Goal: Task Accomplishment & Management: Manage account settings

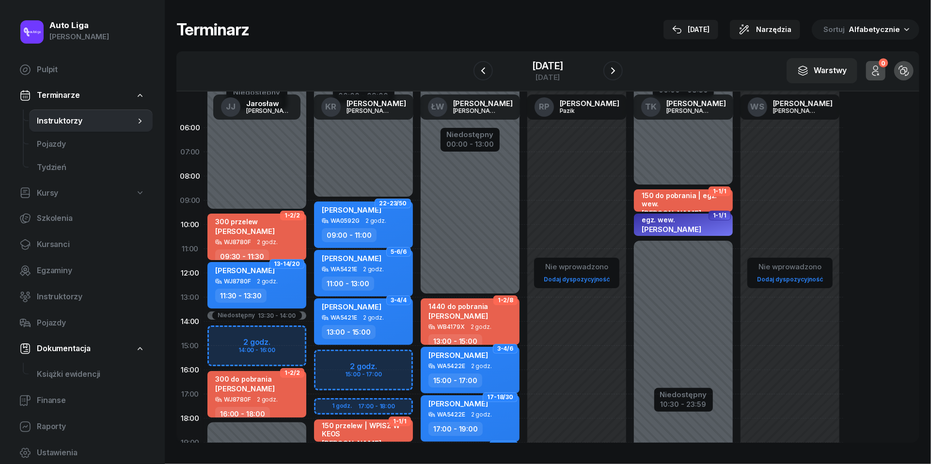
scroll to position [22, 0]
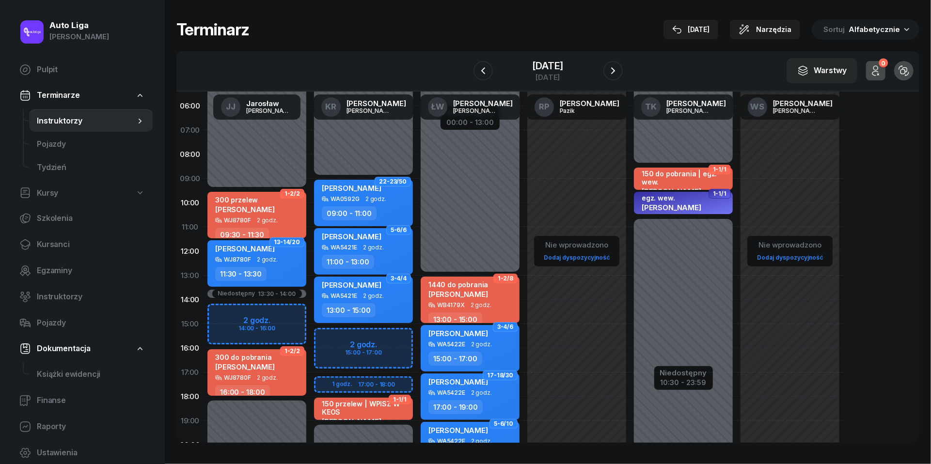
click at [264, 386] on div "16:00 - 18:00" at bounding box center [242, 392] width 55 height 14
select select "16"
select select "18"
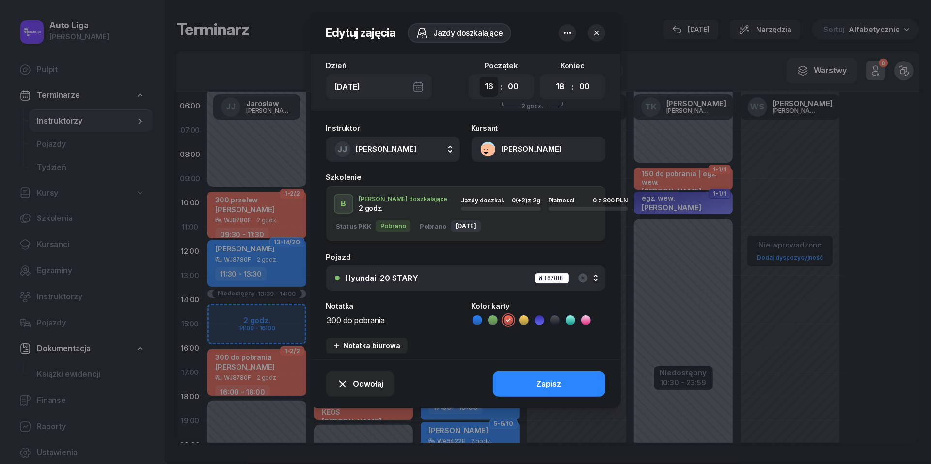
select select "14"
select select "16"
click at [545, 383] on div "Zapisz" at bounding box center [548, 384] width 25 height 13
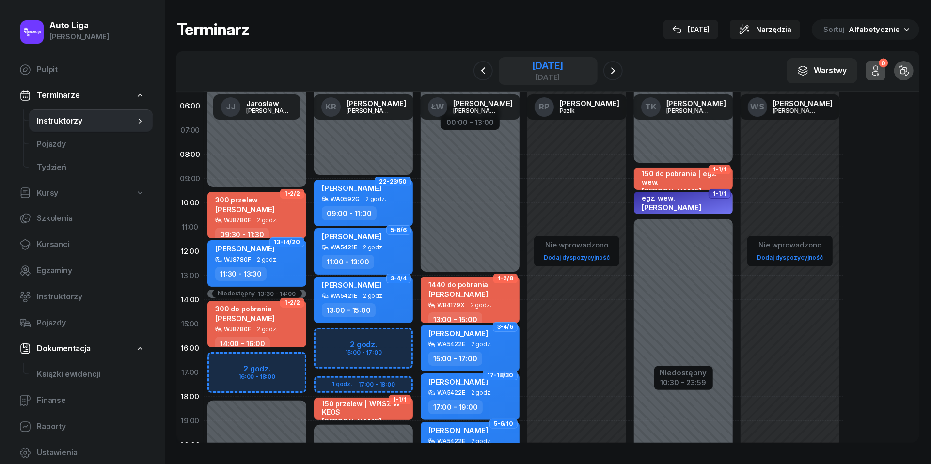
click at [534, 74] on div "[DATE]" at bounding box center [547, 77] width 31 height 7
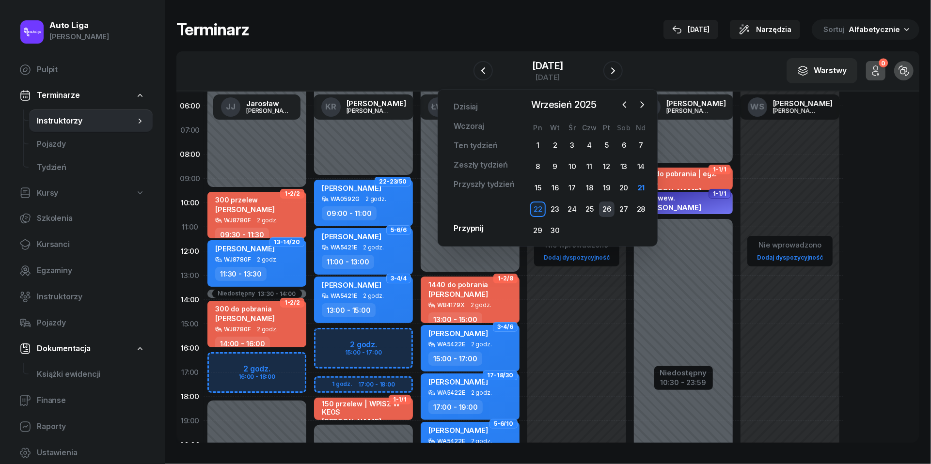
click at [605, 213] on div "26" at bounding box center [607, 210] width 16 height 16
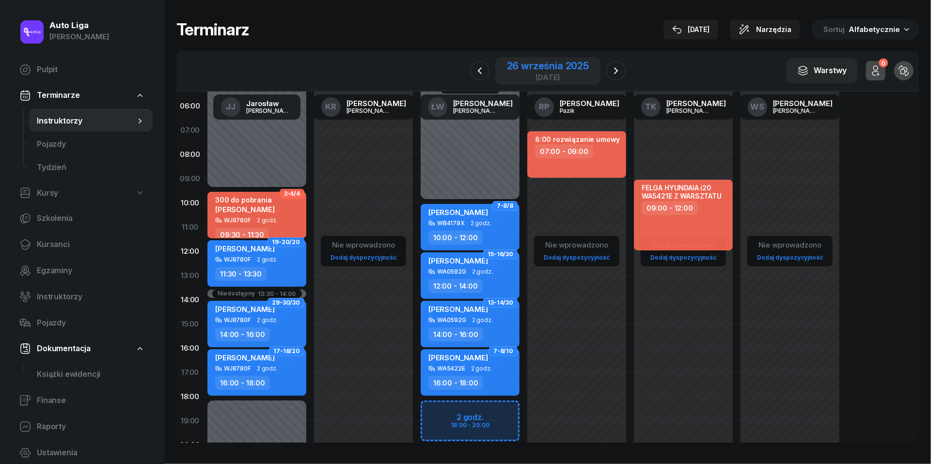
click at [559, 74] on div "[DATE]" at bounding box center [548, 77] width 82 height 7
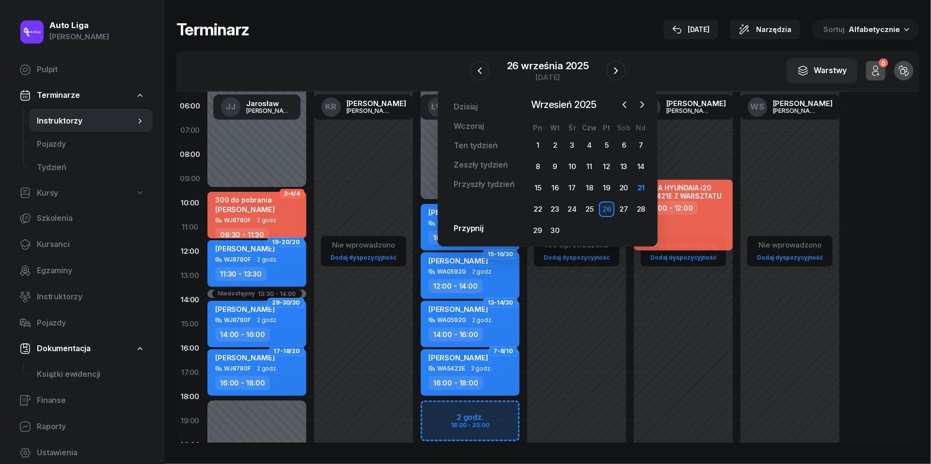
click at [244, 317] on div "WJ8780F" at bounding box center [237, 320] width 27 height 6
select select "14"
select select "16"
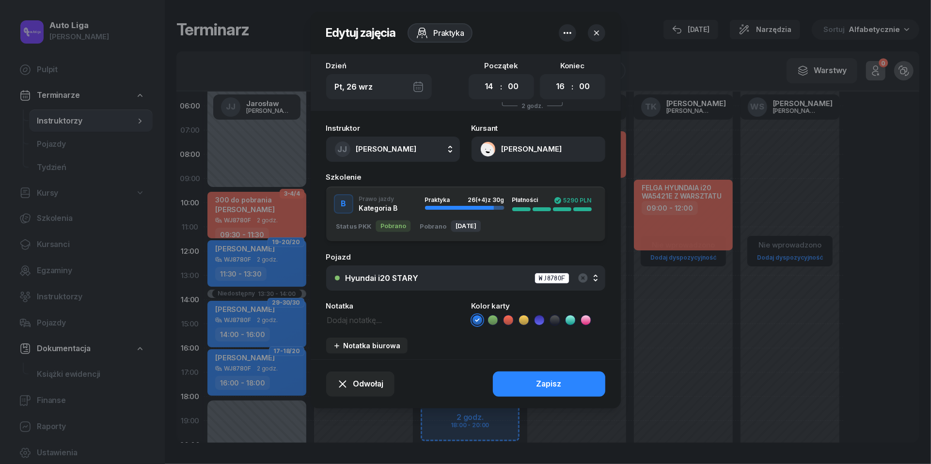
click at [487, 142] on button "[PERSON_NAME]" at bounding box center [539, 149] width 134 height 25
click at [503, 166] on div "Otwórz profil 731 552 111 [PERSON_NAME][EMAIL_ADDRESS][PERSON_NAME][DOMAIN_NAME]" at bounding box center [538, 201] width 136 height 70
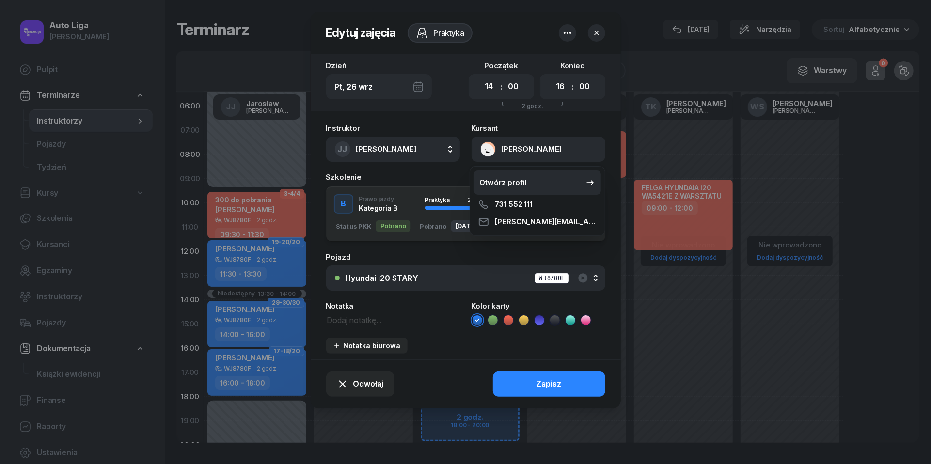
click at [503, 174] on link "Otwórz profil" at bounding box center [537, 183] width 127 height 24
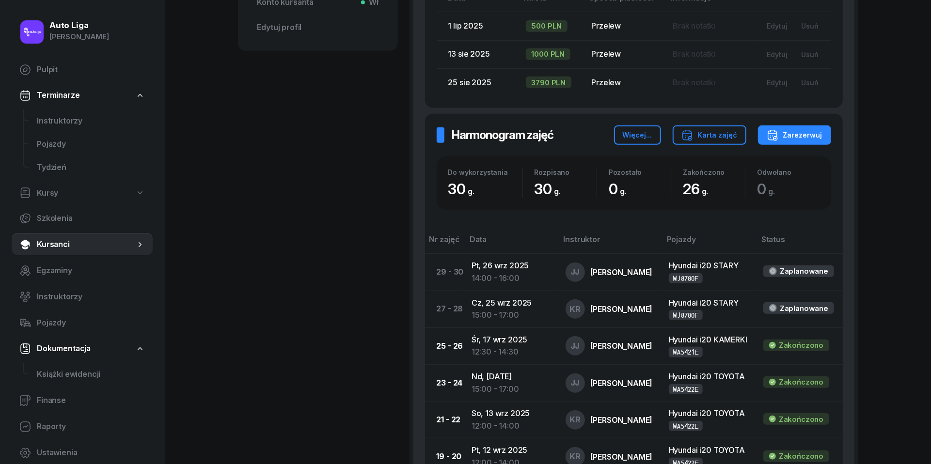
scroll to position [457, 0]
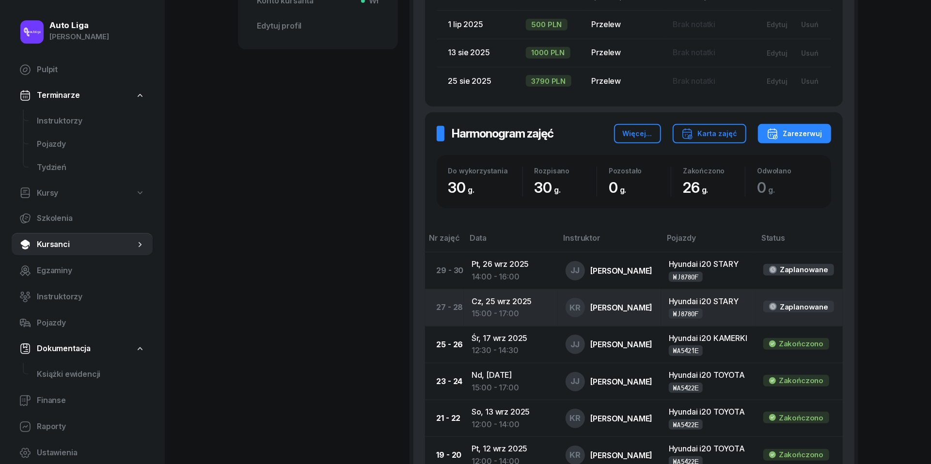
click at [506, 301] on td "[DATE] 15:00 - 17:00" at bounding box center [511, 307] width 94 height 37
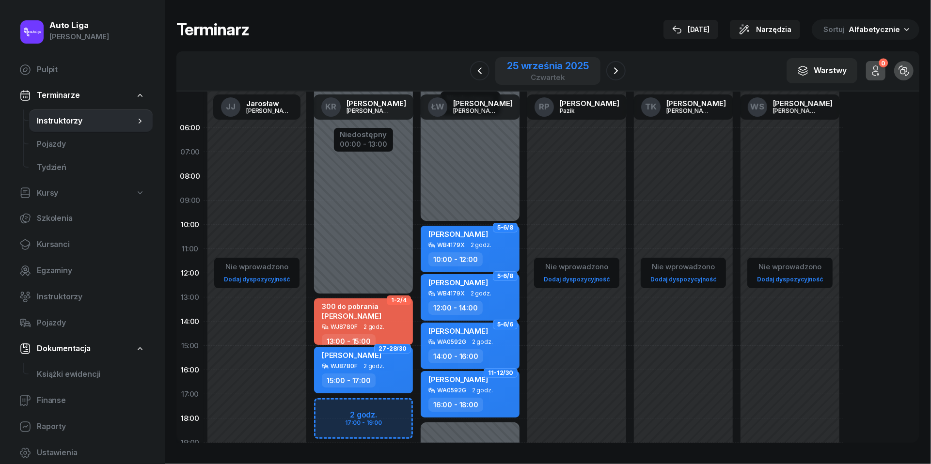
click at [553, 70] on div "25 września 2025" at bounding box center [547, 66] width 81 height 10
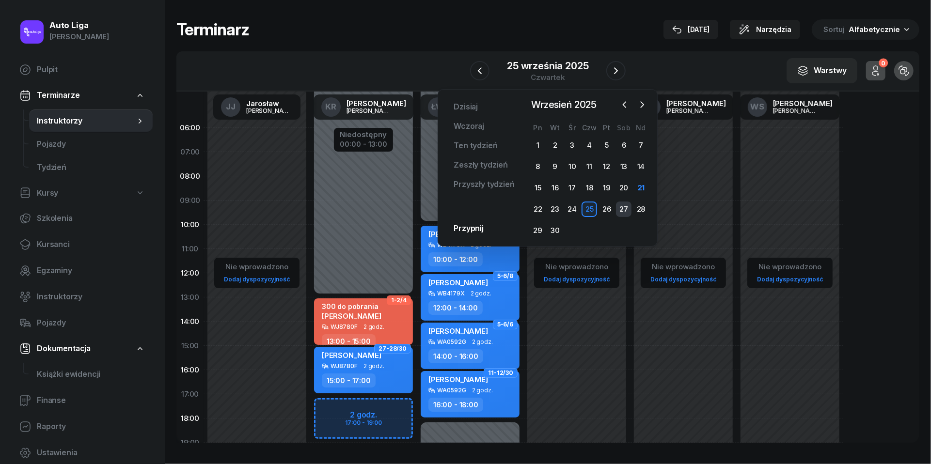
click at [624, 207] on div "27" at bounding box center [624, 210] width 16 height 16
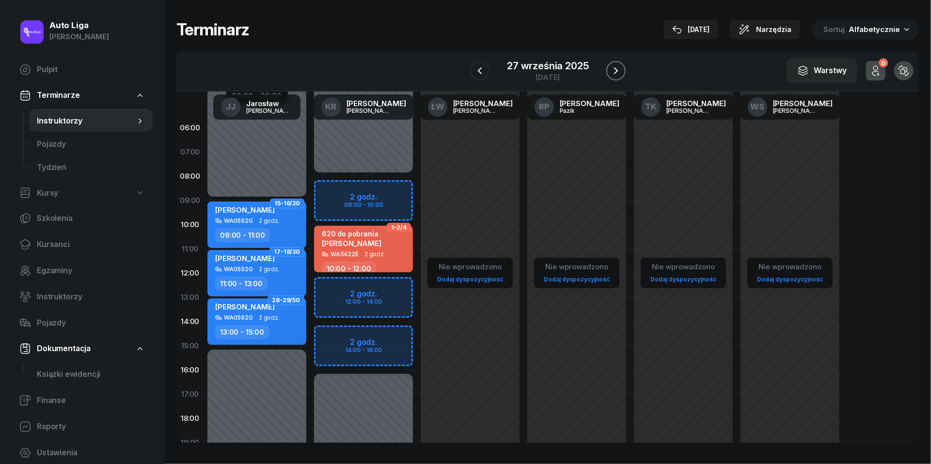
click at [615, 71] on icon "button" at bounding box center [616, 71] width 12 height 12
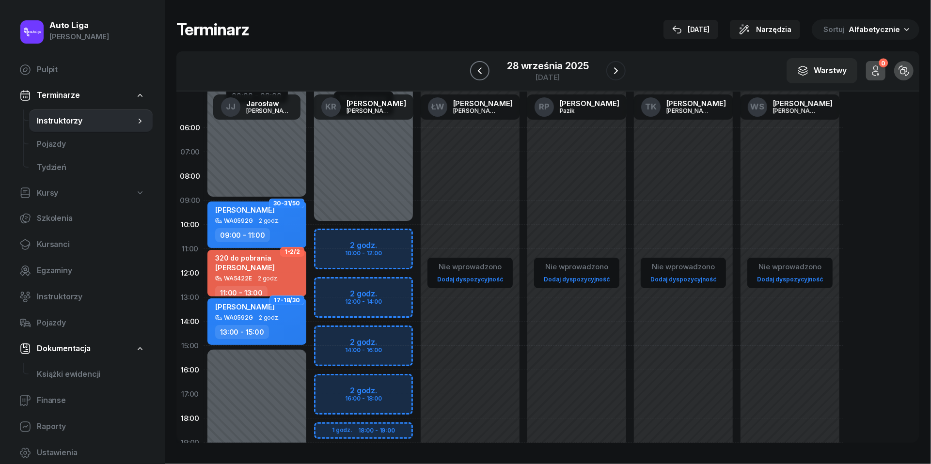
click at [481, 70] on icon "button" at bounding box center [480, 71] width 12 height 12
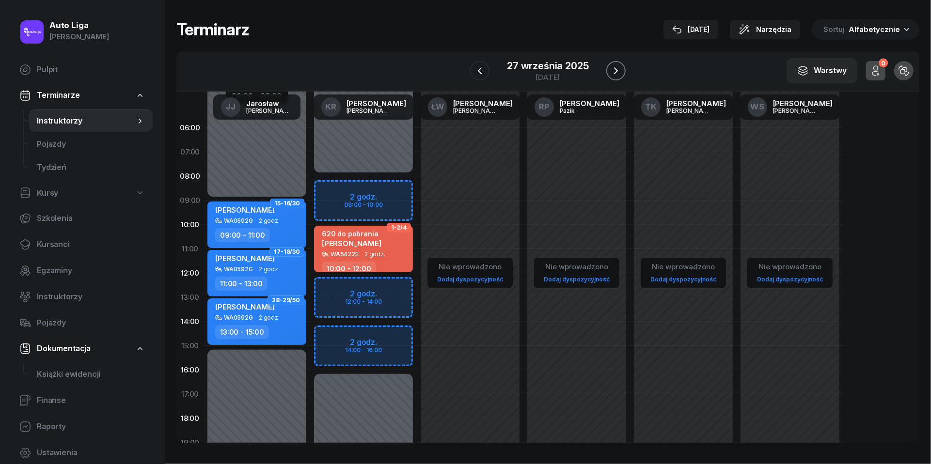
click at [618, 68] on icon "button" at bounding box center [616, 71] width 12 height 12
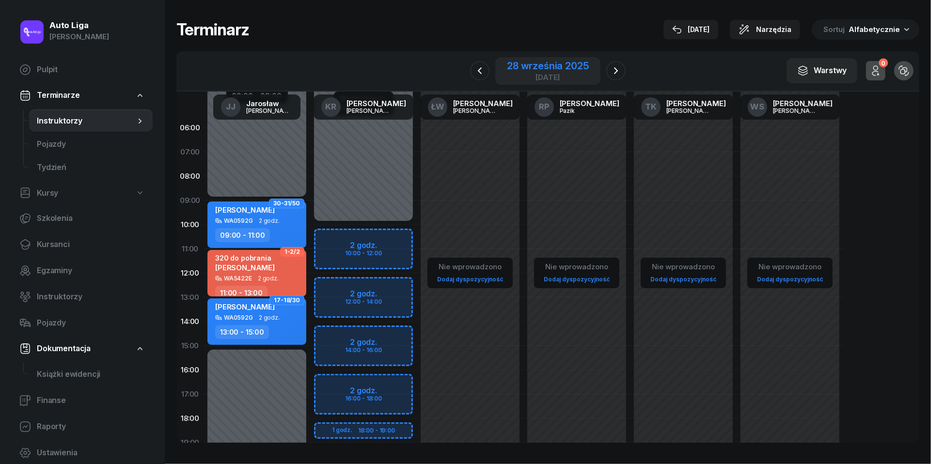
click at [565, 69] on div "28 września 2025" at bounding box center [547, 66] width 81 height 10
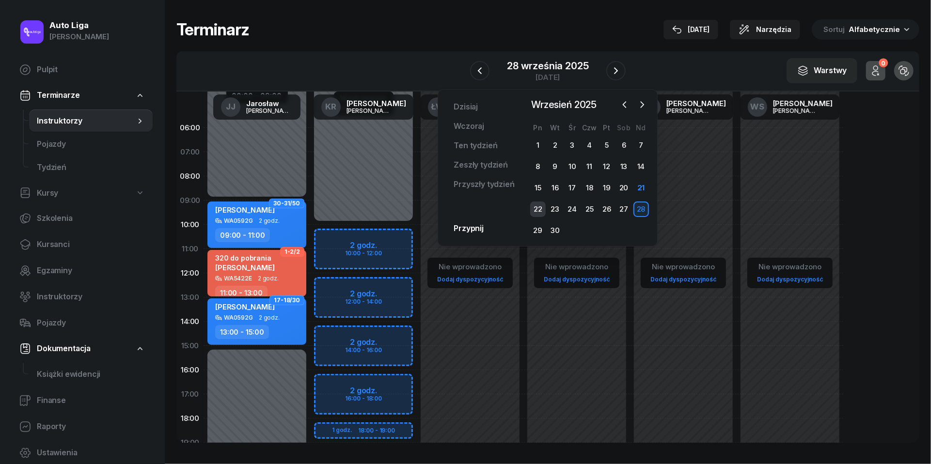
click at [536, 207] on div "22" at bounding box center [538, 210] width 16 height 16
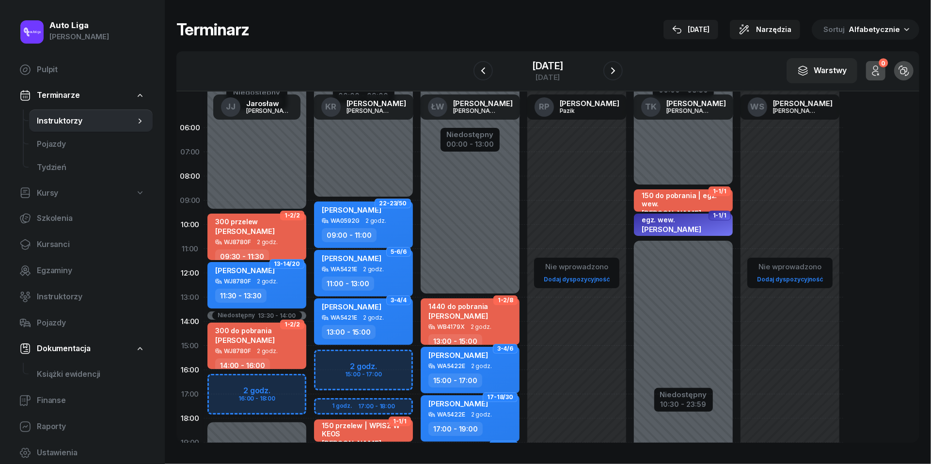
scroll to position [87, 0]
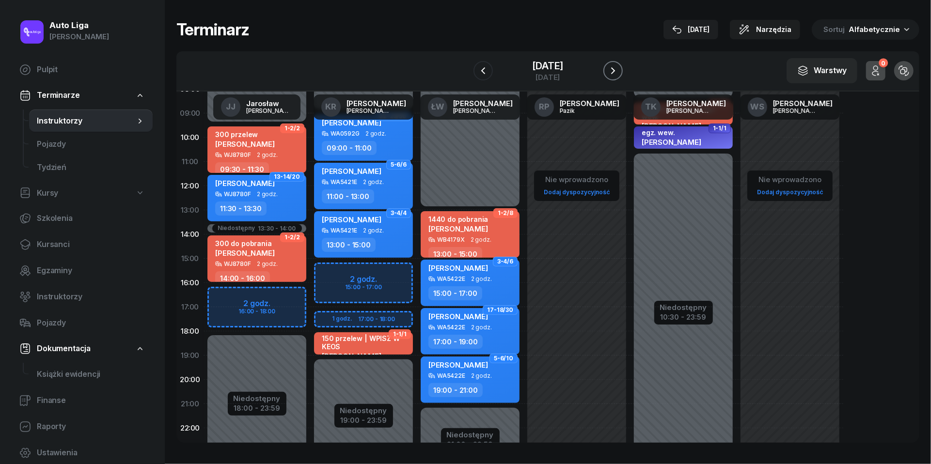
click at [618, 69] on icon "button" at bounding box center [613, 71] width 12 height 12
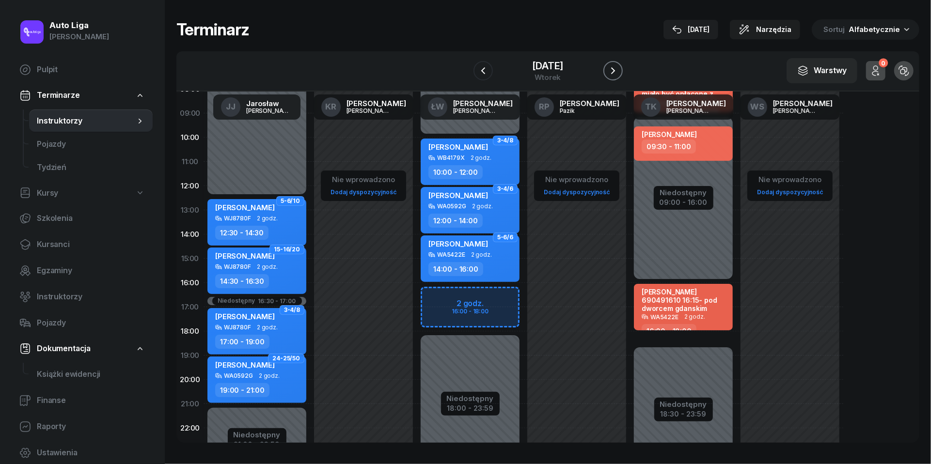
click at [618, 69] on icon "button" at bounding box center [613, 71] width 12 height 12
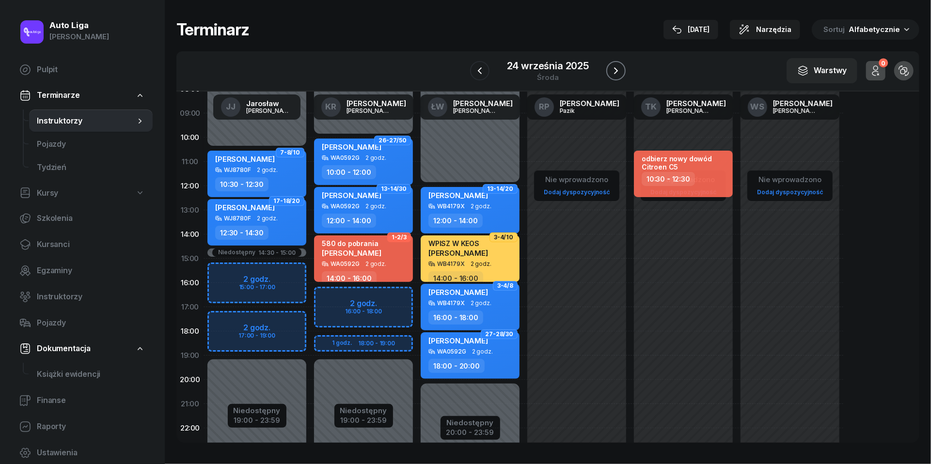
click at [616, 68] on icon "button" at bounding box center [616, 71] width 12 height 12
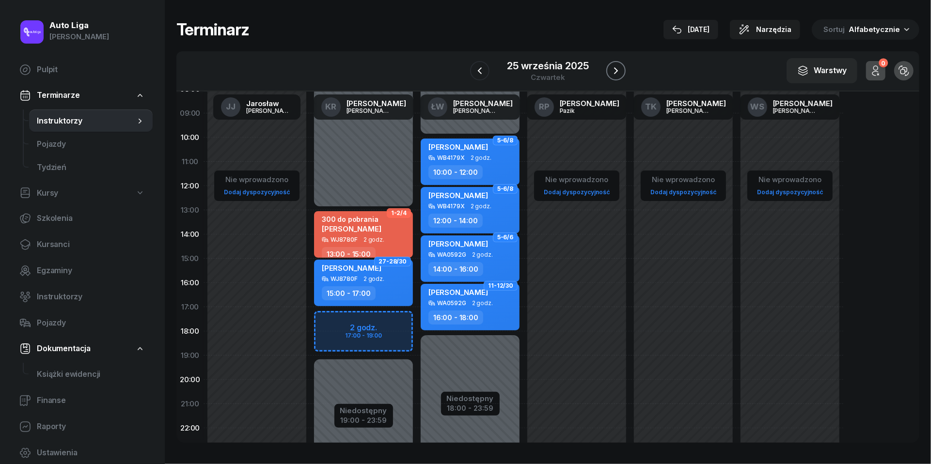
click at [616, 68] on icon "button" at bounding box center [616, 71] width 12 height 12
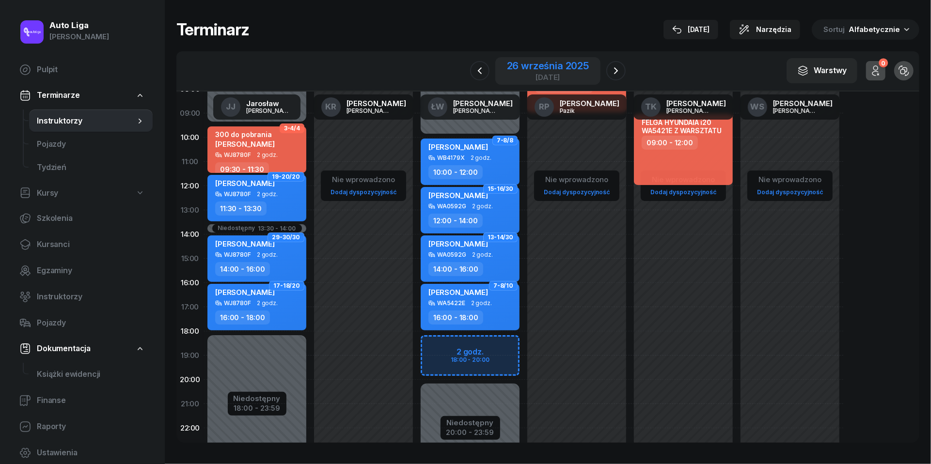
click at [550, 76] on div "[DATE]" at bounding box center [548, 77] width 82 height 7
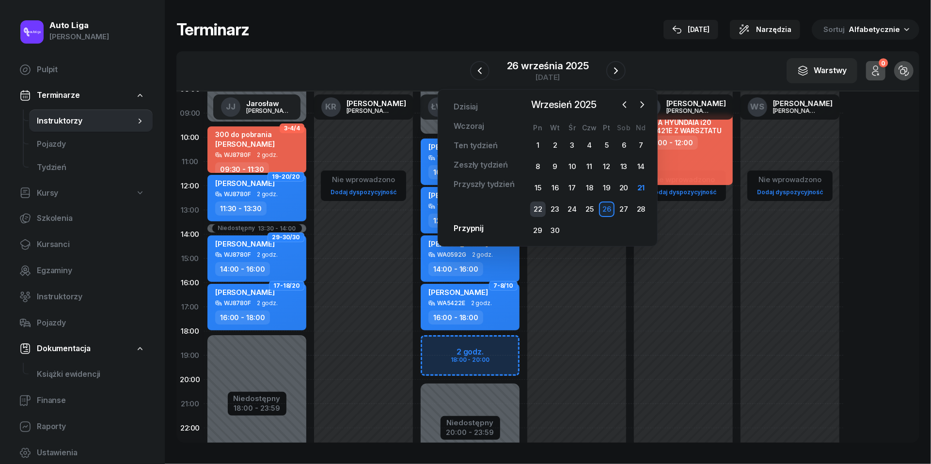
click at [536, 204] on div "22" at bounding box center [538, 210] width 16 height 16
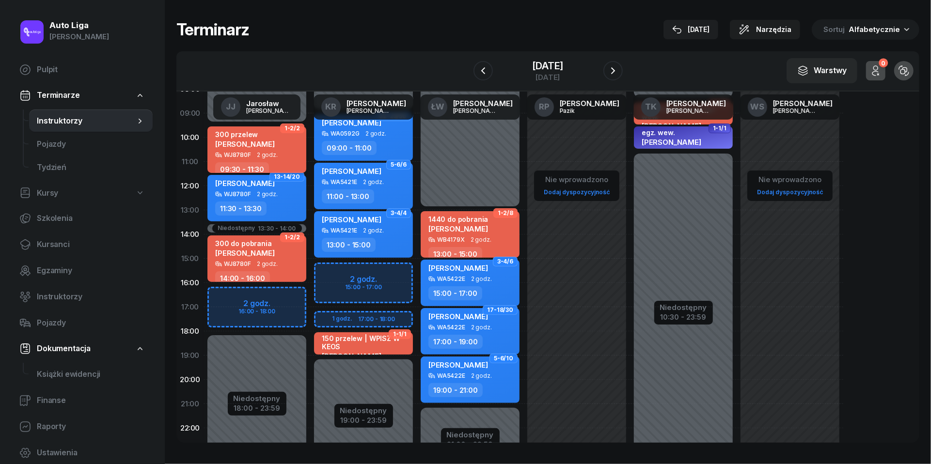
click at [273, 138] on div "300 przelew [PERSON_NAME]" at bounding box center [257, 140] width 85 height 21
select select "09"
select select "30"
select select "11"
select select "30"
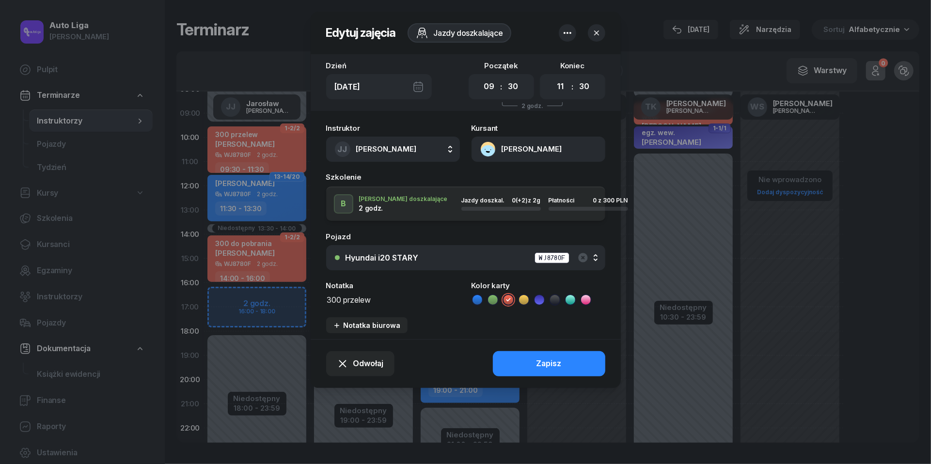
drag, startPoint x: 379, startPoint y: 301, endPoint x: 346, endPoint y: 301, distance: 32.5
click at [346, 301] on textarea "300 przelew" at bounding box center [393, 299] width 134 height 12
type textarea "300 do pobrania"
click at [536, 369] on button "Zapisz" at bounding box center [549, 363] width 112 height 25
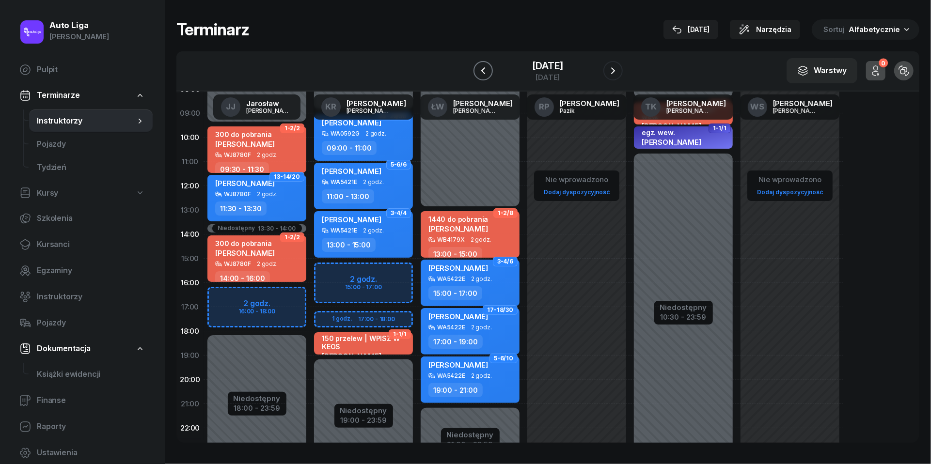
click at [483, 65] on icon "button" at bounding box center [483, 71] width 12 height 12
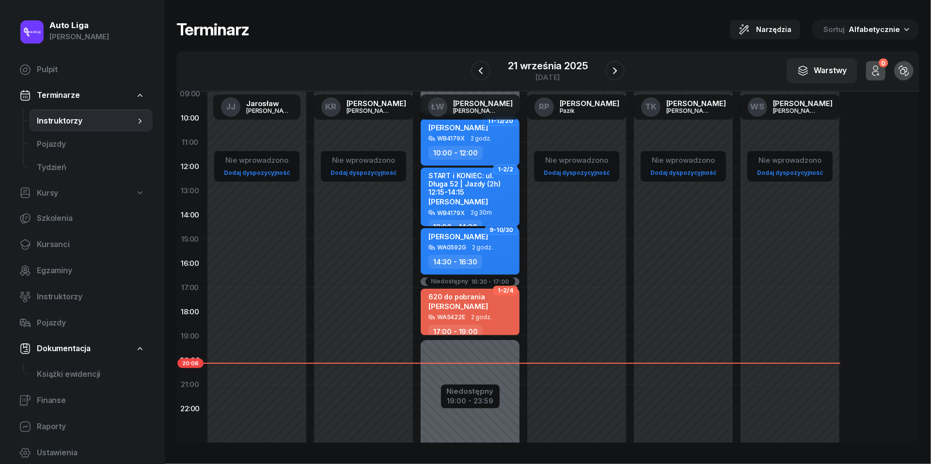
scroll to position [109, 0]
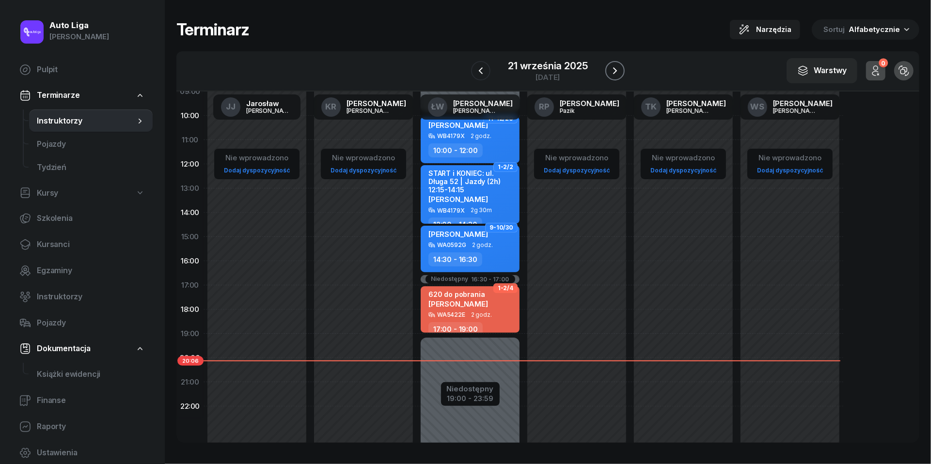
click at [615, 71] on icon "button" at bounding box center [615, 70] width 4 height 7
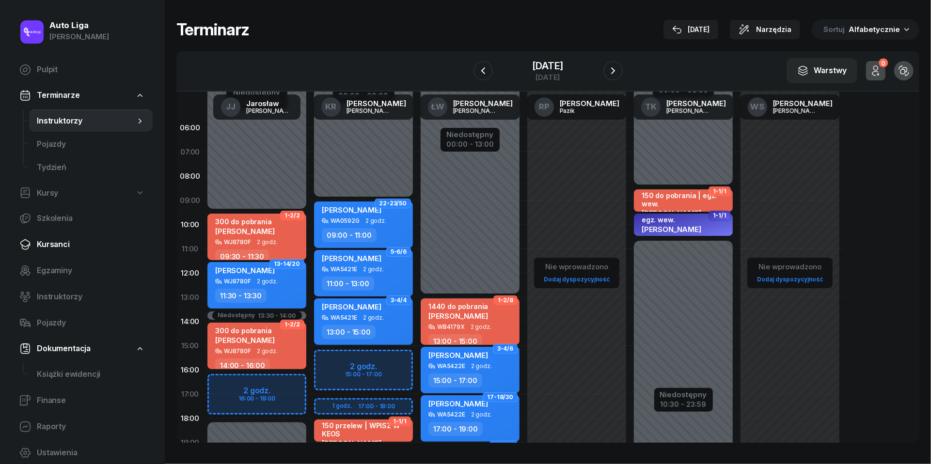
click at [43, 246] on span "Kursanci" at bounding box center [91, 244] width 108 height 13
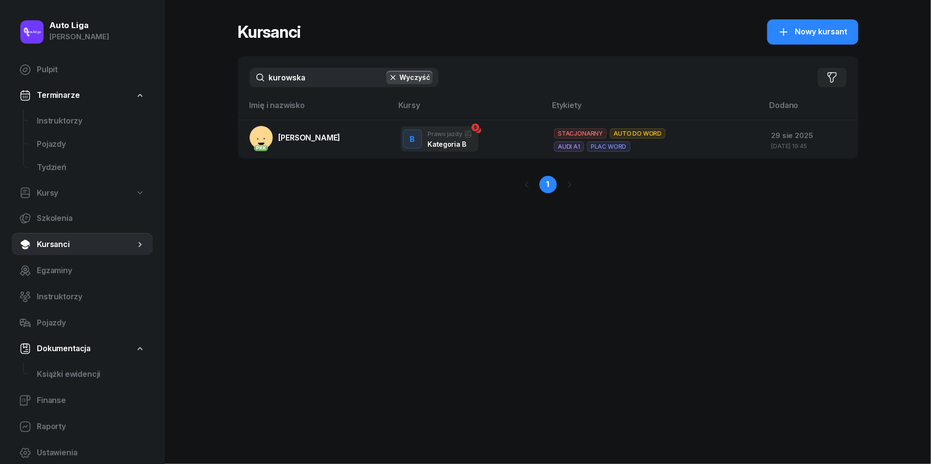
click at [324, 80] on input "kurowska" at bounding box center [344, 77] width 189 height 19
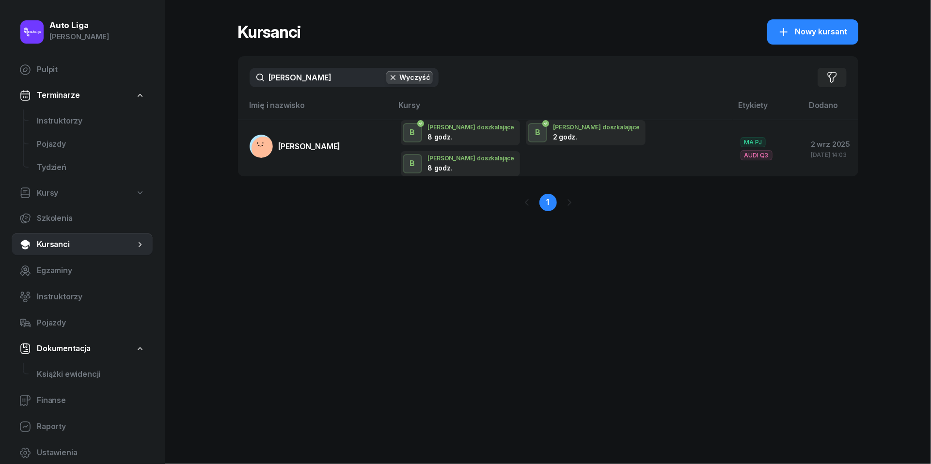
type input "dwulitrowy"
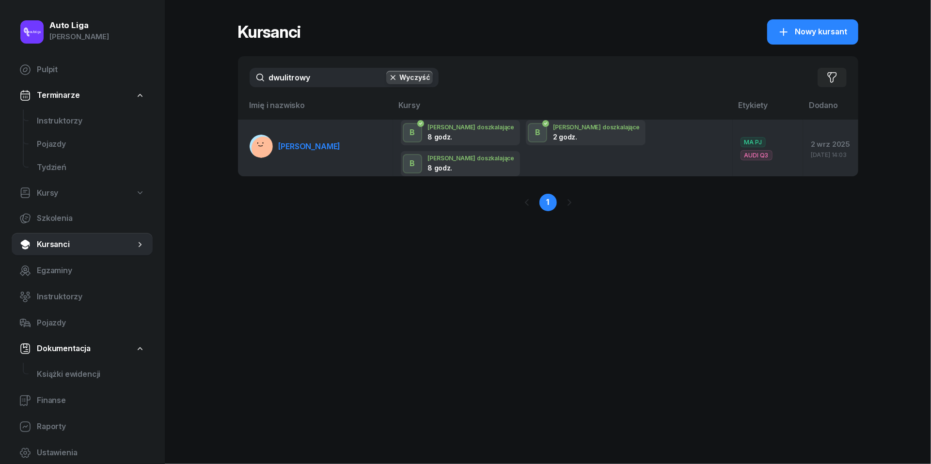
drag, startPoint x: 323, startPoint y: 98, endPoint x: 311, endPoint y: 134, distance: 37.9
click at [311, 142] on span "[PERSON_NAME]" at bounding box center [310, 147] width 62 height 10
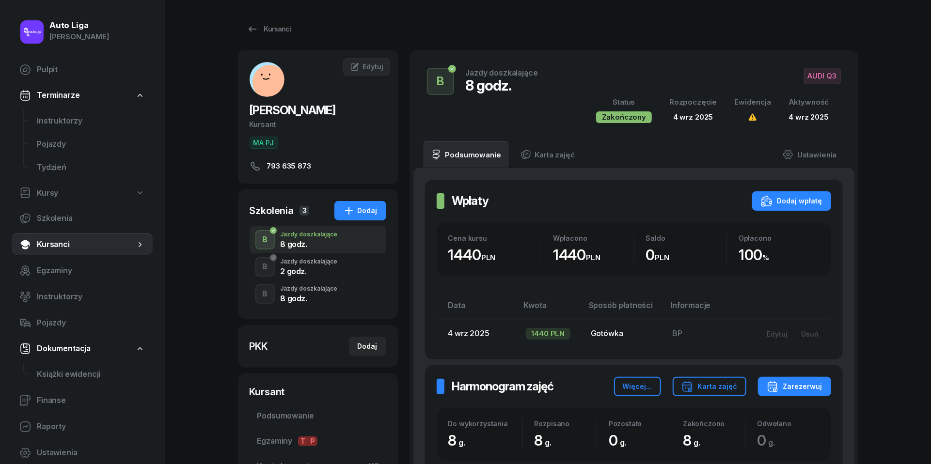
click at [308, 274] on div "2 godz." at bounding box center [309, 272] width 57 height 8
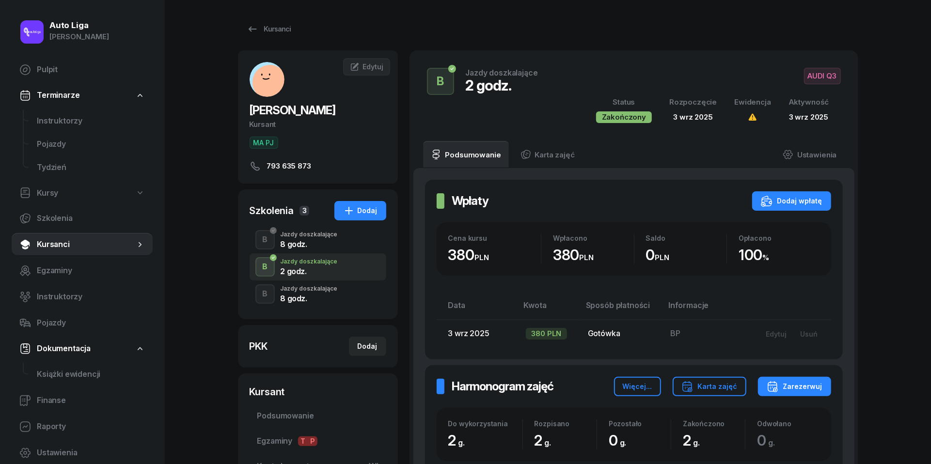
click at [309, 297] on div "8 godz." at bounding box center [309, 299] width 57 height 8
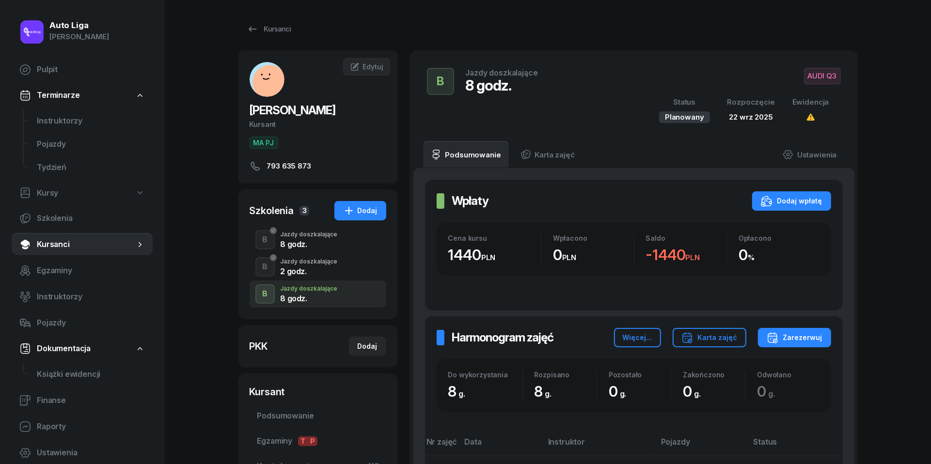
click at [66, 247] on span "Kursanci" at bounding box center [86, 244] width 98 height 13
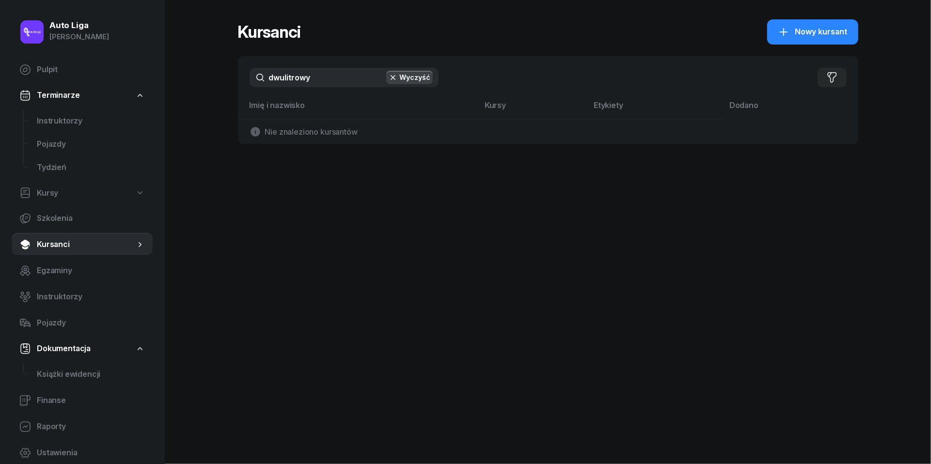
click at [345, 72] on input "dwulitrowy" at bounding box center [344, 77] width 189 height 19
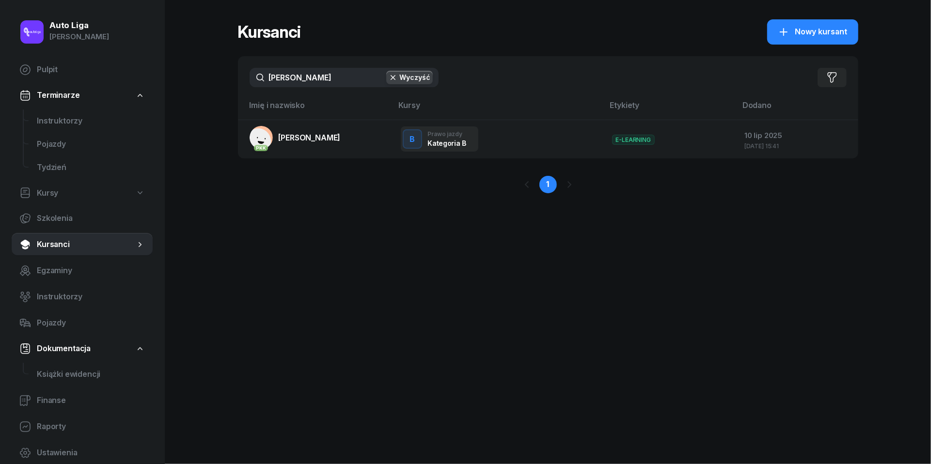
type input "[PERSON_NAME]"
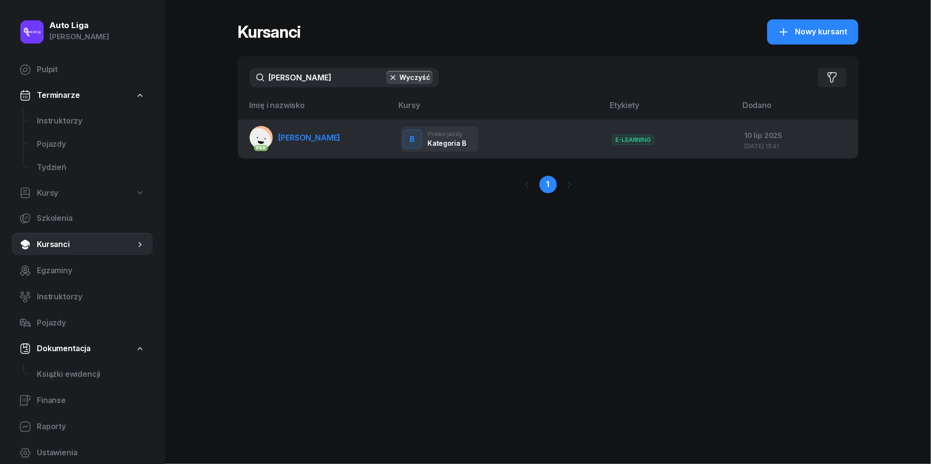
drag, startPoint x: 345, startPoint y: 72, endPoint x: 296, endPoint y: 142, distance: 85.5
click at [296, 142] on span "[PERSON_NAME]" at bounding box center [310, 138] width 62 height 10
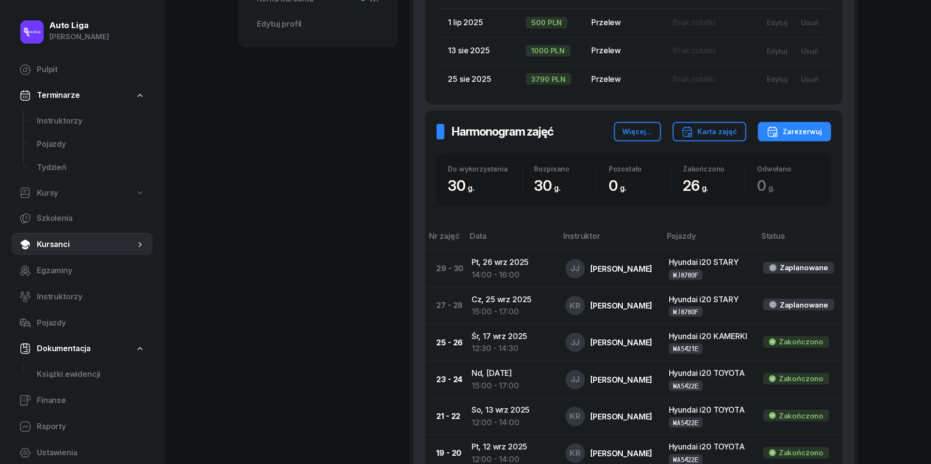
scroll to position [461, 0]
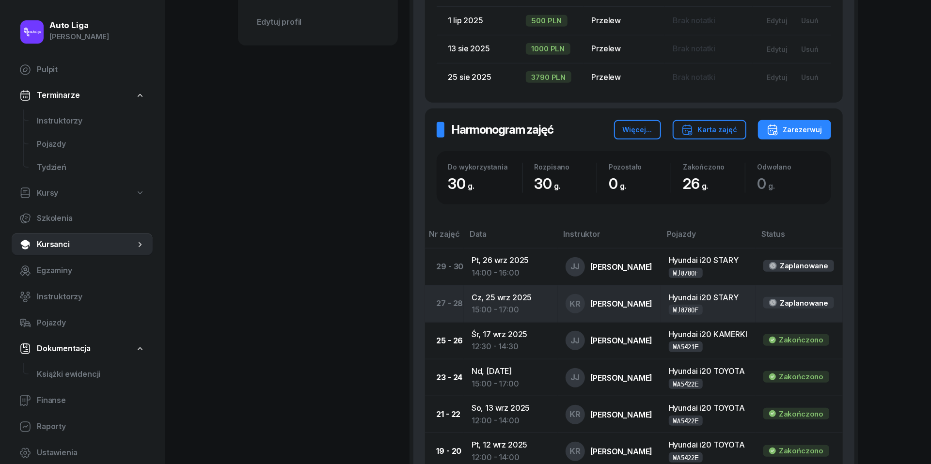
click at [501, 304] on div "15:00 - 17:00" at bounding box center [511, 310] width 79 height 13
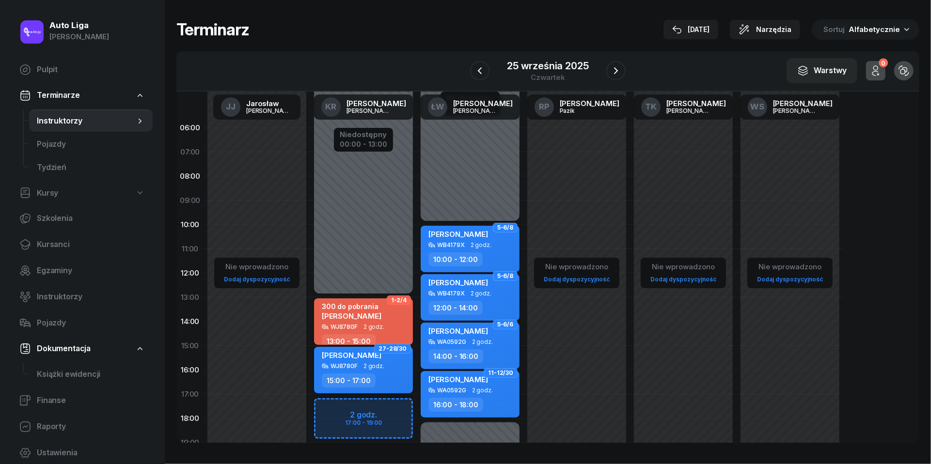
click at [377, 371] on div "[PERSON_NAME] WJ8780F 2 godz. 15:00 - 17:00" at bounding box center [363, 370] width 99 height 47
select select "15"
select select "17"
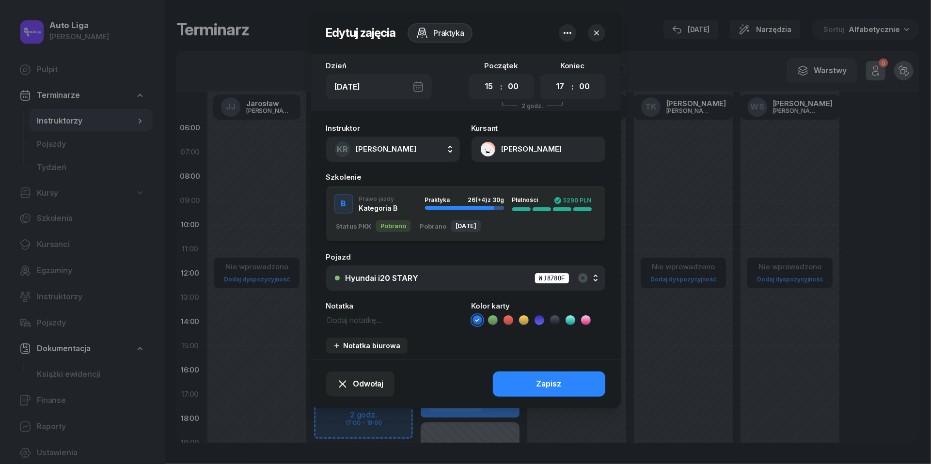
click at [418, 83] on div "[DATE]" at bounding box center [379, 86] width 106 height 25
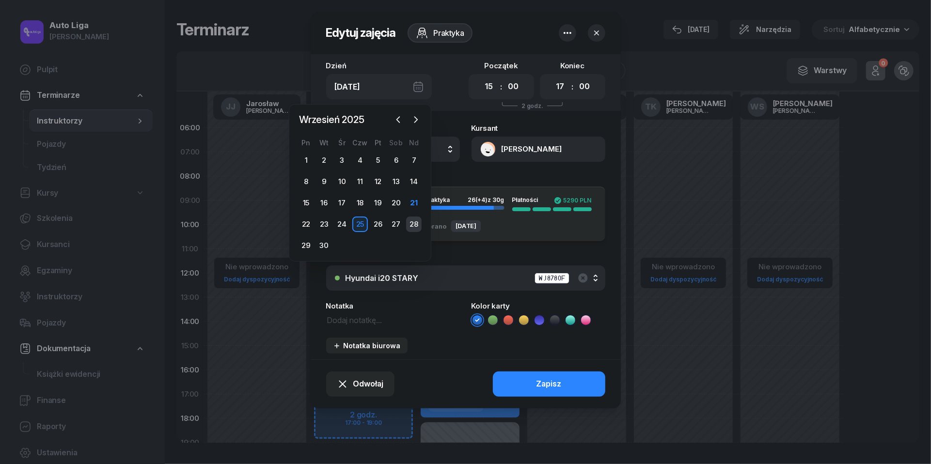
click at [412, 223] on div "28" at bounding box center [414, 225] width 16 height 16
type input "Ndz, 28 wrz"
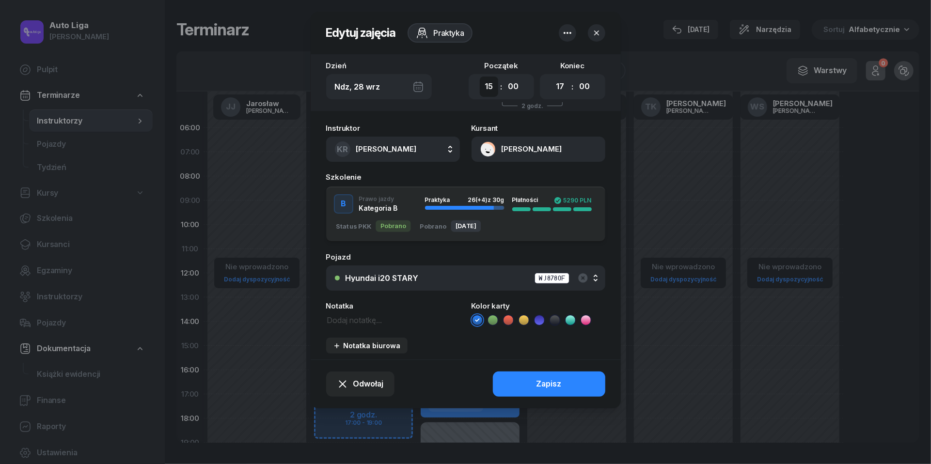
select select "10"
select select "12"
click at [535, 387] on button "Zapisz" at bounding box center [549, 384] width 112 height 25
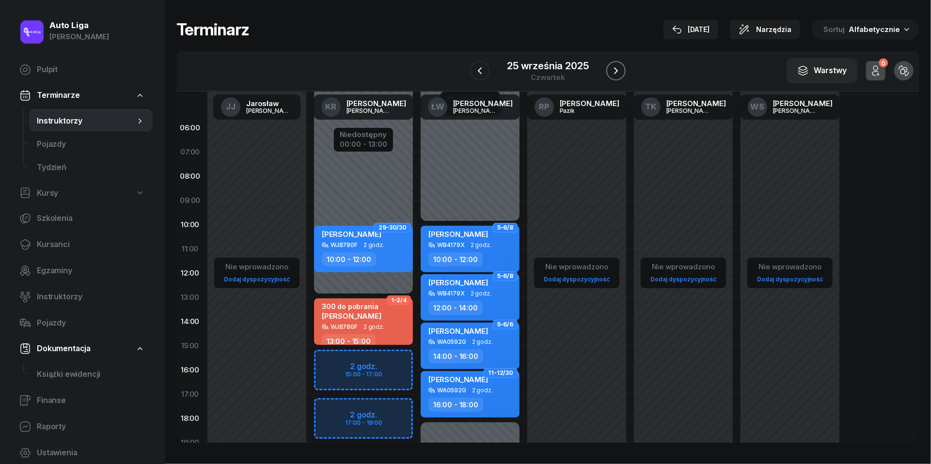
click at [618, 74] on icon "button" at bounding box center [616, 71] width 12 height 12
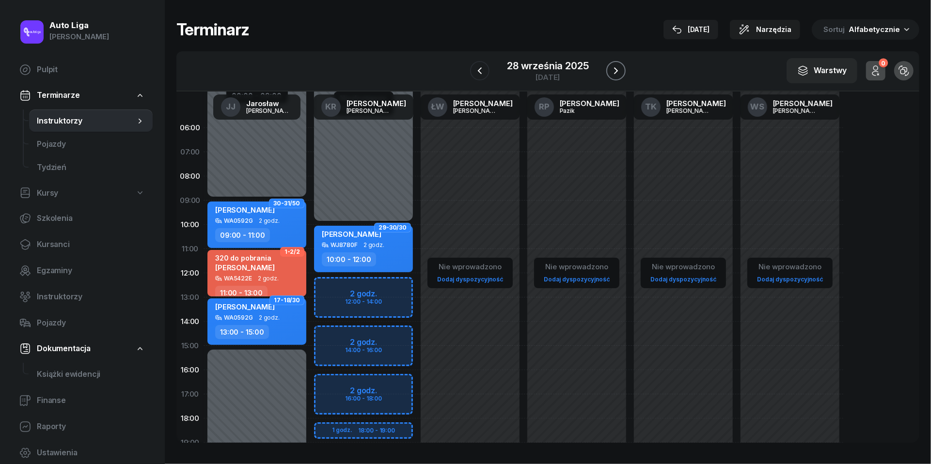
click at [618, 74] on icon "button" at bounding box center [616, 71] width 12 height 12
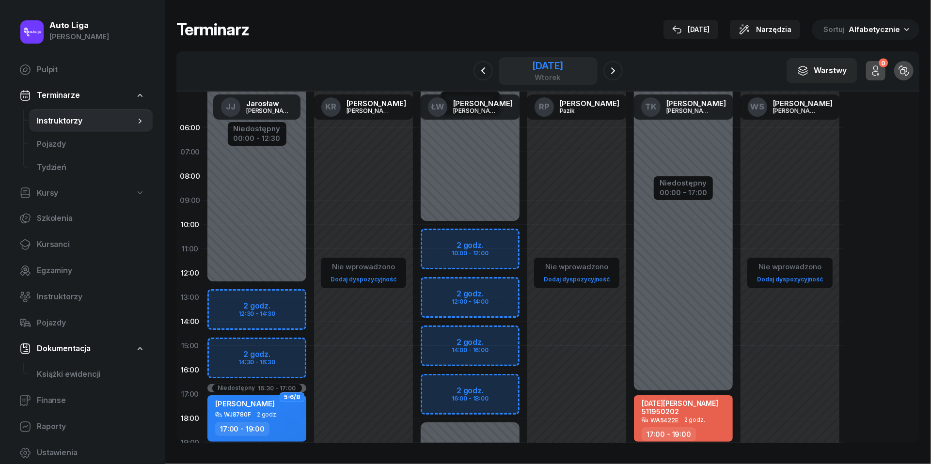
click at [539, 74] on div "wtorek" at bounding box center [547, 77] width 31 height 7
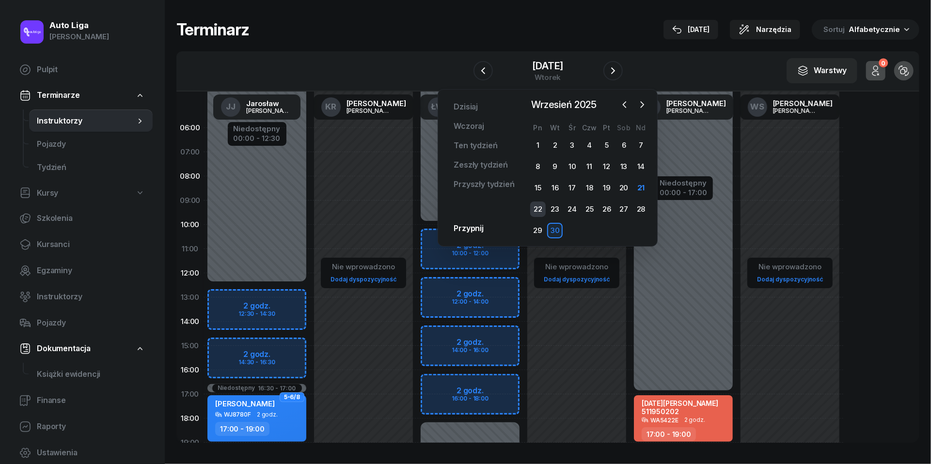
click at [540, 204] on div "22" at bounding box center [538, 210] width 16 height 16
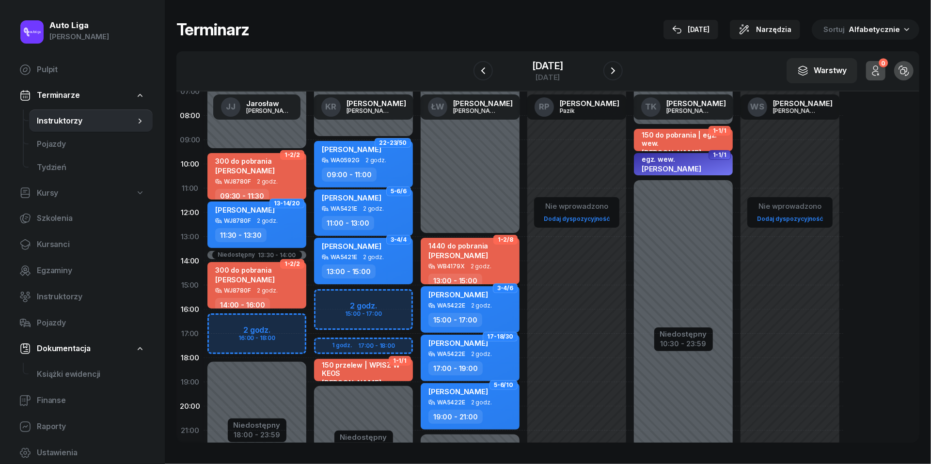
scroll to position [66, 0]
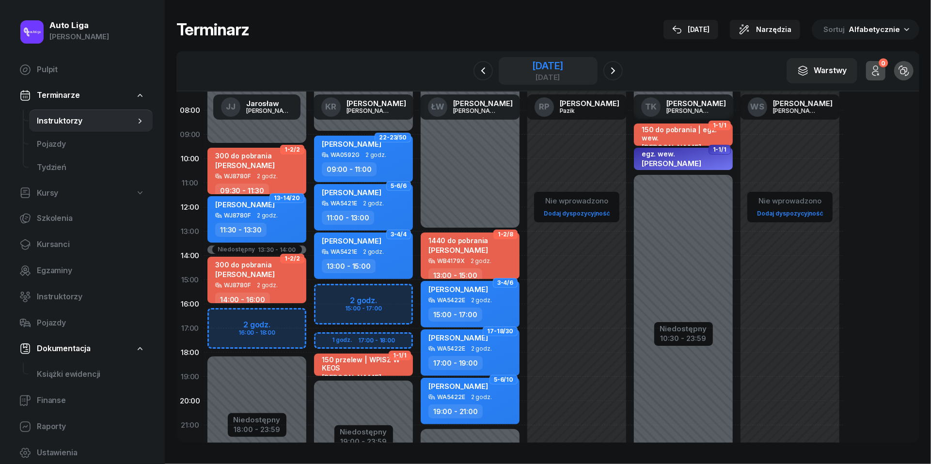
click at [561, 77] on div "[DATE]" at bounding box center [547, 77] width 31 height 7
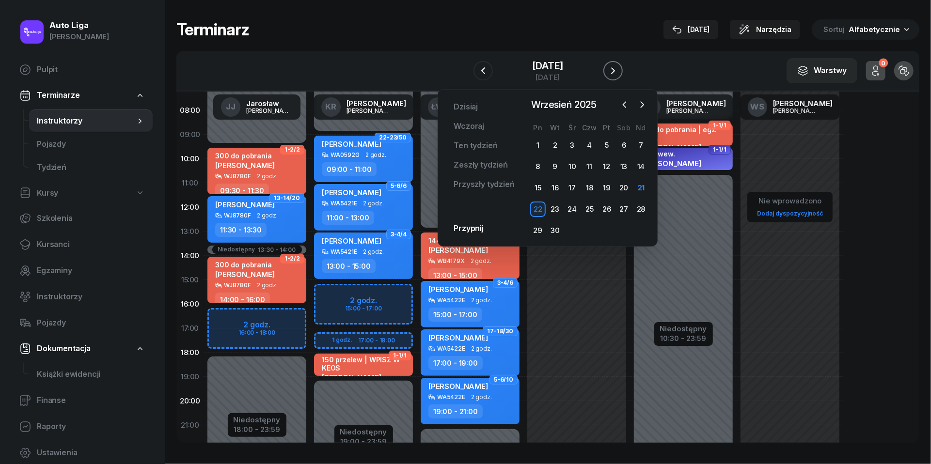
click at [619, 66] on icon "button" at bounding box center [613, 71] width 12 height 12
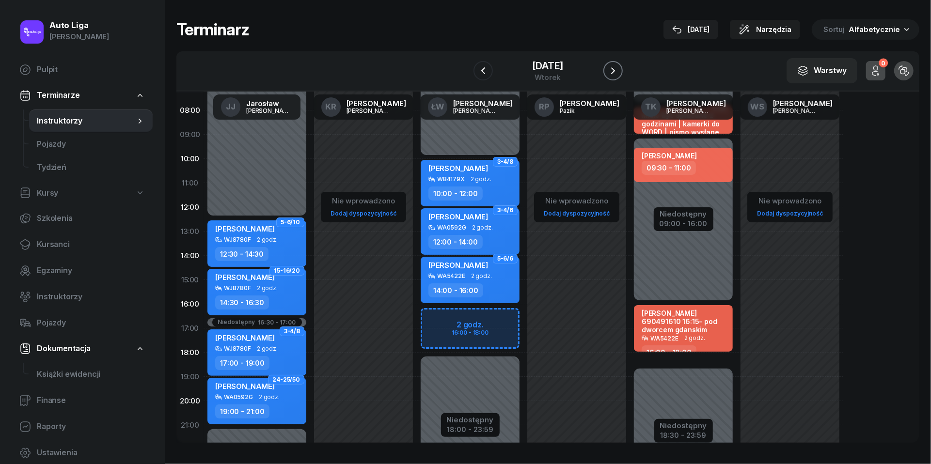
click at [619, 66] on icon "button" at bounding box center [613, 71] width 12 height 12
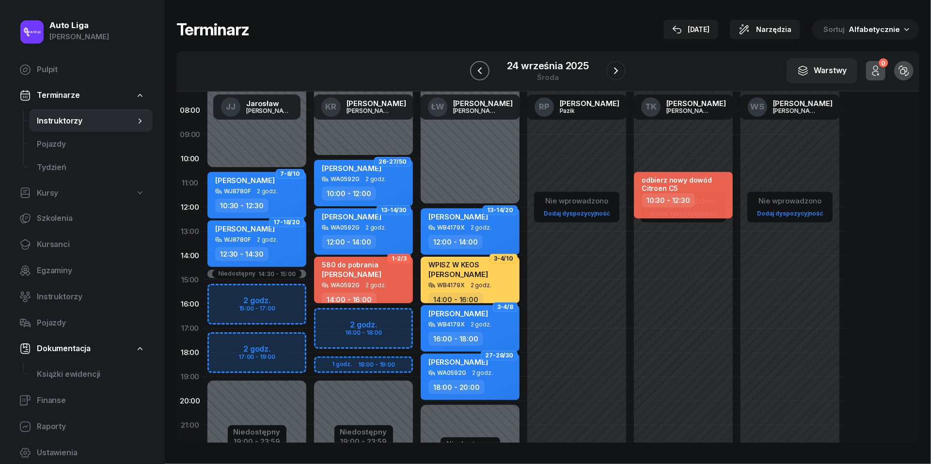
click at [480, 69] on icon "button" at bounding box center [480, 70] width 4 height 7
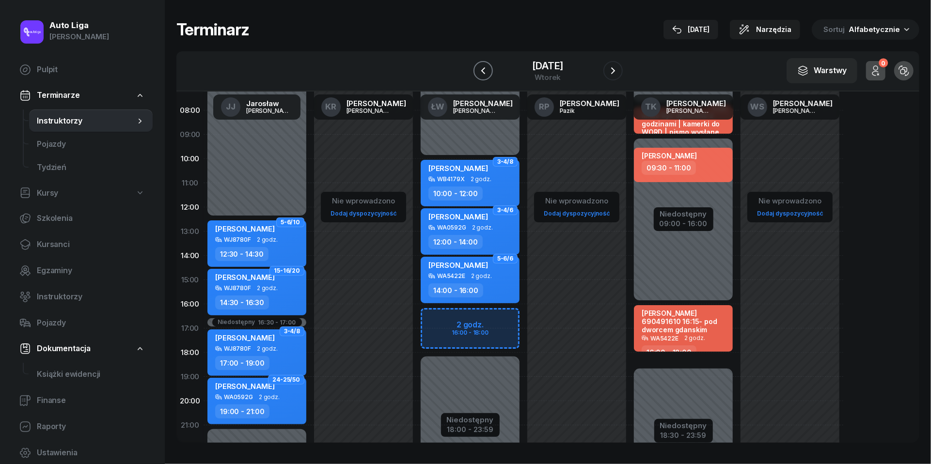
click at [481, 69] on icon "button" at bounding box center [483, 70] width 4 height 7
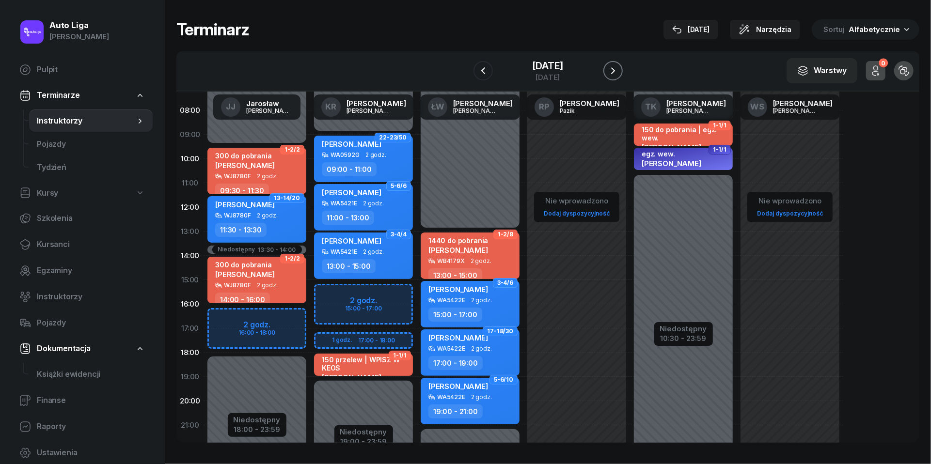
click at [618, 76] on icon "button" at bounding box center [613, 71] width 12 height 12
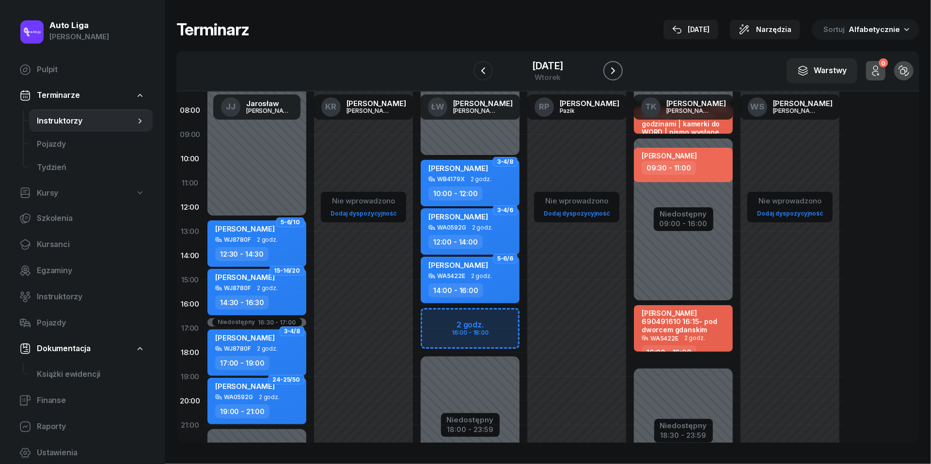
click at [618, 76] on icon "button" at bounding box center [613, 71] width 12 height 12
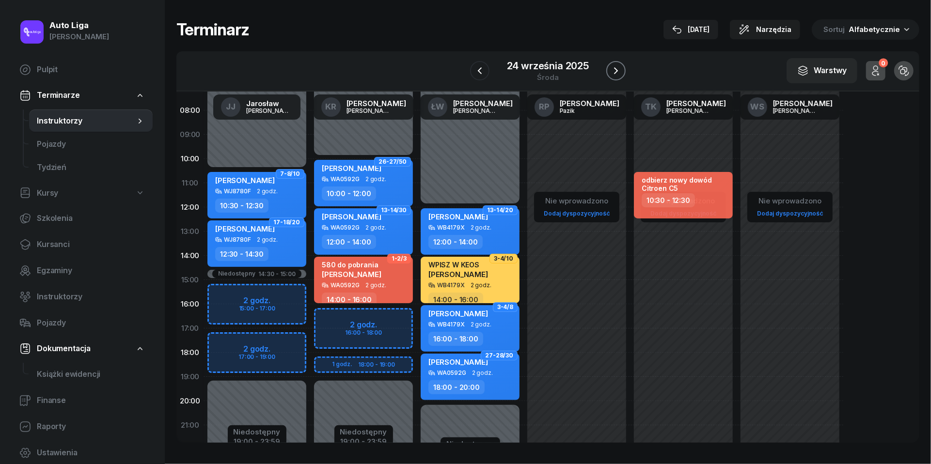
click at [618, 76] on icon "button" at bounding box center [616, 71] width 12 height 12
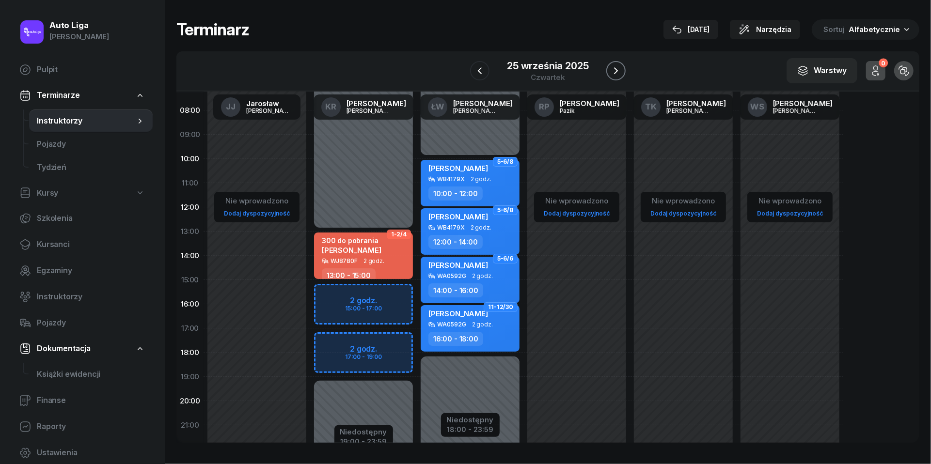
click at [618, 76] on icon "button" at bounding box center [616, 71] width 12 height 12
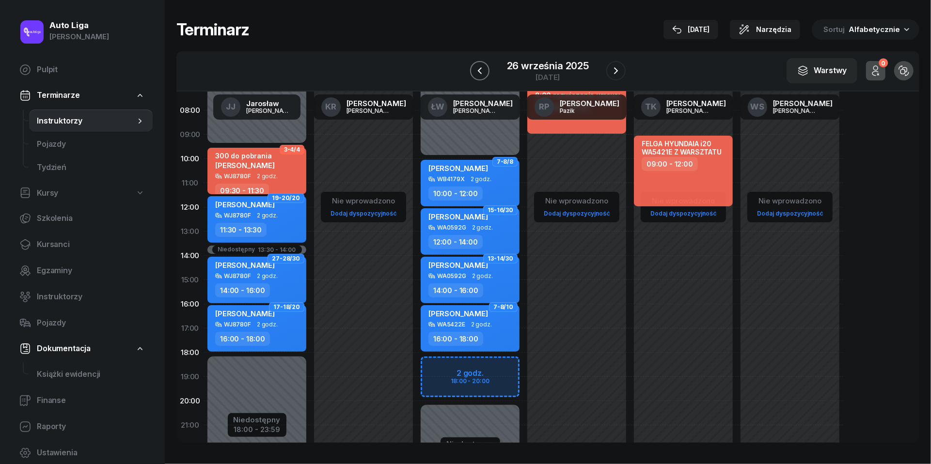
click at [471, 68] on button "button" at bounding box center [479, 70] width 19 height 19
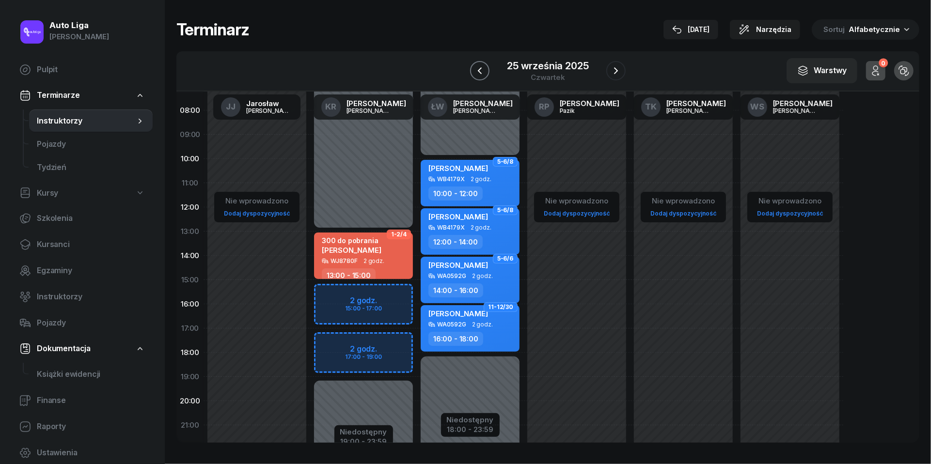
click at [487, 67] on button "button" at bounding box center [479, 70] width 19 height 19
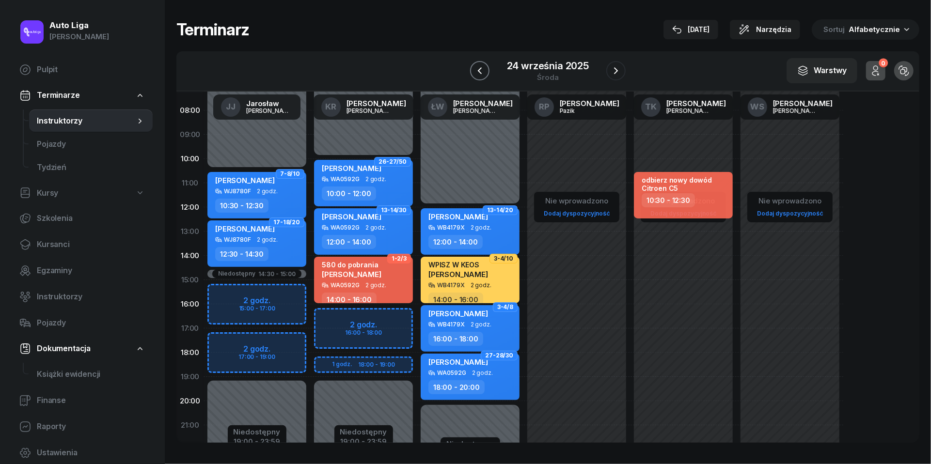
click at [483, 71] on icon "button" at bounding box center [480, 71] width 12 height 12
click at [483, 71] on icon "button" at bounding box center [483, 71] width 12 height 12
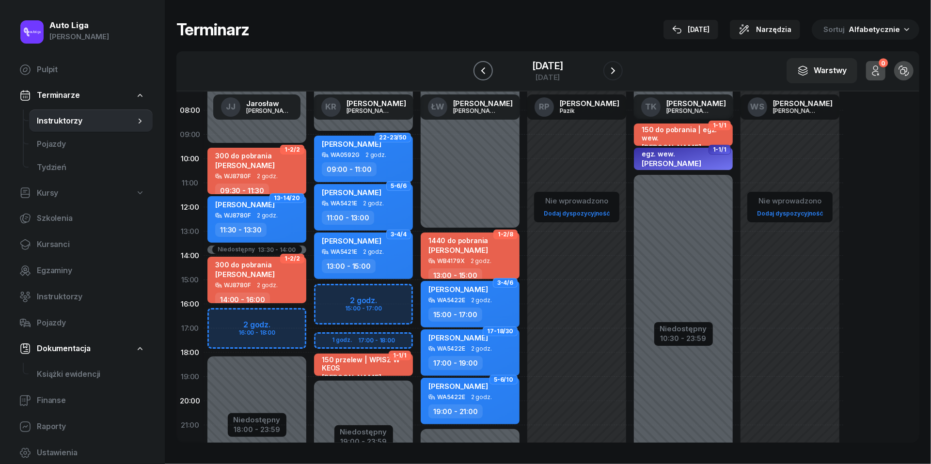
click at [477, 71] on icon "button" at bounding box center [483, 71] width 12 height 12
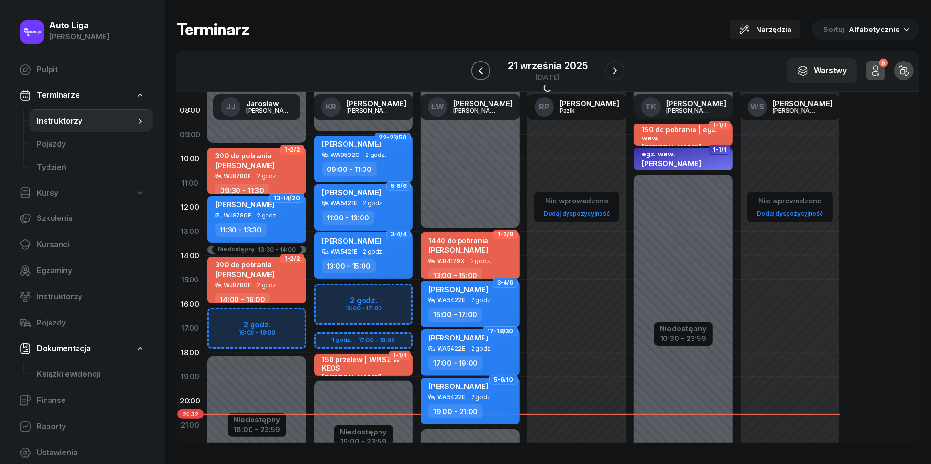
click at [477, 71] on icon "button" at bounding box center [481, 71] width 12 height 12
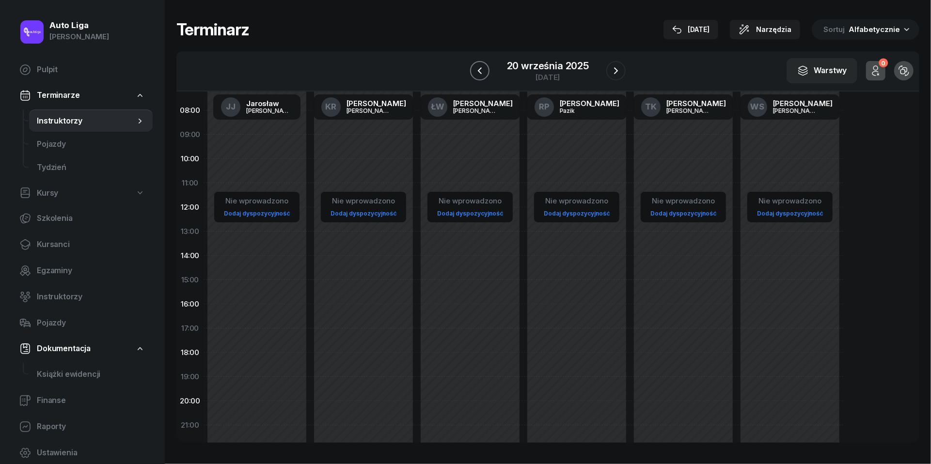
click at [477, 71] on icon "button" at bounding box center [480, 71] width 12 height 12
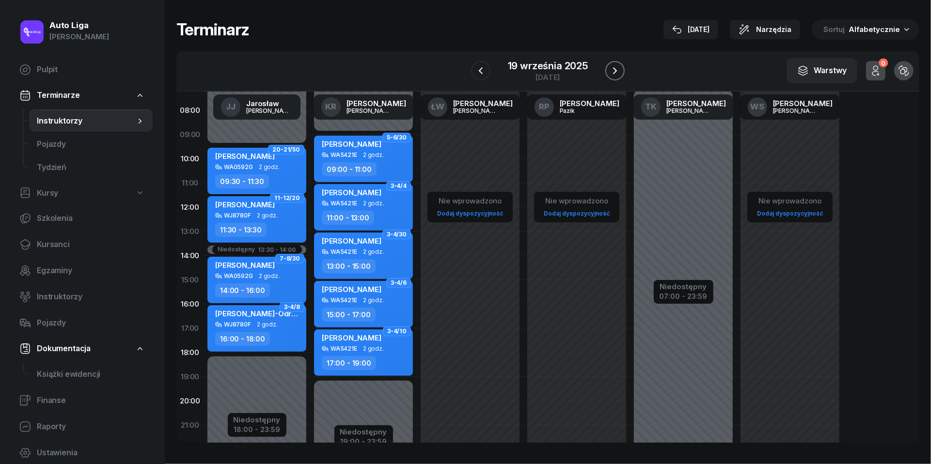
click at [616, 69] on icon "button" at bounding box center [615, 71] width 12 height 12
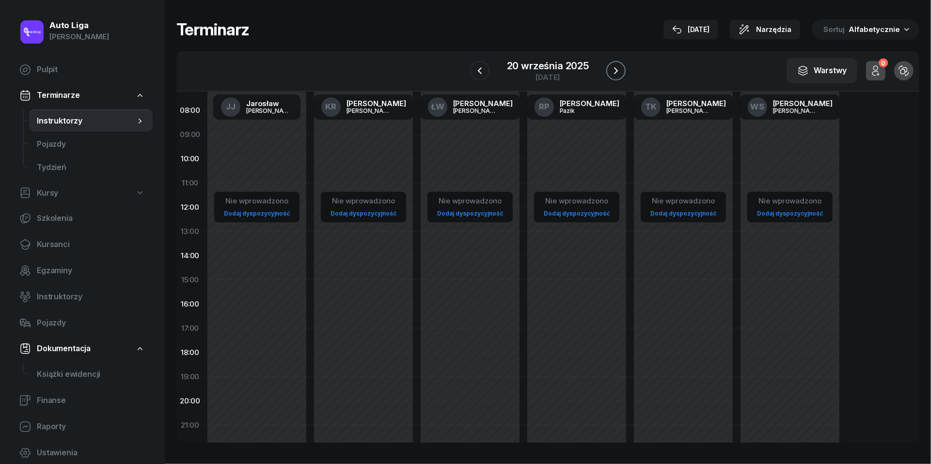
click at [616, 69] on icon "button" at bounding box center [616, 70] width 4 height 7
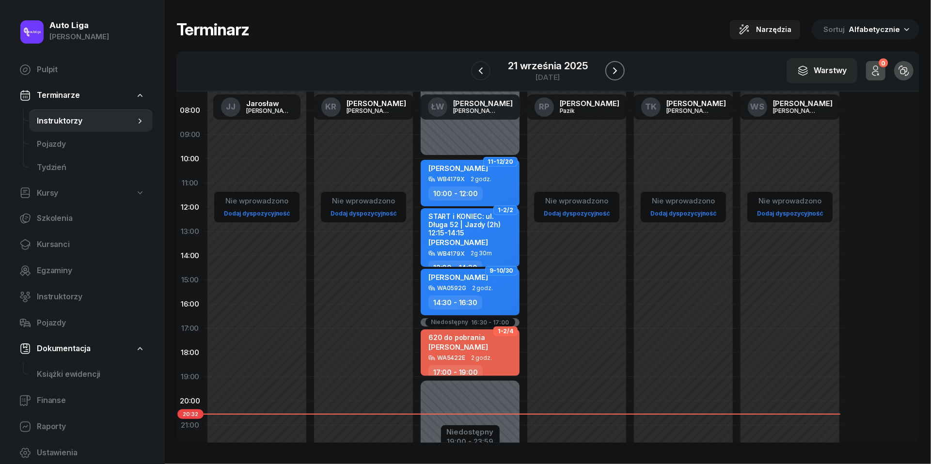
click at [616, 69] on icon "button" at bounding box center [615, 71] width 12 height 12
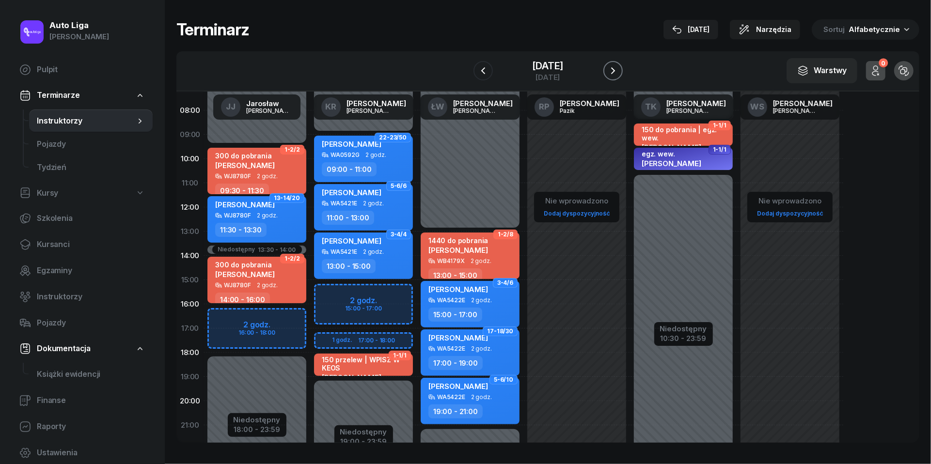
click at [615, 69] on icon "button" at bounding box center [613, 70] width 4 height 7
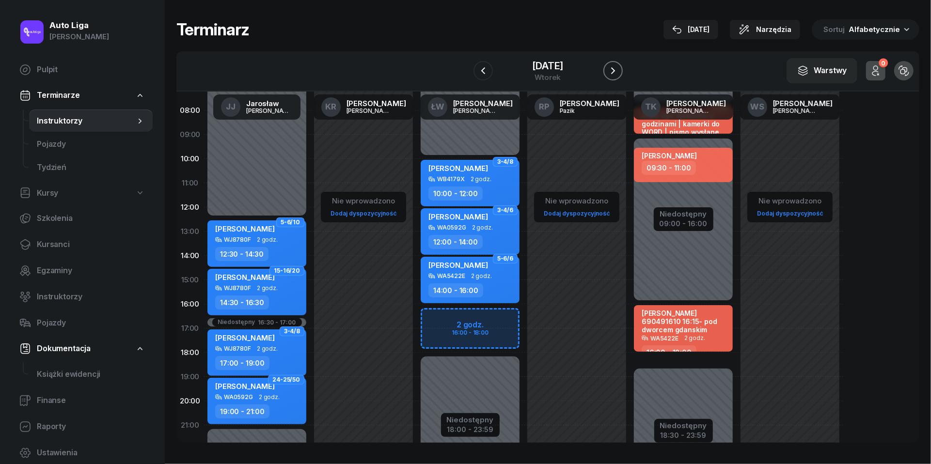
click at [615, 69] on icon "button" at bounding box center [613, 70] width 4 height 7
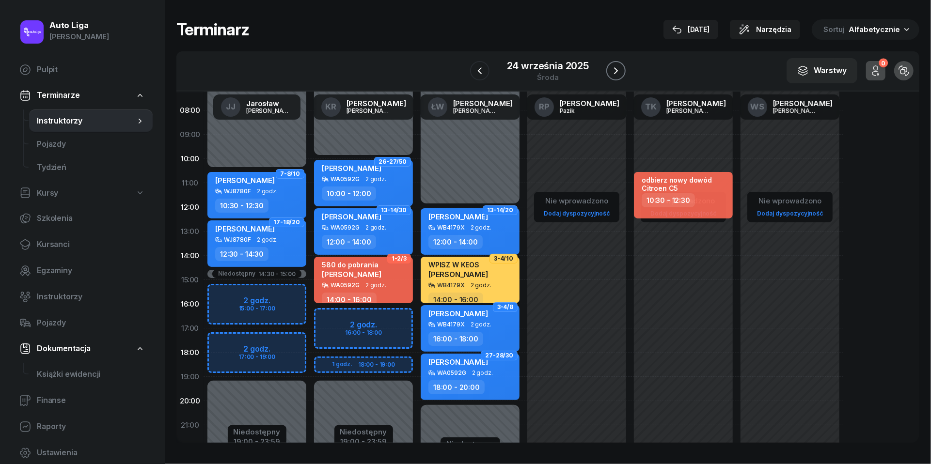
click at [616, 69] on icon "button" at bounding box center [616, 70] width 4 height 7
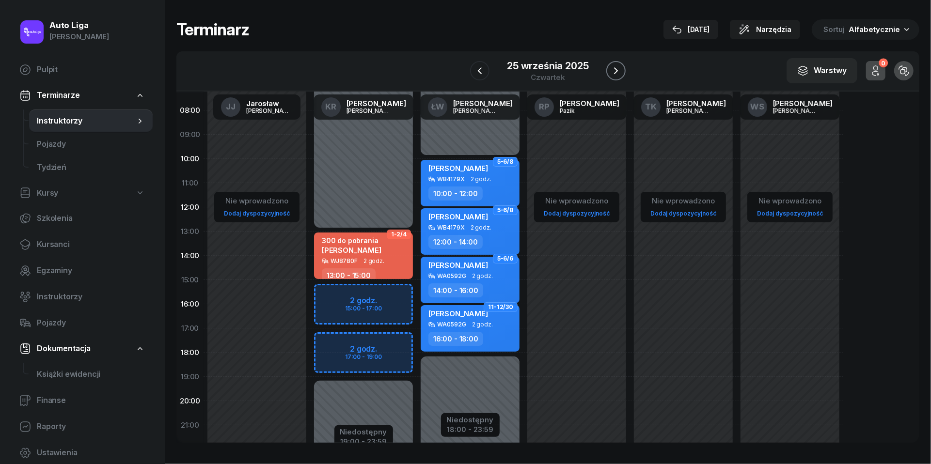
click at [616, 69] on icon "button" at bounding box center [616, 70] width 4 height 7
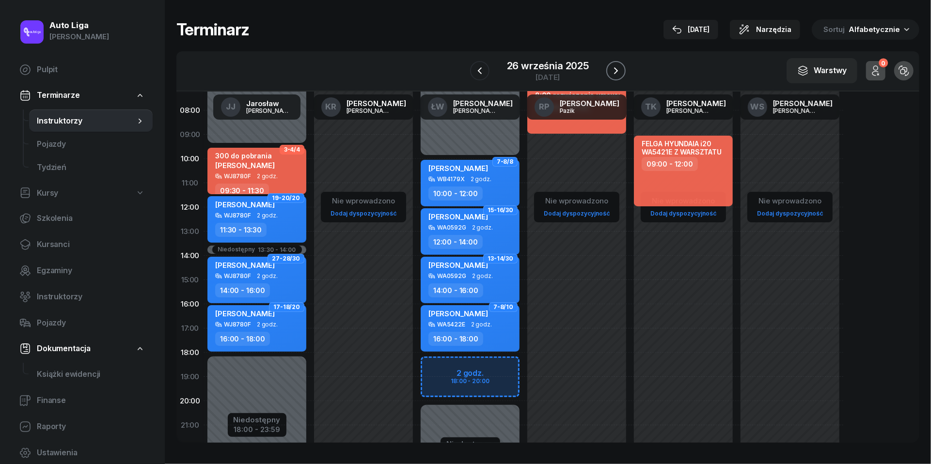
click at [616, 69] on icon "button" at bounding box center [616, 70] width 4 height 7
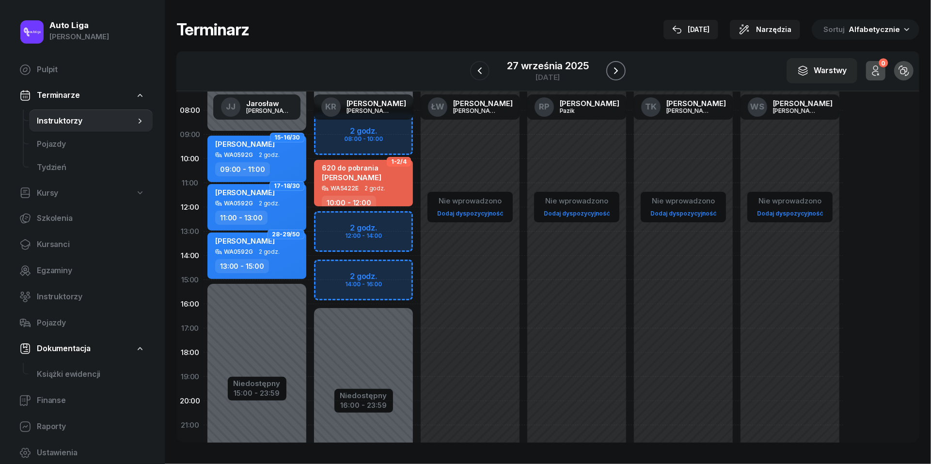
click at [621, 71] on icon "button" at bounding box center [616, 71] width 12 height 12
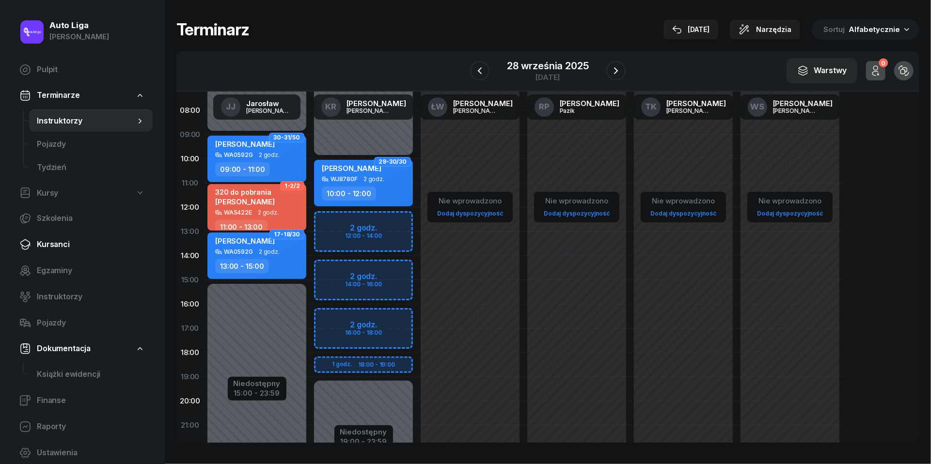
click at [54, 251] on link "Kursanci" at bounding box center [82, 244] width 141 height 23
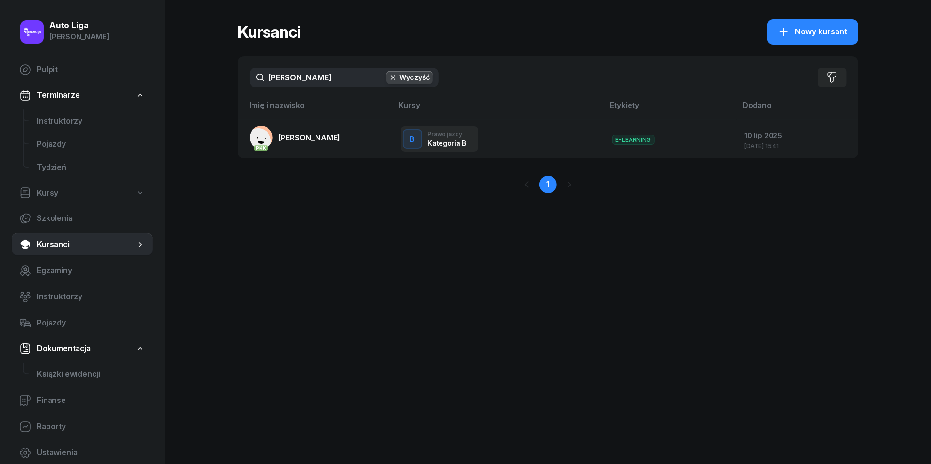
click at [333, 83] on input "[PERSON_NAME]" at bounding box center [344, 77] width 189 height 19
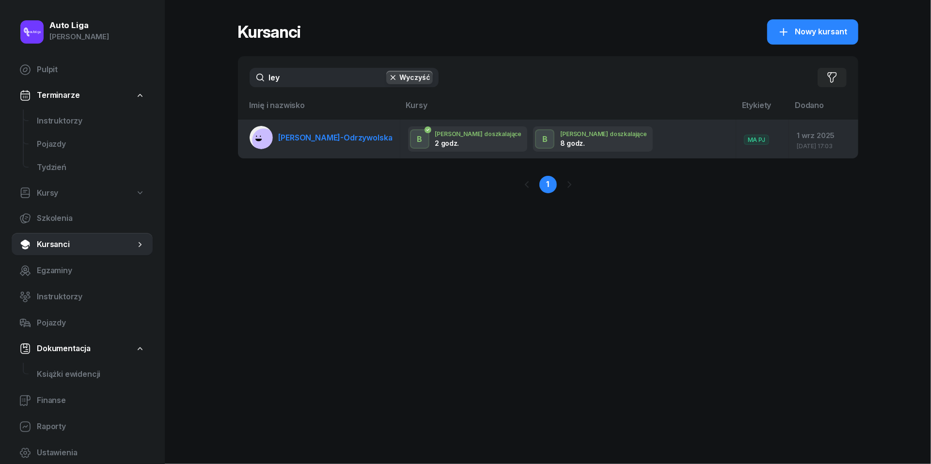
type input "ley"
click at [336, 138] on span "[PERSON_NAME]-Odrzywolska" at bounding box center [336, 138] width 114 height 10
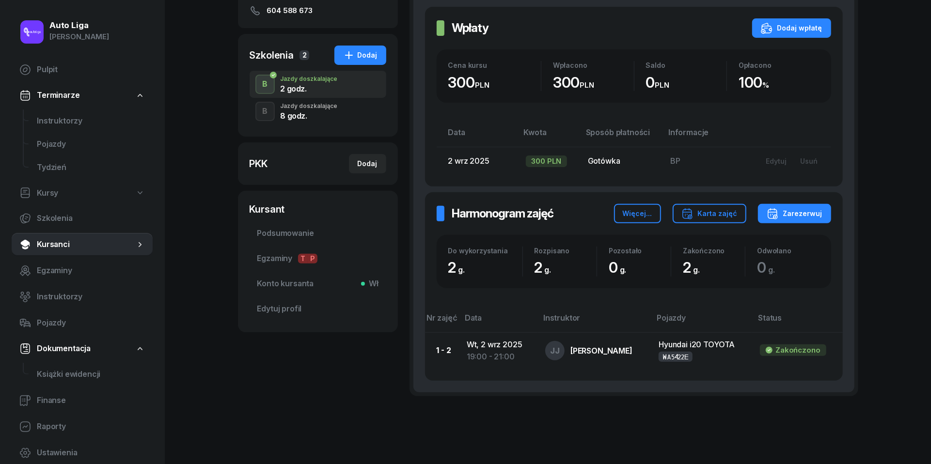
scroll to position [172, 0]
click at [311, 106] on div "Jazdy doszkalające" at bounding box center [309, 106] width 57 height 6
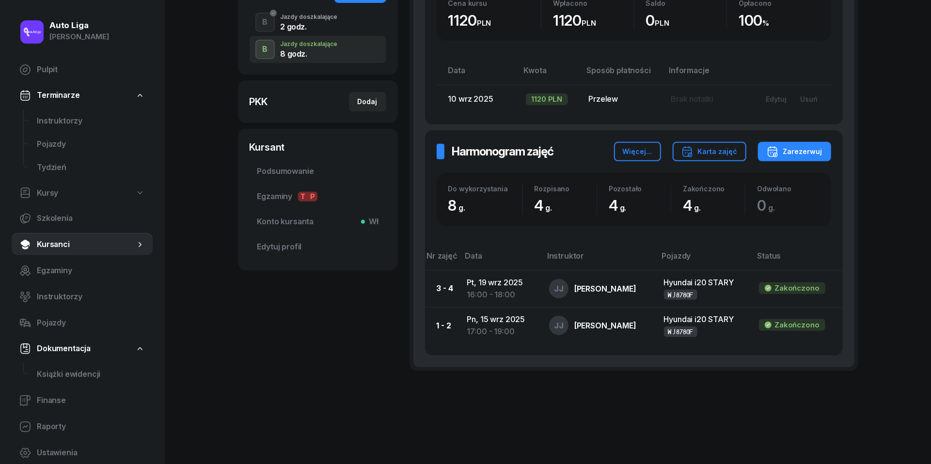
scroll to position [233, 0]
click at [815, 148] on div "Zarezerwuj" at bounding box center [795, 152] width 56 height 12
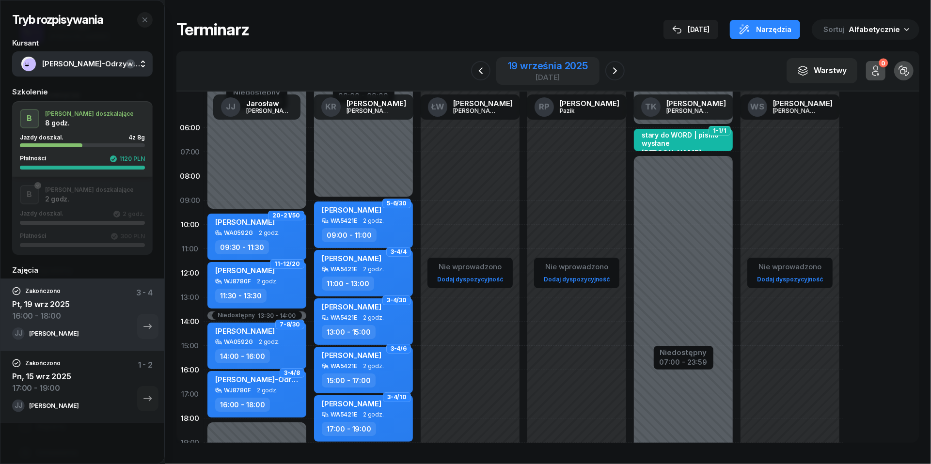
click at [560, 72] on div "[DATE]" at bounding box center [548, 71] width 80 height 20
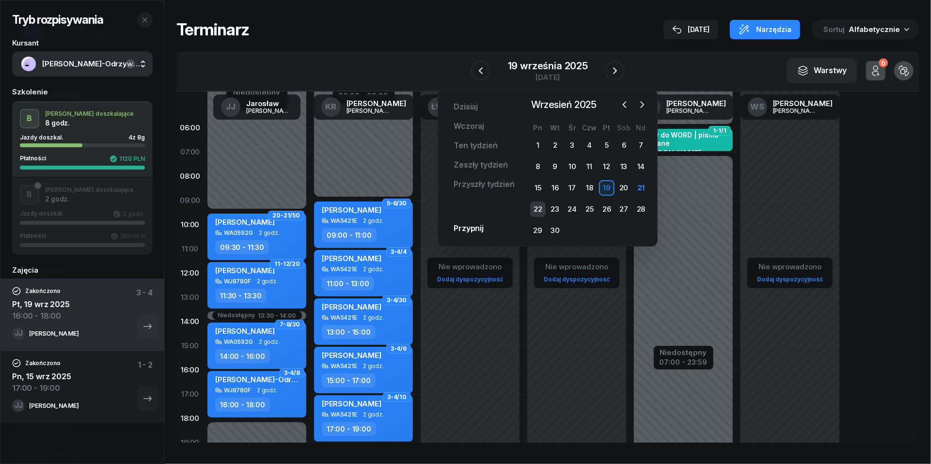
click at [535, 210] on div "22" at bounding box center [538, 210] width 16 height 16
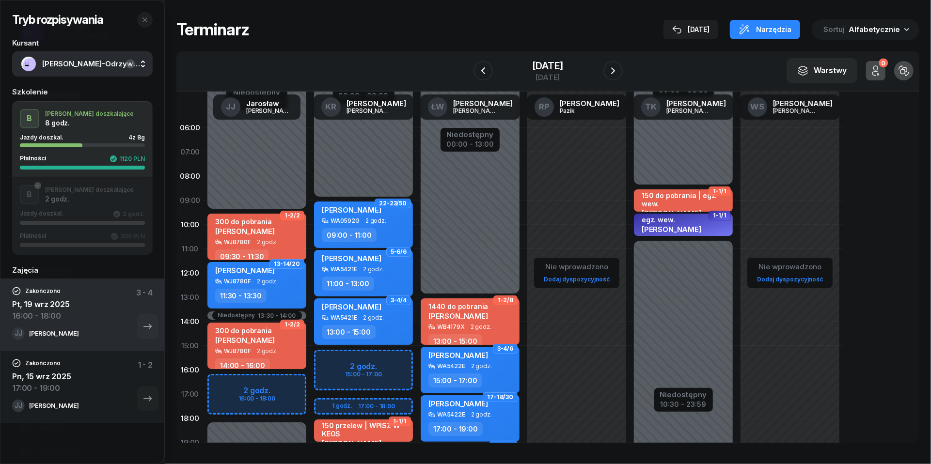
click at [225, 388] on div "Niedostępny 00:00 - 09:30 Niedostępny 18:00 - 23:59 Niedostępny 13:30 - 14:00 2…" at bounding box center [257, 346] width 107 height 460
select select "16"
select select "18"
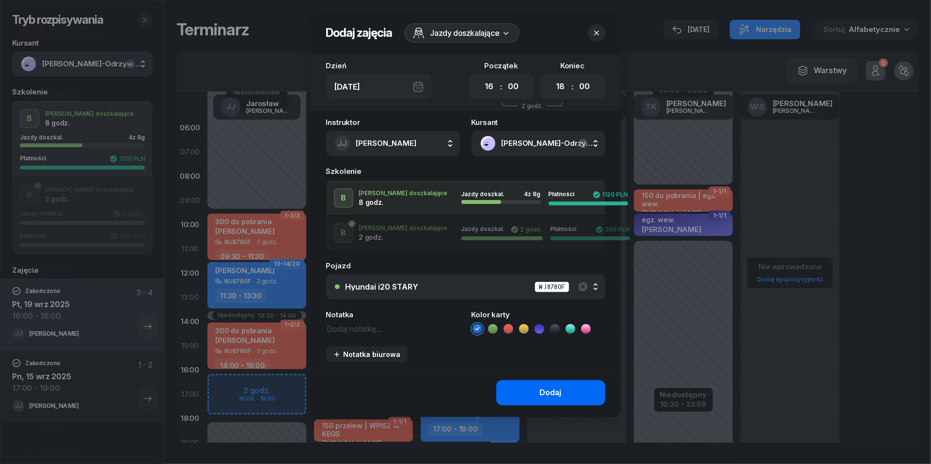
click at [528, 390] on button "Dodaj" at bounding box center [550, 392] width 109 height 25
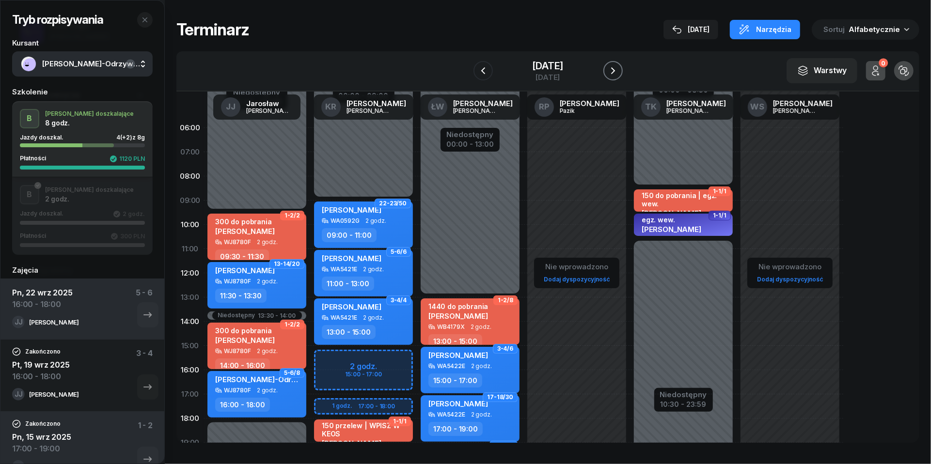
click at [619, 70] on icon "button" at bounding box center [613, 71] width 12 height 12
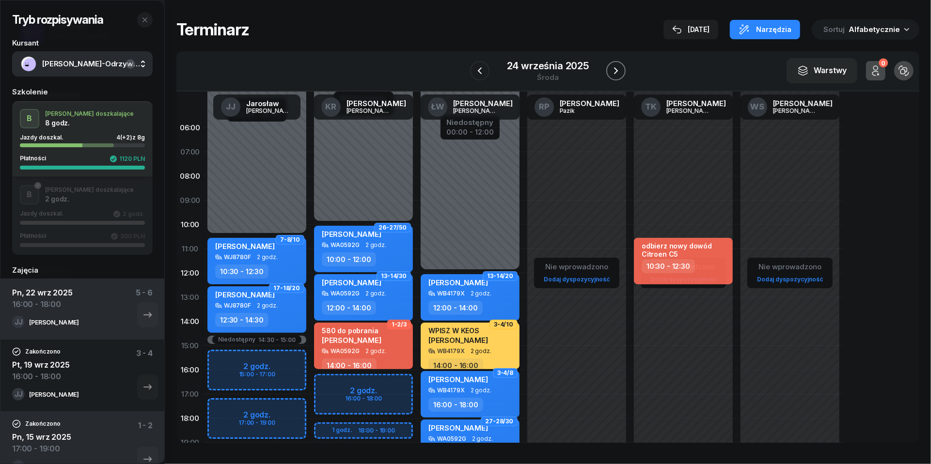
click at [619, 70] on icon "button" at bounding box center [616, 71] width 12 height 12
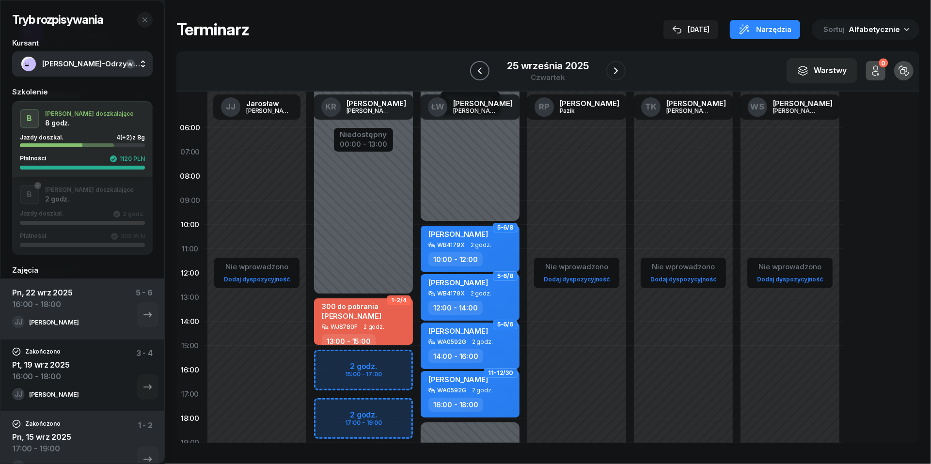
click at [484, 69] on icon "button" at bounding box center [480, 71] width 12 height 12
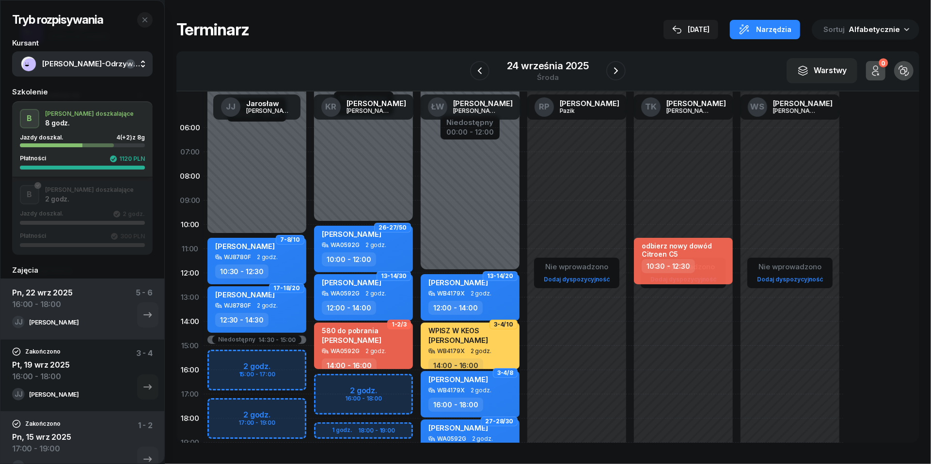
click at [221, 415] on div "Niedostępny 00:00 - 10:30 Niedostępny 19:00 - 23:59 Niedostępny 14:30 - 15:00 2…" at bounding box center [257, 346] width 107 height 460
select select "17"
select select "19"
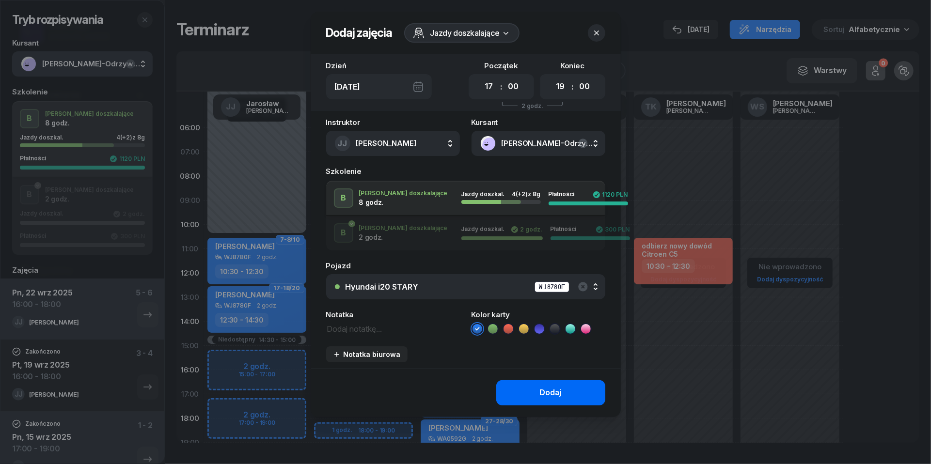
click at [528, 383] on button "Dodaj" at bounding box center [550, 392] width 109 height 25
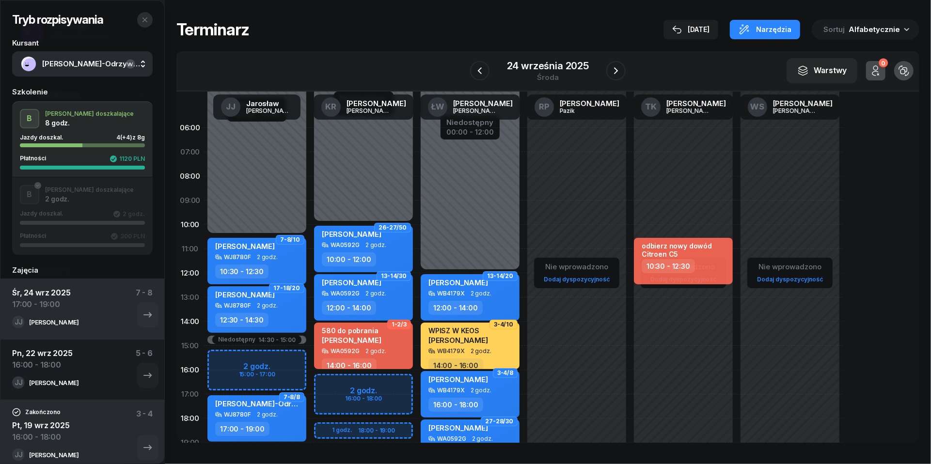
click at [144, 26] on button "button" at bounding box center [145, 20] width 16 height 16
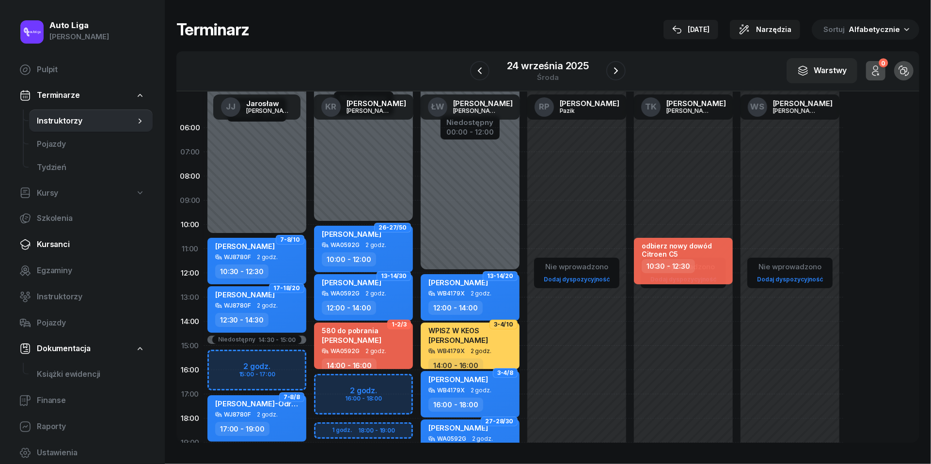
click at [45, 245] on span "Kursanci" at bounding box center [91, 244] width 108 height 13
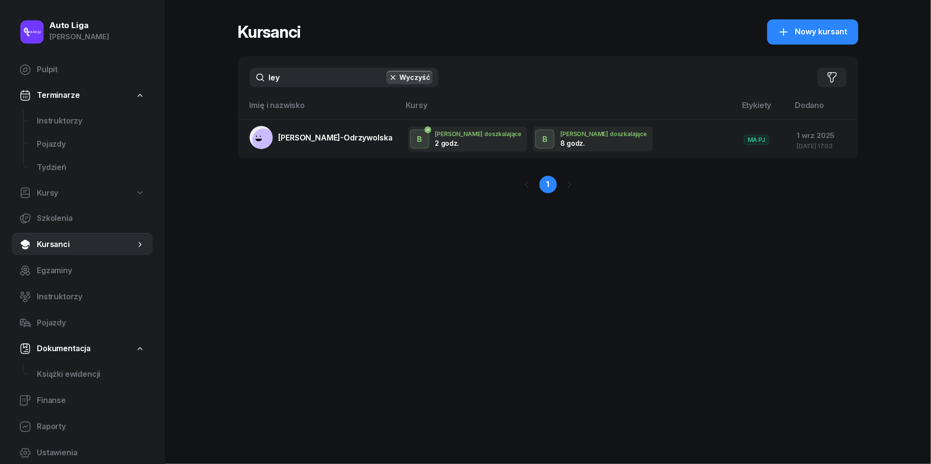
click at [287, 82] on input "ley" at bounding box center [344, 77] width 189 height 19
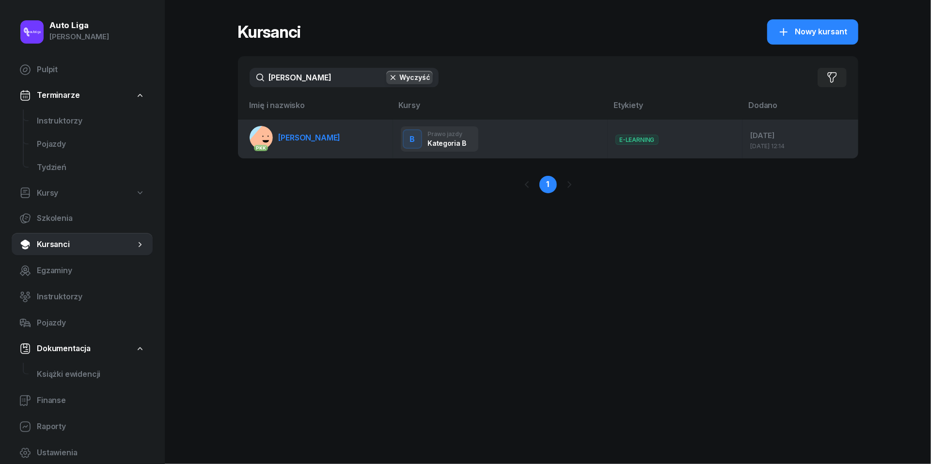
type input "[PERSON_NAME]"
click at [294, 138] on span "[PERSON_NAME]" at bounding box center [310, 138] width 62 height 10
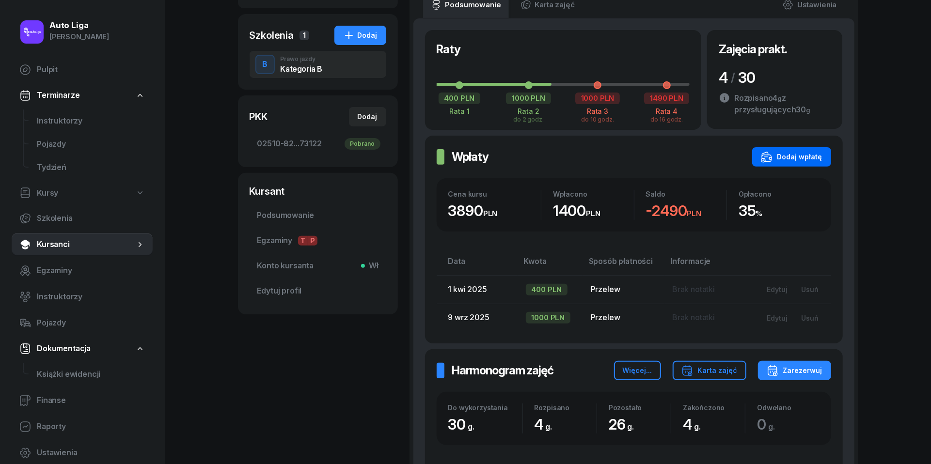
scroll to position [219, 0]
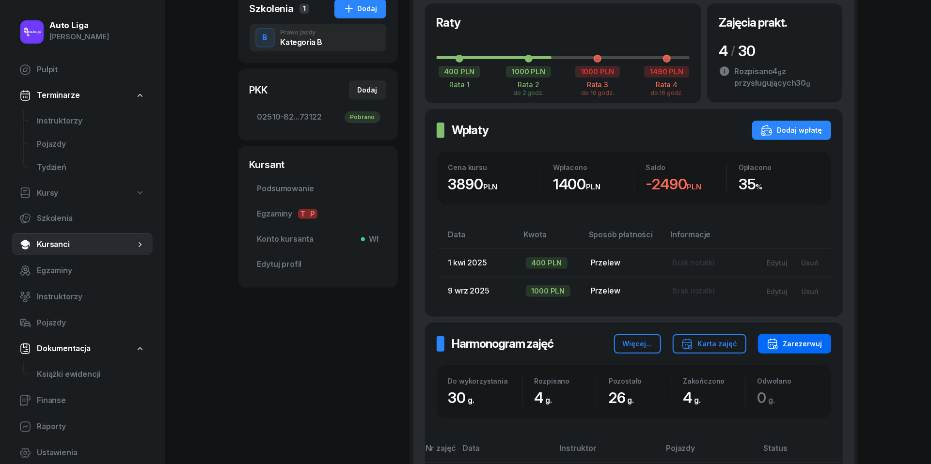
click at [807, 339] on div "Zarezerwuj" at bounding box center [795, 344] width 56 height 12
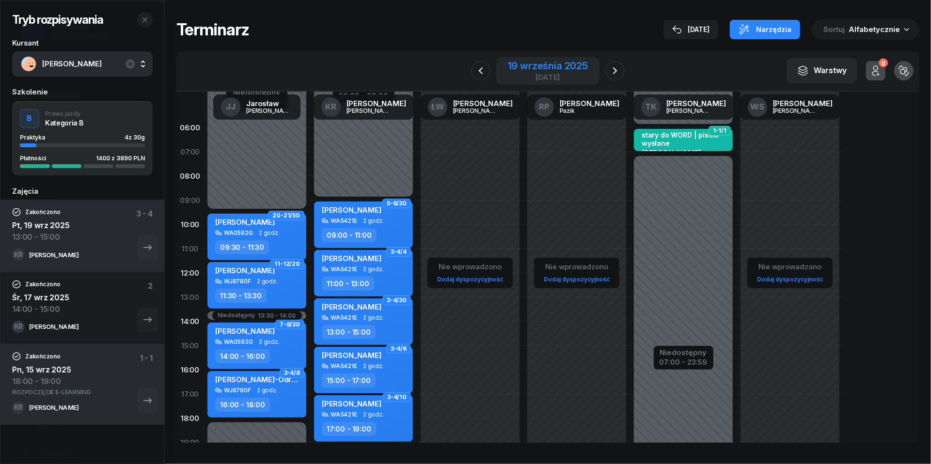
click at [530, 78] on div "[DATE]" at bounding box center [548, 77] width 80 height 7
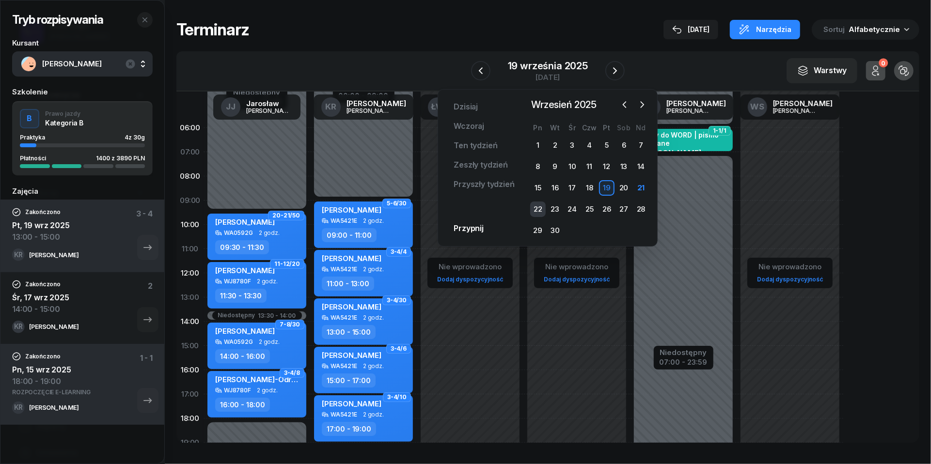
click at [533, 208] on div "22" at bounding box center [538, 210] width 16 height 16
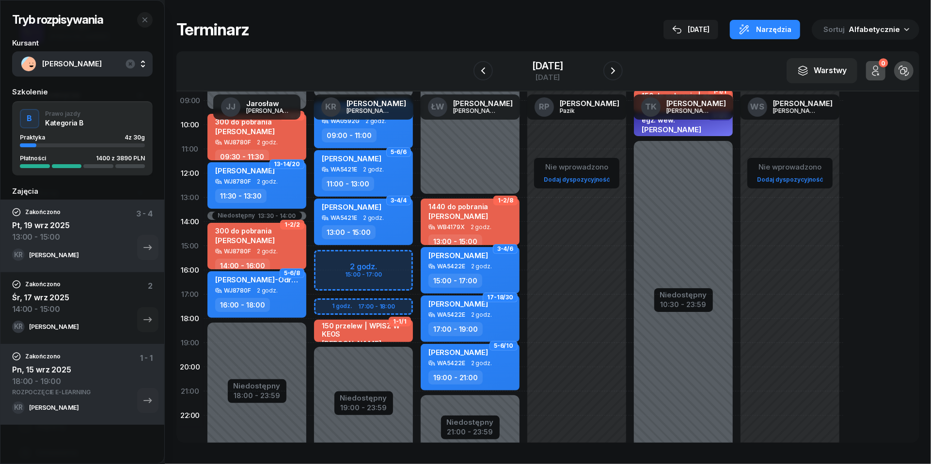
scroll to position [101, 0]
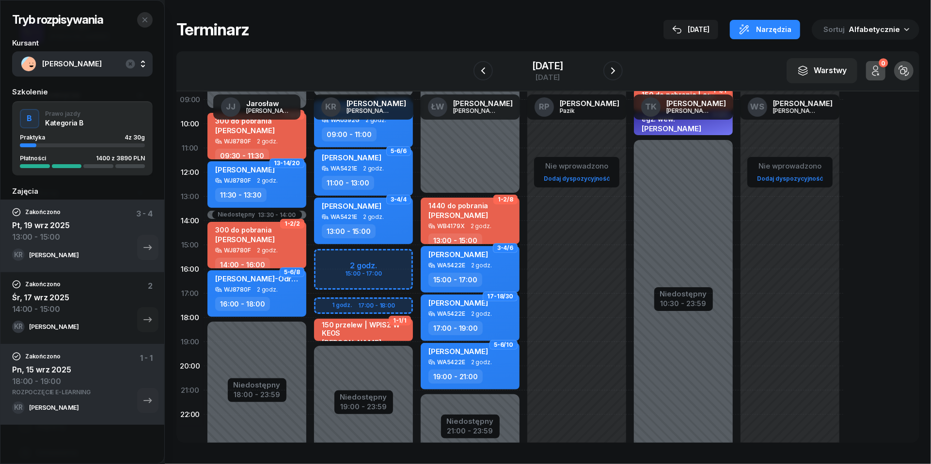
click at [143, 20] on icon "button" at bounding box center [145, 20] width 8 height 8
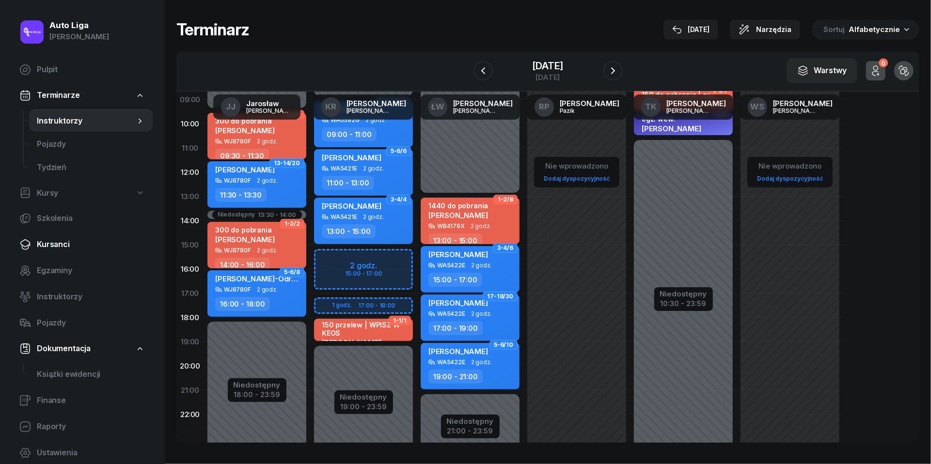
click at [55, 252] on link "Kursanci" at bounding box center [82, 244] width 141 height 23
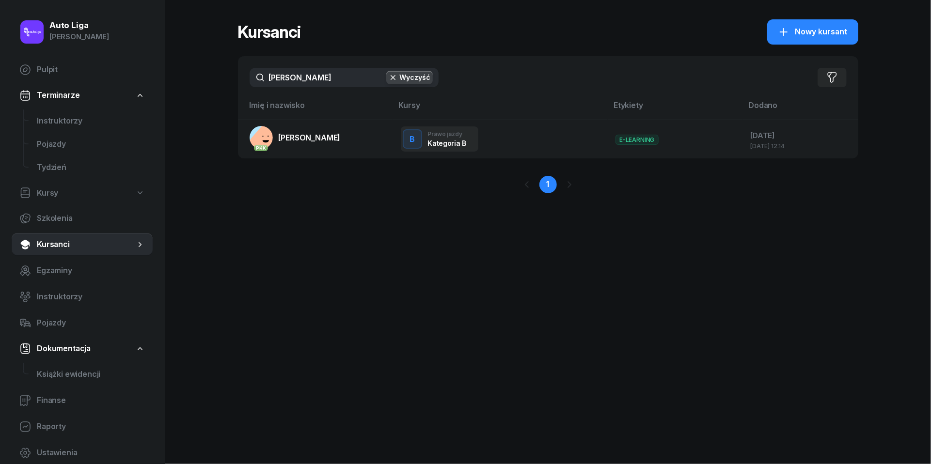
click at [329, 59] on div "[PERSON_NAME] Wyczyść Filtruj" at bounding box center [548, 77] width 620 height 43
click at [329, 70] on input "[PERSON_NAME]" at bounding box center [344, 77] width 189 height 19
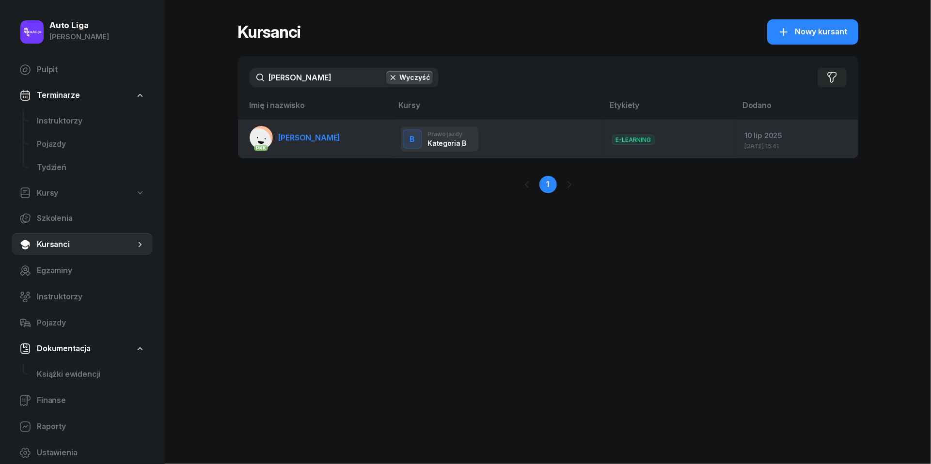
type input "[PERSON_NAME]"
click at [311, 140] on span "[PERSON_NAME]" at bounding box center [310, 138] width 62 height 10
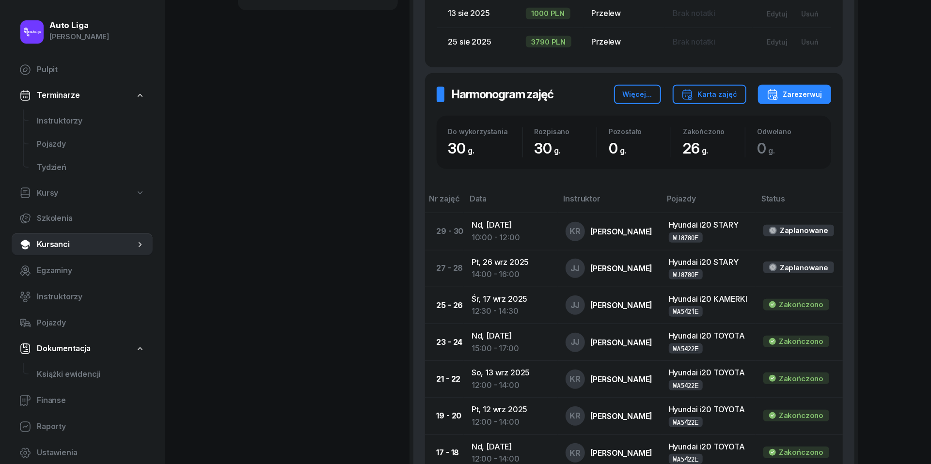
scroll to position [37, 0]
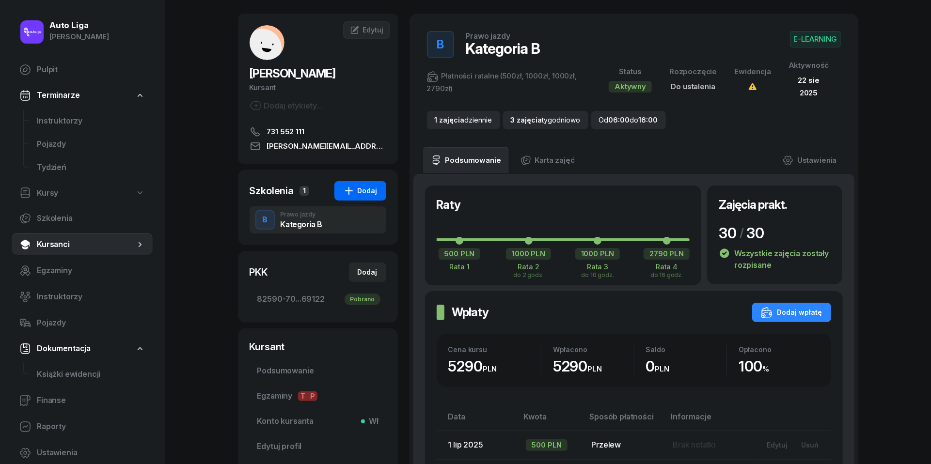
click at [377, 187] on div "Dodaj" at bounding box center [360, 191] width 34 height 12
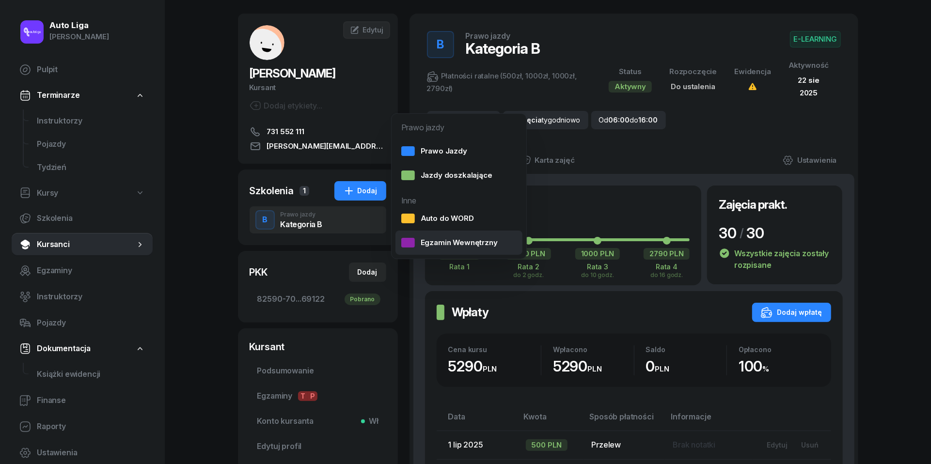
click at [428, 243] on div "Egzamin Wewnętrzny" at bounding box center [449, 243] width 96 height 13
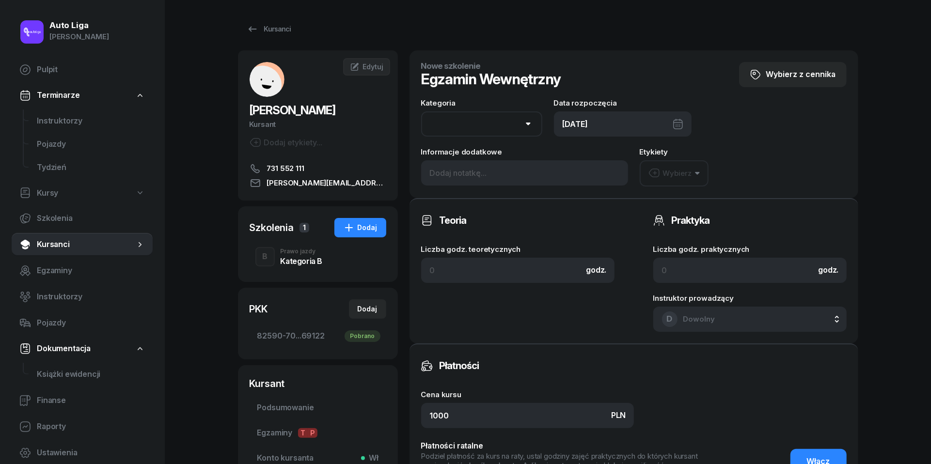
select select "B"
click at [636, 122] on div "[DATE]" at bounding box center [623, 123] width 138 height 25
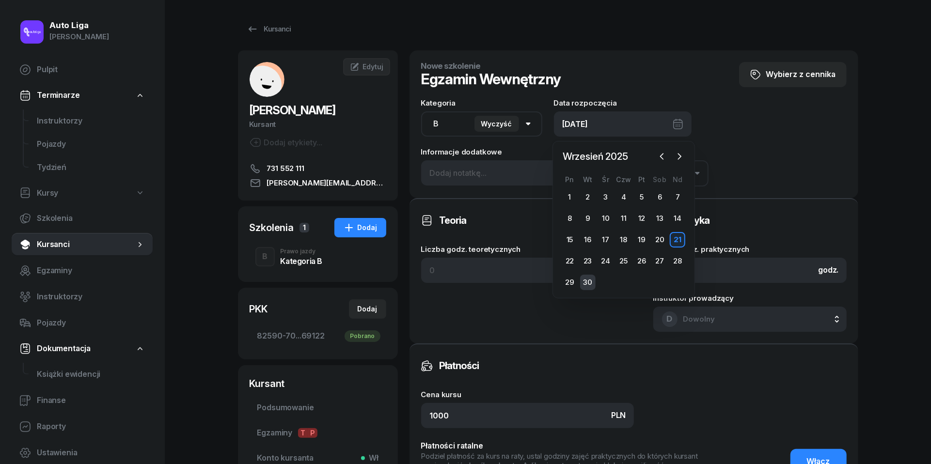
click at [590, 283] on div "30" at bounding box center [588, 283] width 16 height 16
type input "[DATE]"
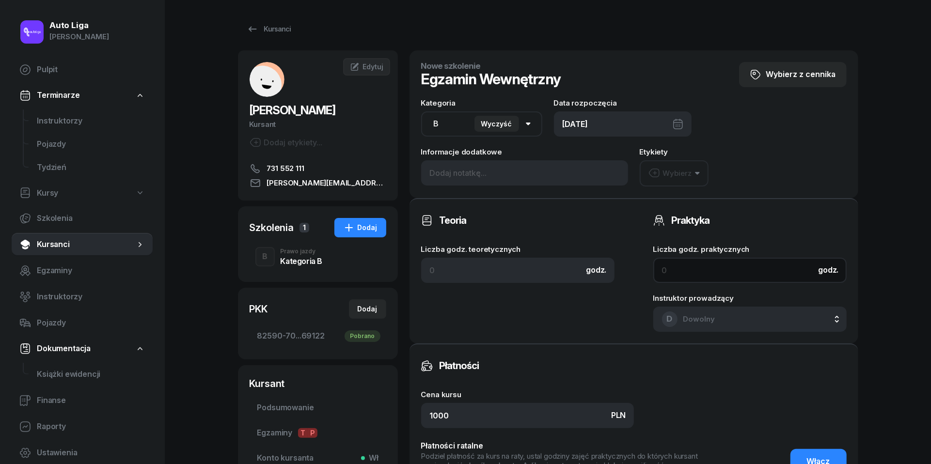
click at [679, 274] on input at bounding box center [749, 270] width 193 height 25
type input "1"
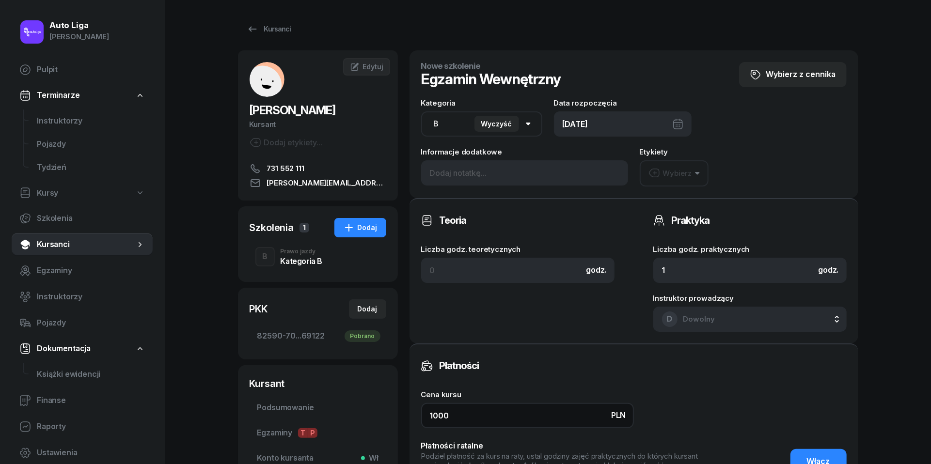
click at [508, 415] on input "1000" at bounding box center [527, 415] width 213 height 25
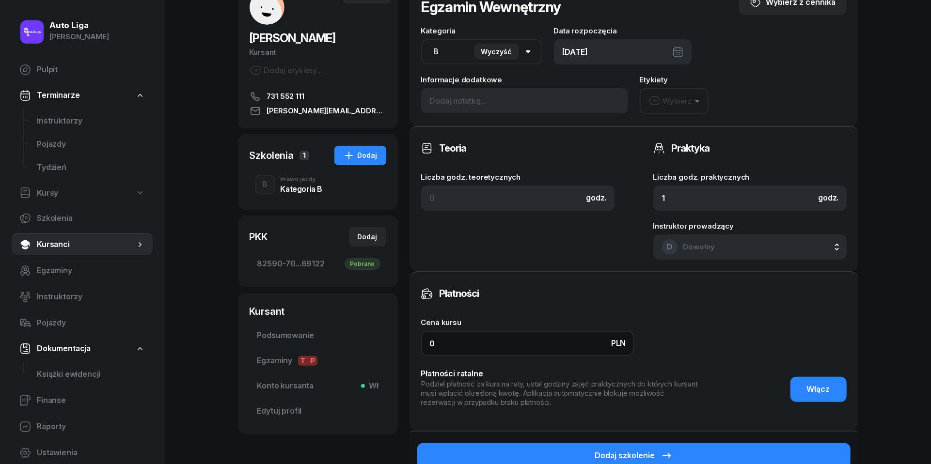
scroll to position [105, 0]
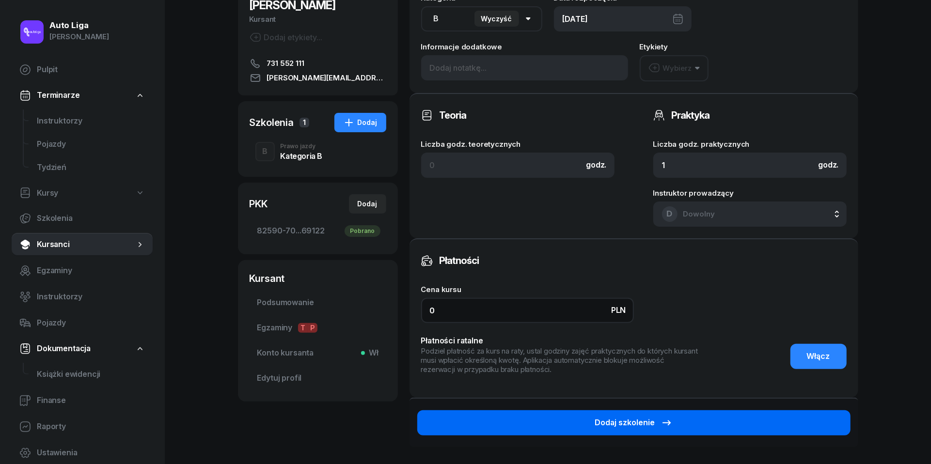
type input "0"
click at [755, 424] on button "Dodaj szkolenie" at bounding box center [633, 422] width 433 height 25
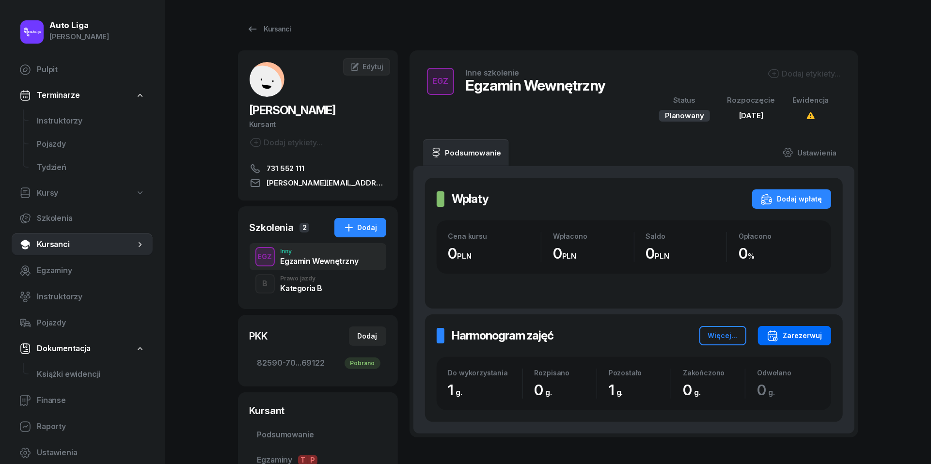
click at [803, 330] on div "Zarezerwuj" at bounding box center [795, 336] width 56 height 12
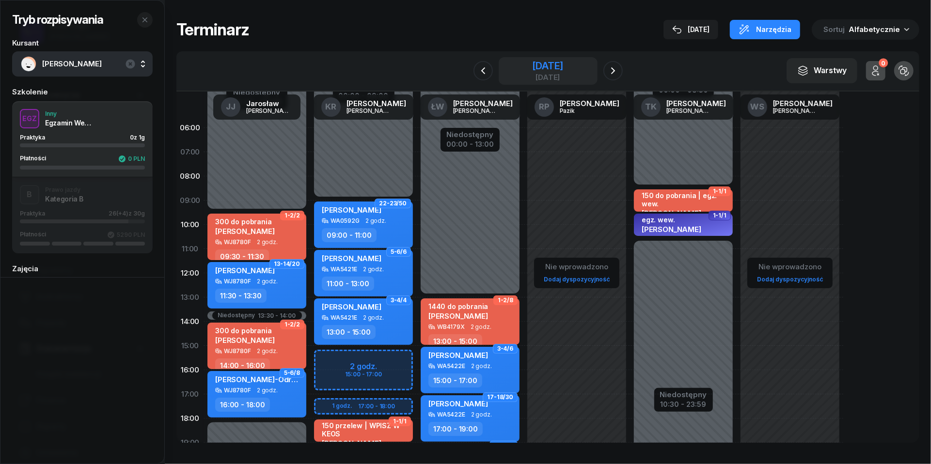
click at [560, 61] on div "[DATE]" at bounding box center [547, 66] width 31 height 10
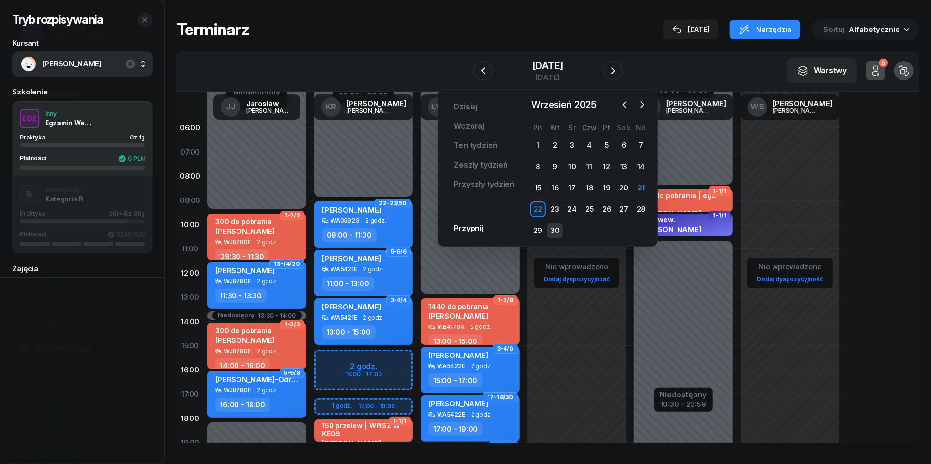
click at [547, 229] on div "30" at bounding box center [555, 231] width 16 height 16
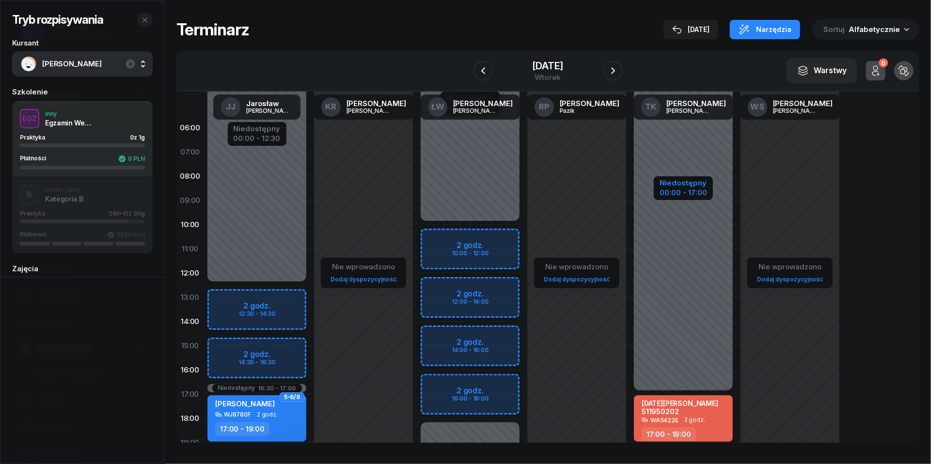
click at [689, 194] on div "00:00 - 17:00" at bounding box center [683, 192] width 47 height 10
select select "17"
select select "19"
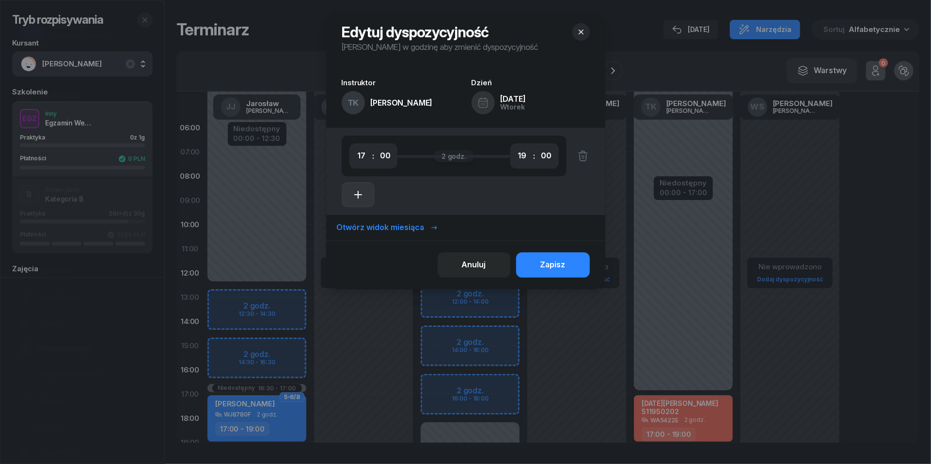
click at [353, 199] on icon "button" at bounding box center [358, 195] width 12 height 12
select select "19"
select select "21"
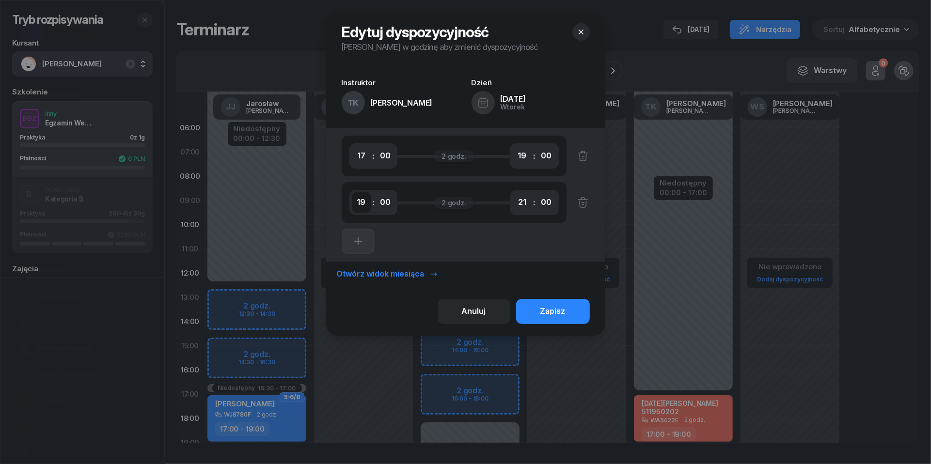
select select "09"
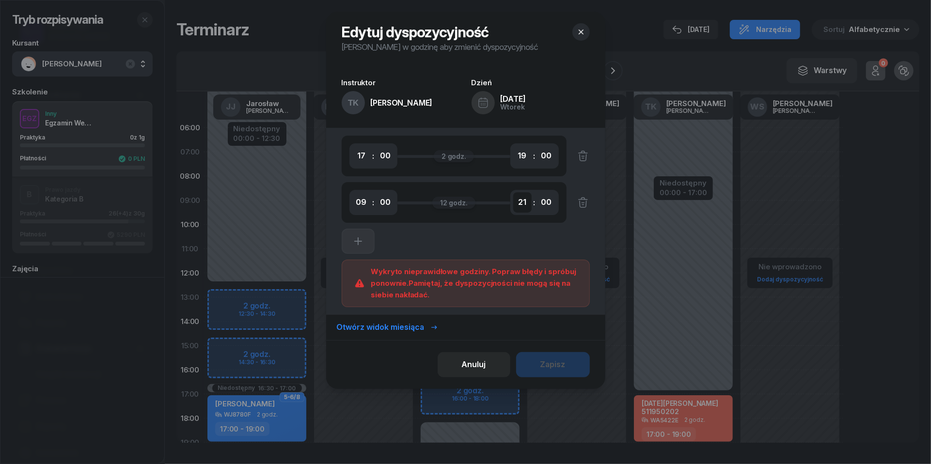
select select "10"
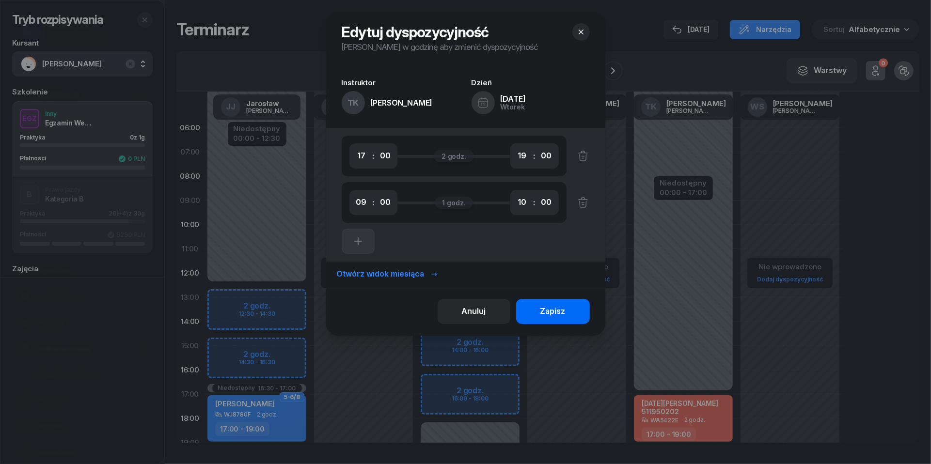
click at [556, 311] on div "Zapisz" at bounding box center [552, 311] width 25 height 13
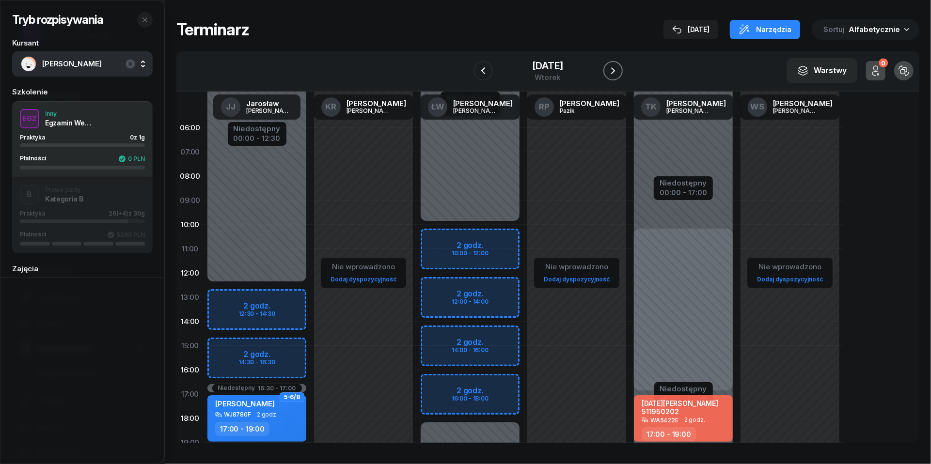
click at [617, 67] on icon "button" at bounding box center [613, 71] width 12 height 12
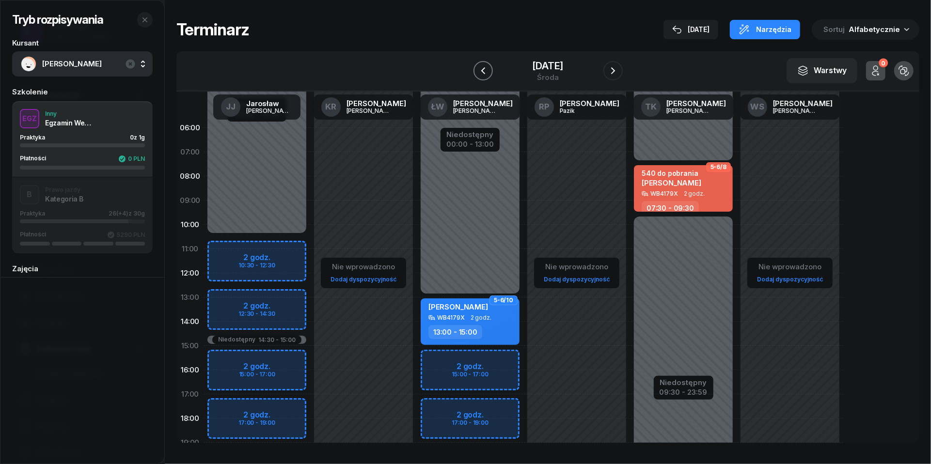
click at [477, 74] on icon "button" at bounding box center [483, 71] width 12 height 12
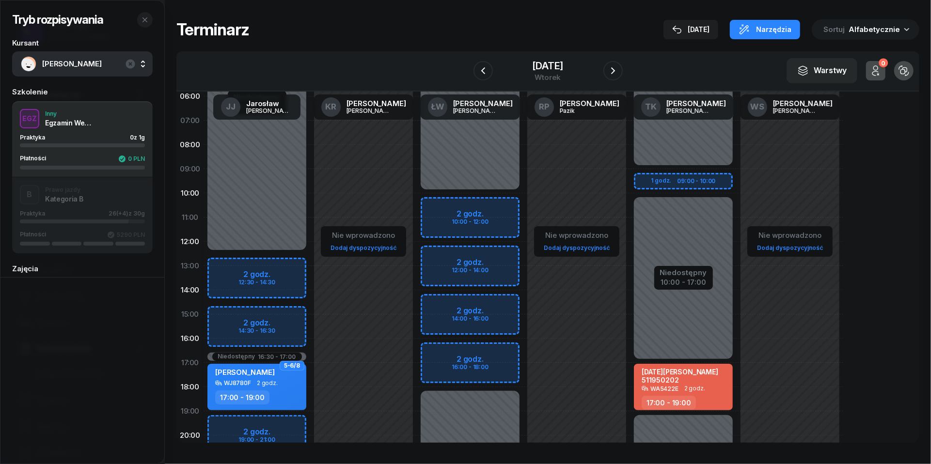
scroll to position [17, 0]
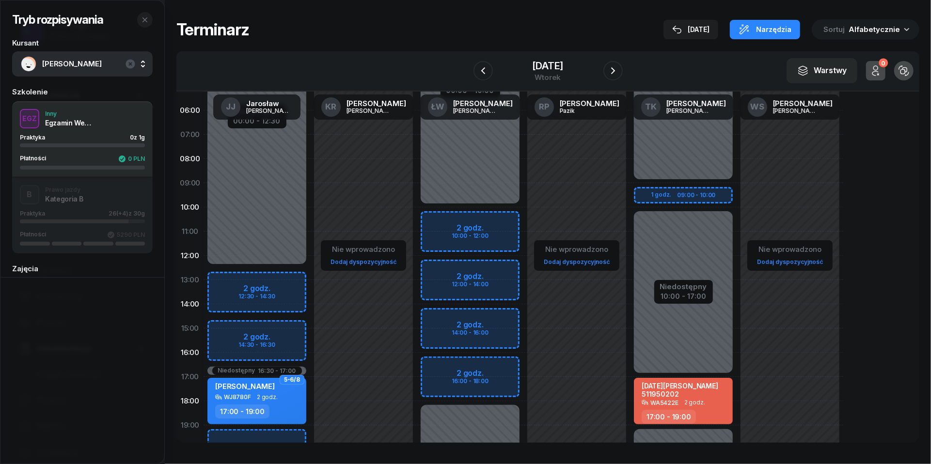
click at [649, 195] on div "Niedostępny 00:00 - 09:00 Niedostępny 19:00 - 23:59 Niedostępny 10:00 - 17:00 1…" at bounding box center [683, 328] width 107 height 460
select select "09"
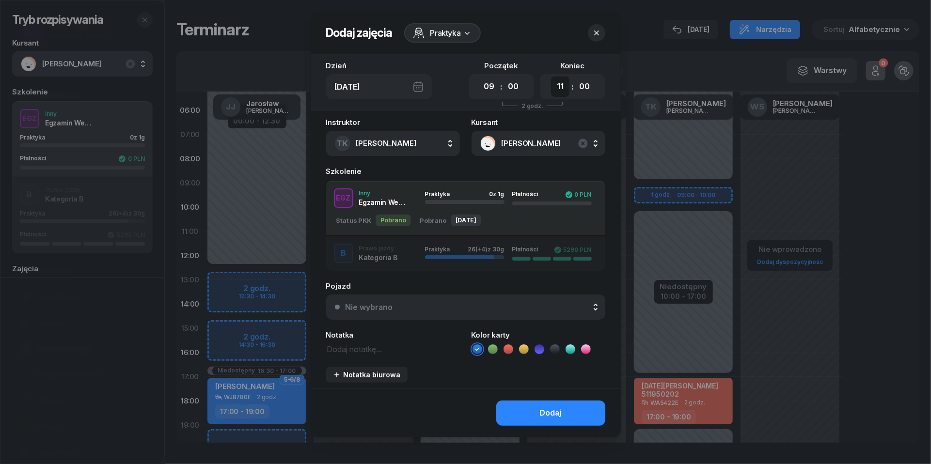
select select "10"
click at [485, 301] on button "Nie wybrano" at bounding box center [465, 307] width 279 height 25
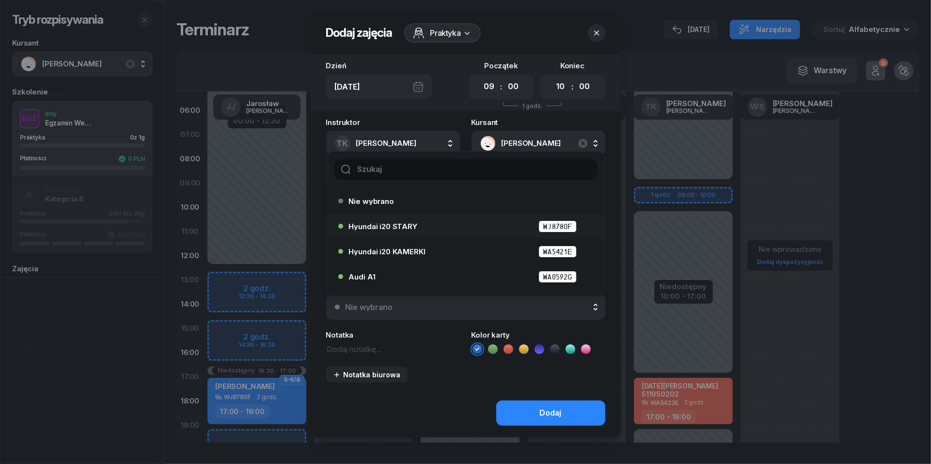
click at [462, 232] on div "Hyundai i20 STARY WJ8780F" at bounding box center [462, 227] width 249 height 16
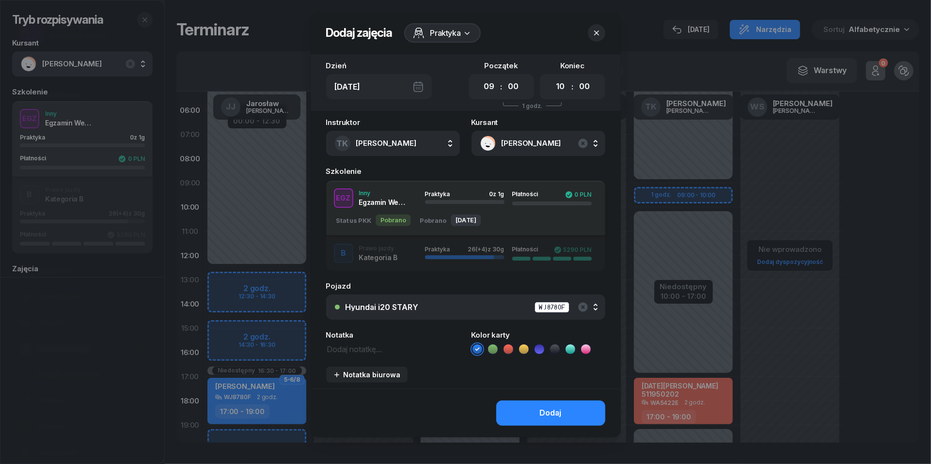
click at [361, 353] on textarea at bounding box center [393, 349] width 134 height 12
type textarea "egz. wew."
click at [541, 346] on icon at bounding box center [540, 350] width 10 height 10
click at [547, 407] on div "Dodaj" at bounding box center [551, 413] width 22 height 13
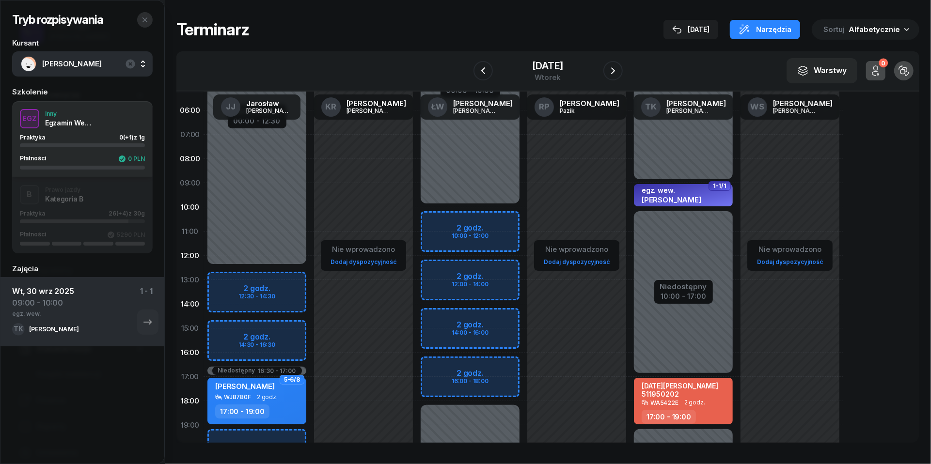
click at [144, 19] on icon "button" at bounding box center [144, 19] width 5 height 5
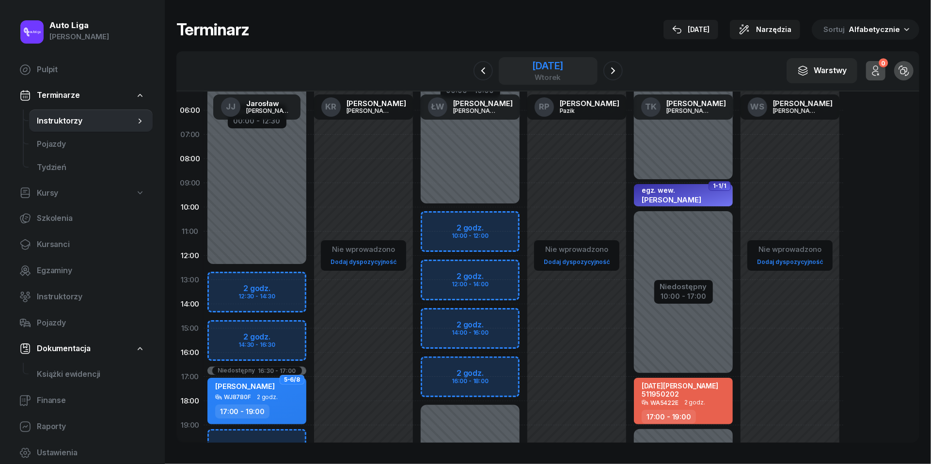
click at [559, 68] on div "[DATE]" at bounding box center [547, 66] width 31 height 10
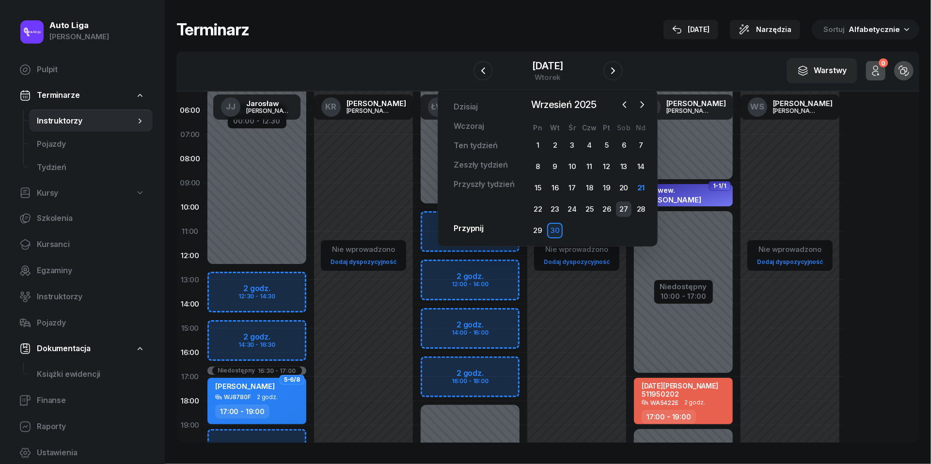
click at [627, 209] on div "27" at bounding box center [624, 210] width 16 height 16
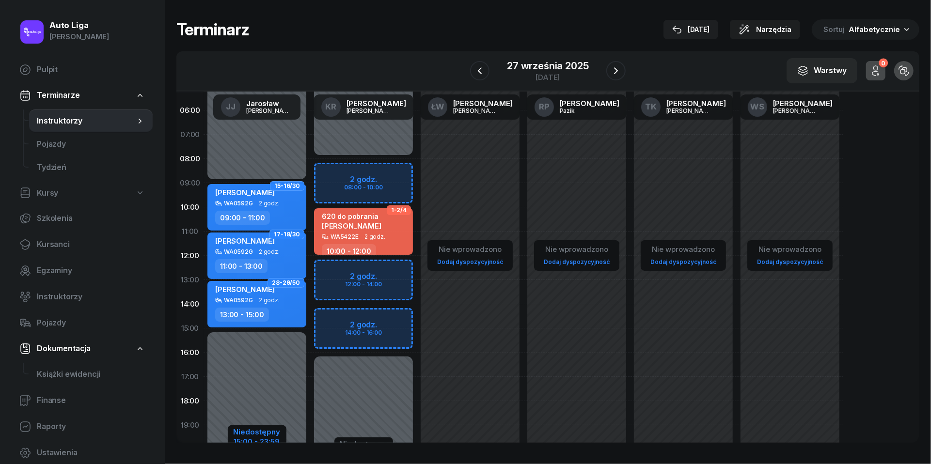
click at [262, 435] on div "Niedostępny" at bounding box center [257, 431] width 47 height 7
select select "09"
select select "15"
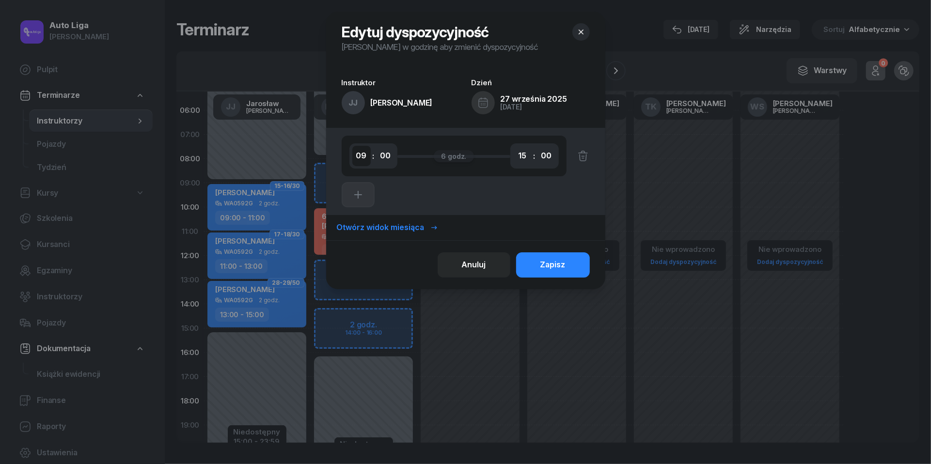
select select "08"
click at [555, 266] on div "Zapisz" at bounding box center [552, 265] width 25 height 13
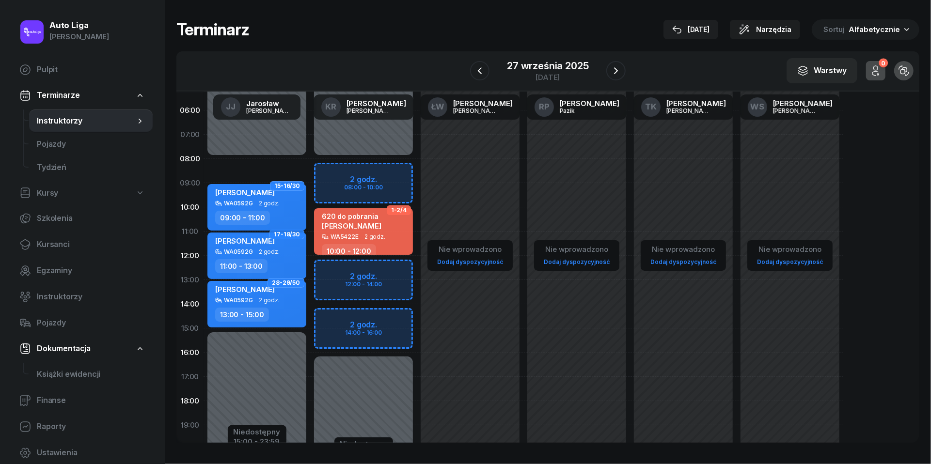
click at [254, 200] on div "WA0592G 2 godz." at bounding box center [257, 203] width 85 height 7
select select "09"
select select "11"
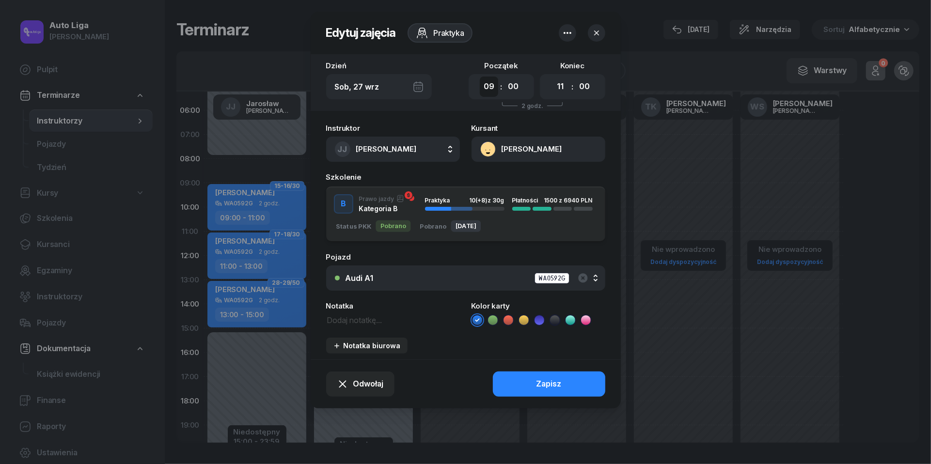
select select "08"
click at [559, 383] on div "Zapisz" at bounding box center [548, 384] width 25 height 13
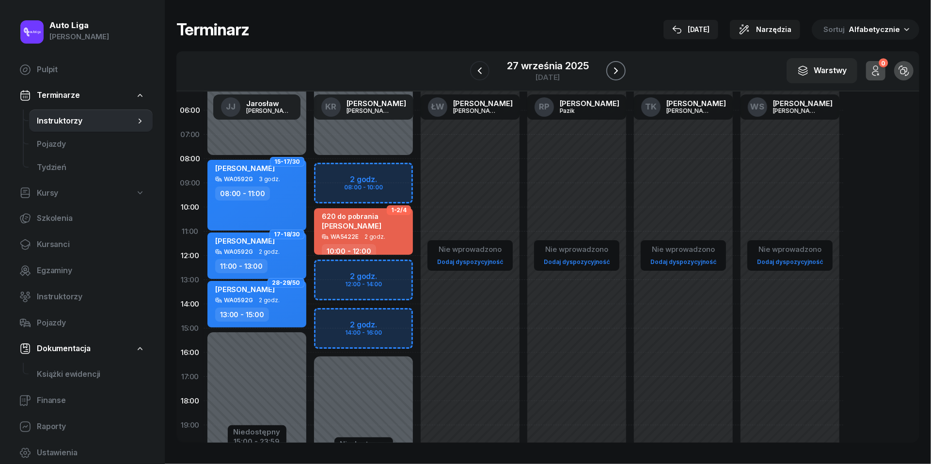
click at [620, 67] on icon "button" at bounding box center [616, 71] width 12 height 12
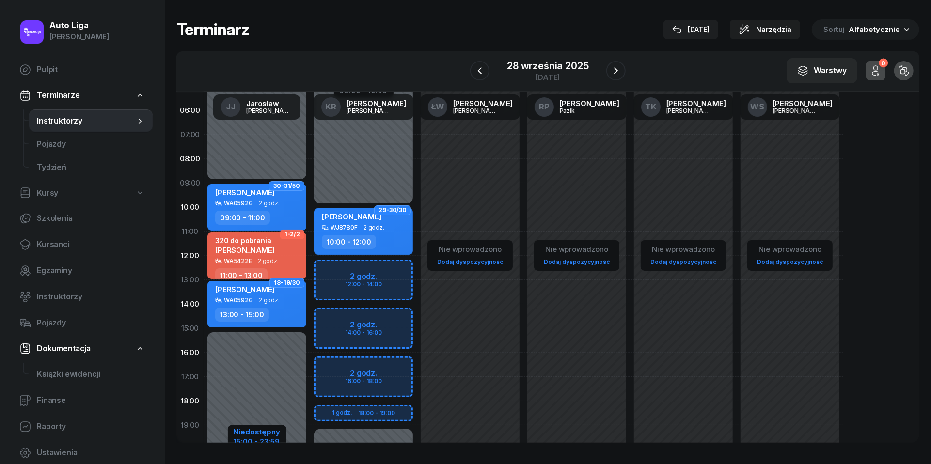
click at [252, 435] on div "Niedostępny" at bounding box center [257, 431] width 47 height 7
select select "09"
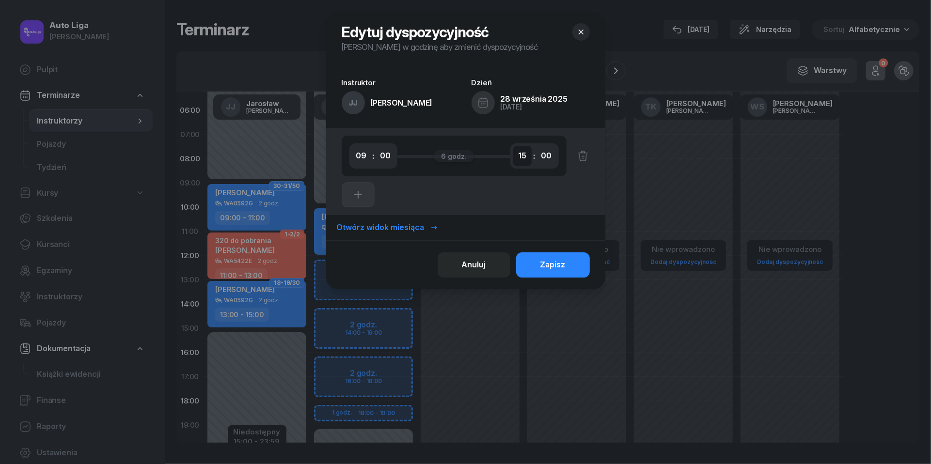
select select "16"
click at [546, 259] on div "Zapisz" at bounding box center [552, 265] width 25 height 13
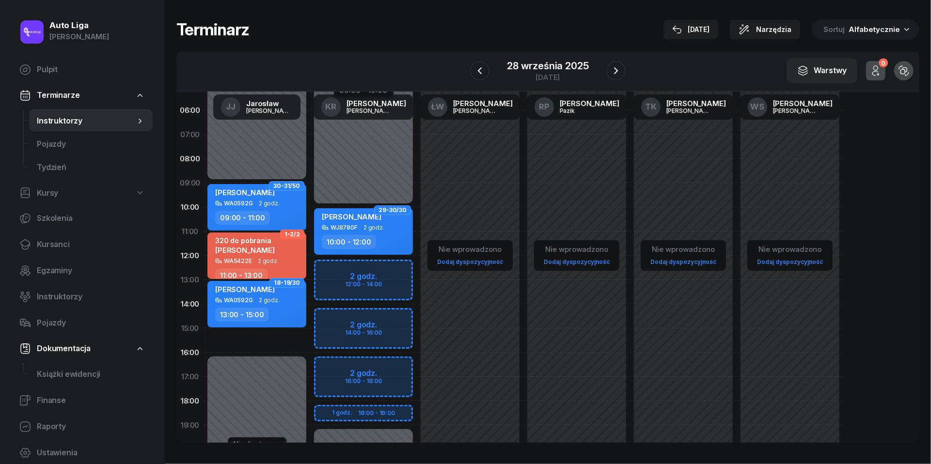
click at [252, 306] on div "[PERSON_NAME] WA0592G 2 godz. 13:00 - 15:00" at bounding box center [256, 304] width 99 height 47
select select "13"
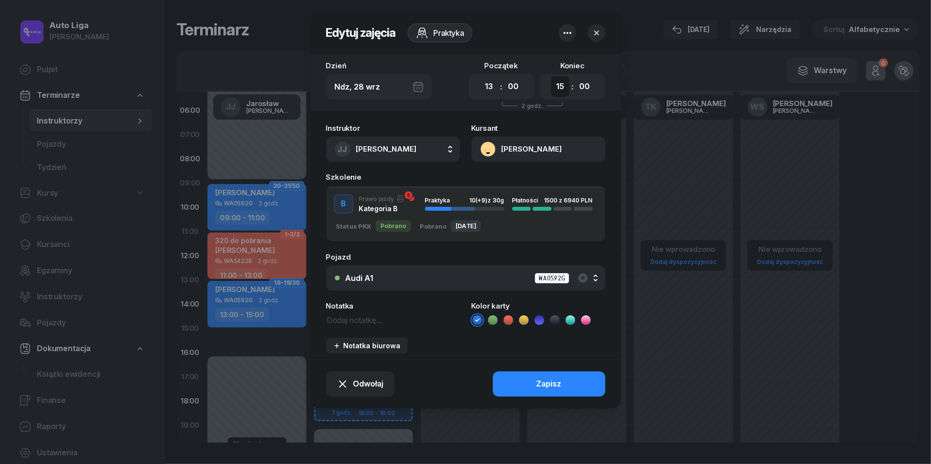
select select "16"
click at [553, 387] on div "Zapisz" at bounding box center [548, 384] width 25 height 13
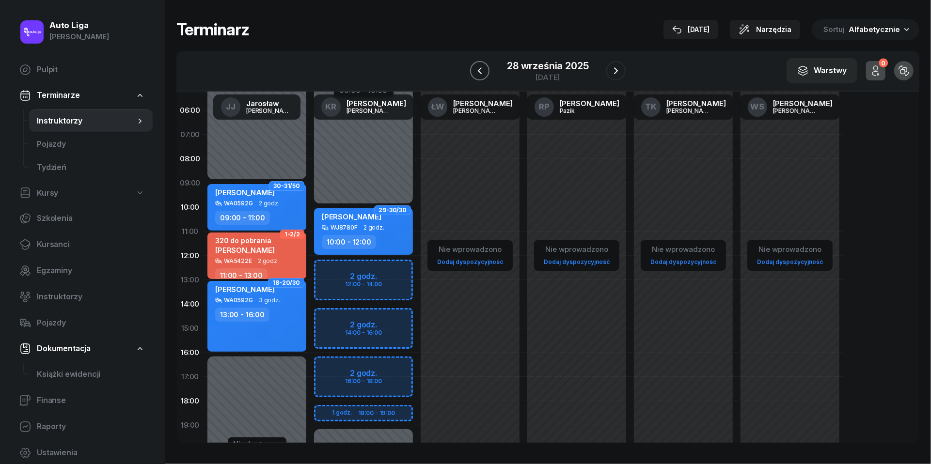
click at [480, 71] on icon "button" at bounding box center [480, 71] width 12 height 12
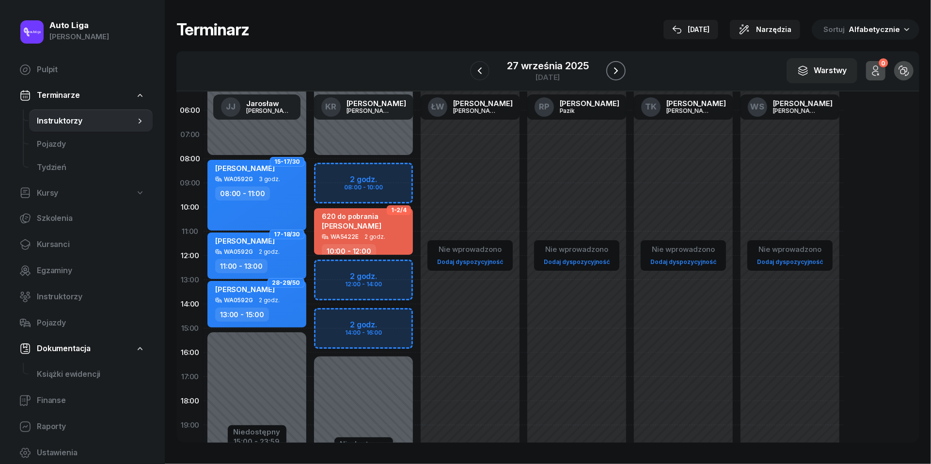
click at [617, 69] on icon "button" at bounding box center [616, 71] width 12 height 12
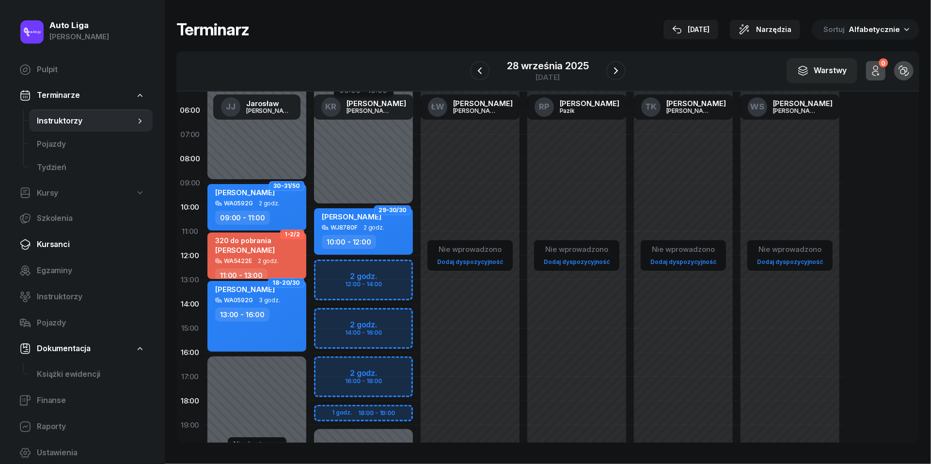
click at [59, 238] on span "Kursanci" at bounding box center [91, 244] width 108 height 13
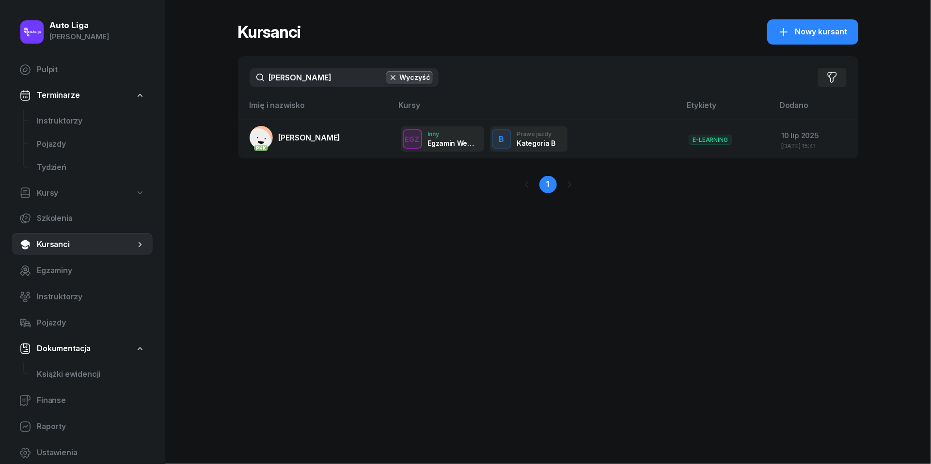
click at [312, 79] on input "[PERSON_NAME]" at bounding box center [344, 77] width 189 height 19
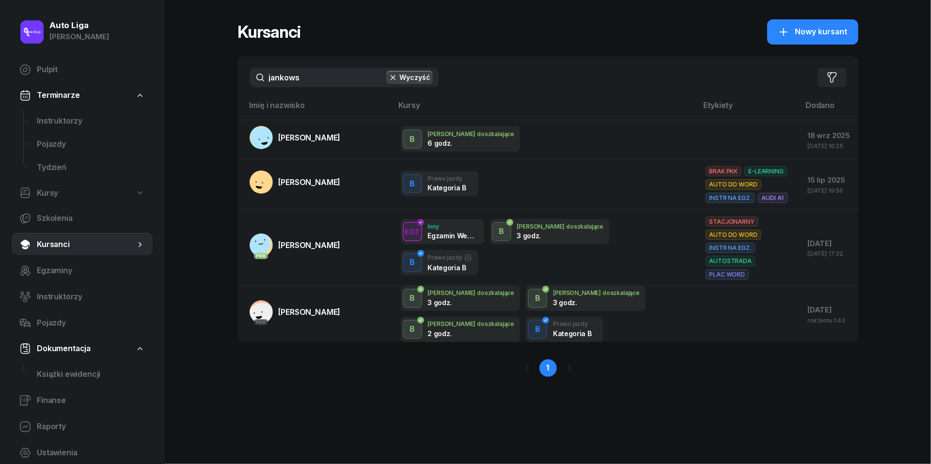
type input "[PERSON_NAME]"
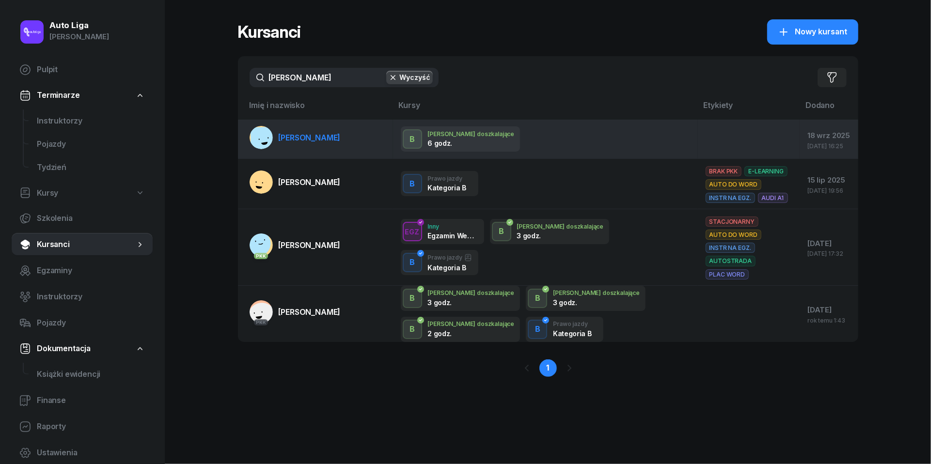
drag, startPoint x: 312, startPoint y: 99, endPoint x: 315, endPoint y: 138, distance: 38.8
click at [315, 138] on span "[PERSON_NAME]" at bounding box center [310, 138] width 62 height 10
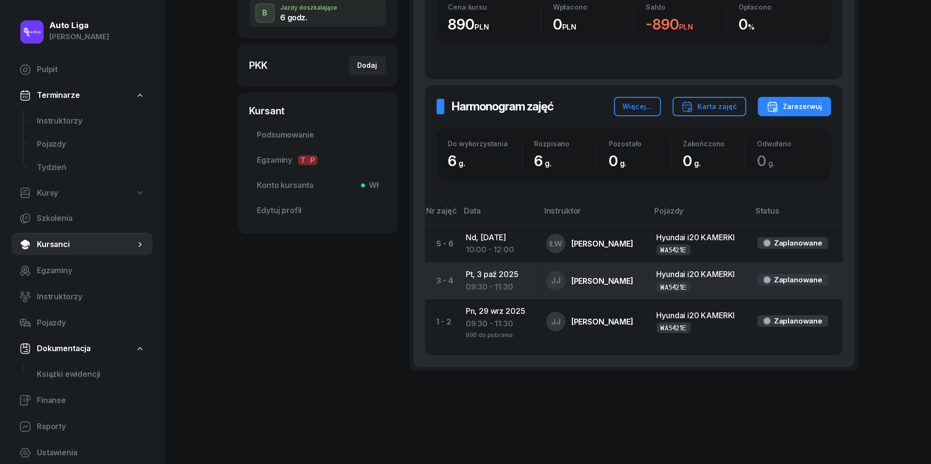
scroll to position [229, 0]
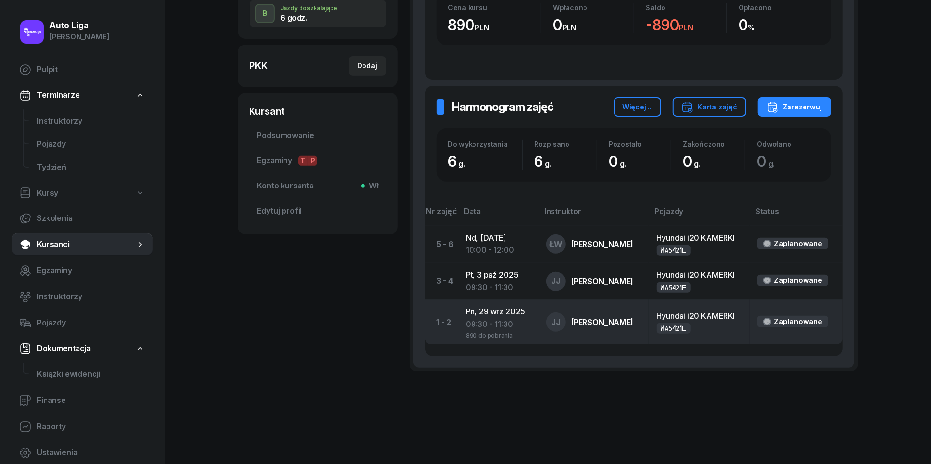
click at [482, 313] on td "Pn, [DATE] 09:30 - 11:30 890 do pobrania" at bounding box center [498, 322] width 80 height 45
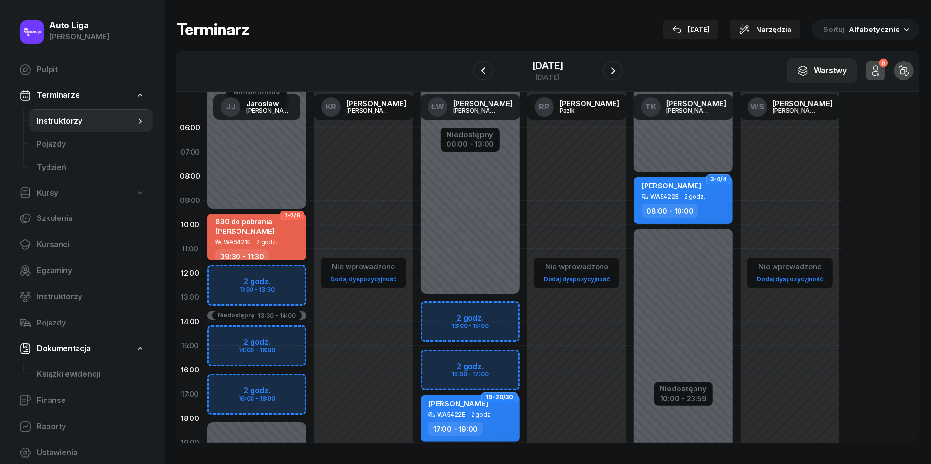
click at [274, 236] on div "890 do pobrania [PERSON_NAME]" at bounding box center [245, 228] width 60 height 21
select select "09"
select select "30"
select select "11"
select select "30"
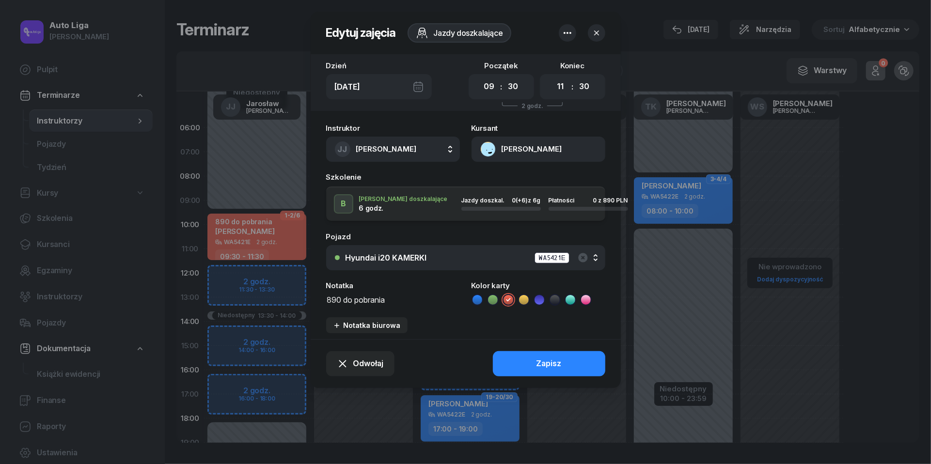
click at [570, 33] on icon "button" at bounding box center [568, 33] width 8 height 2
click at [560, 66] on link "Usuń" at bounding box center [562, 63] width 127 height 24
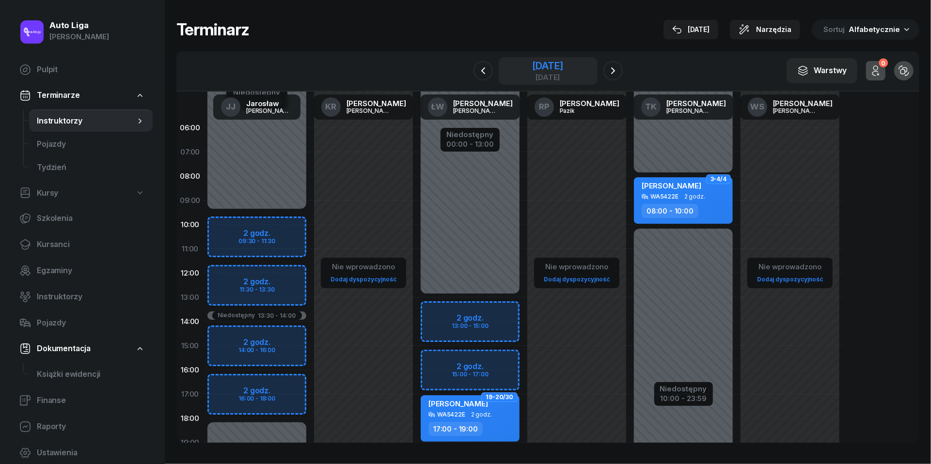
click at [553, 77] on div "[DATE]" at bounding box center [547, 77] width 31 height 7
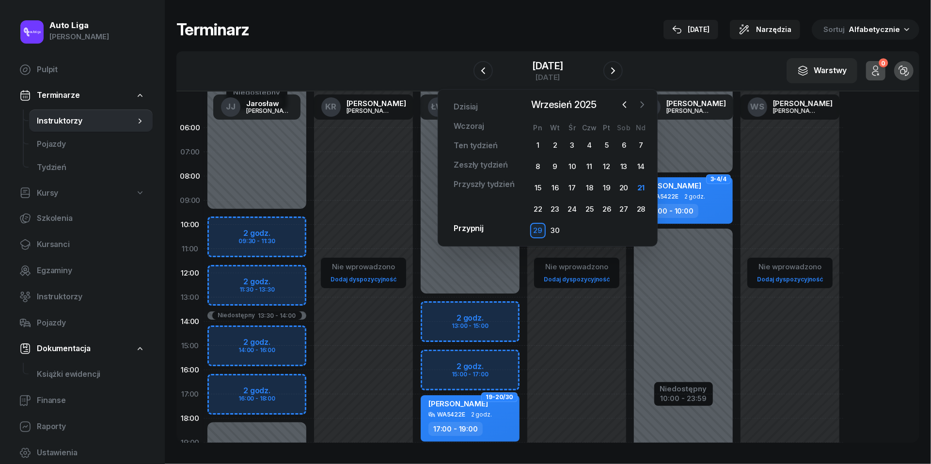
click at [641, 101] on icon "button" at bounding box center [642, 105] width 10 height 10
click at [610, 142] on div "3" at bounding box center [607, 146] width 16 height 16
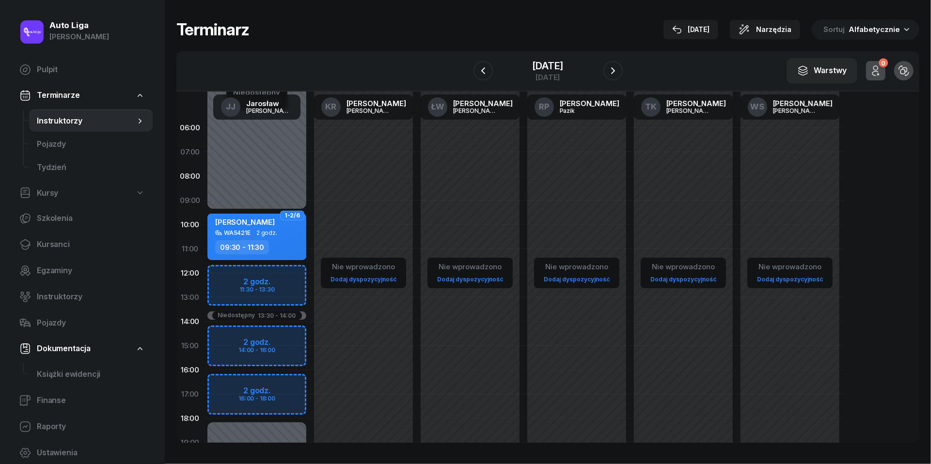
click at [269, 234] on span "2 godz." at bounding box center [266, 233] width 21 height 7
select select "09"
select select "30"
select select "11"
select select "30"
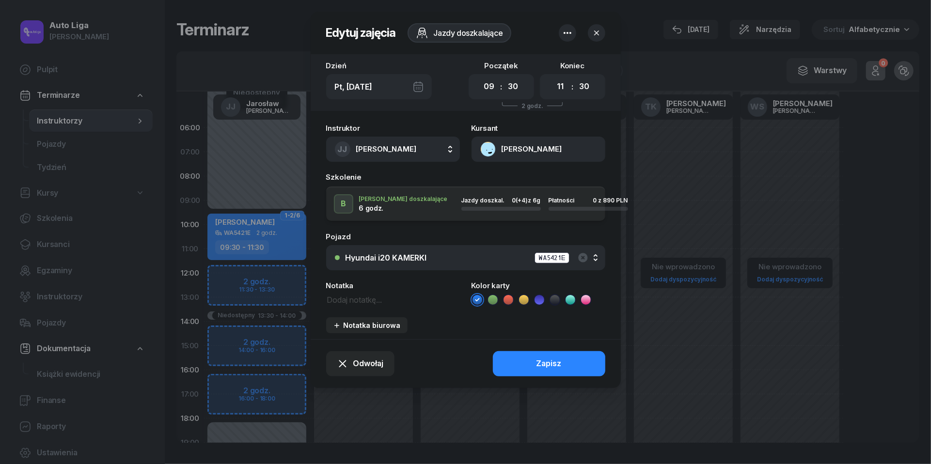
click at [567, 35] on icon "button" at bounding box center [568, 33] width 12 height 12
click at [565, 57] on link "Usuń" at bounding box center [562, 63] width 127 height 24
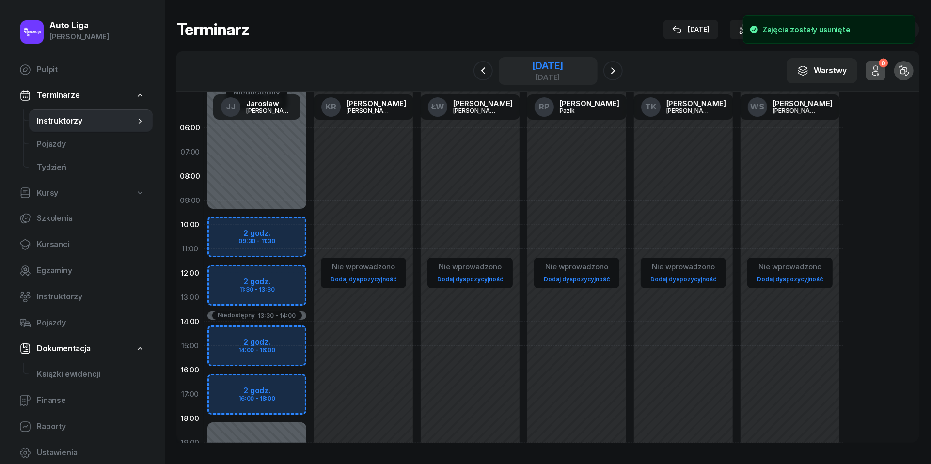
click at [563, 67] on div "[DATE]" at bounding box center [547, 66] width 31 height 10
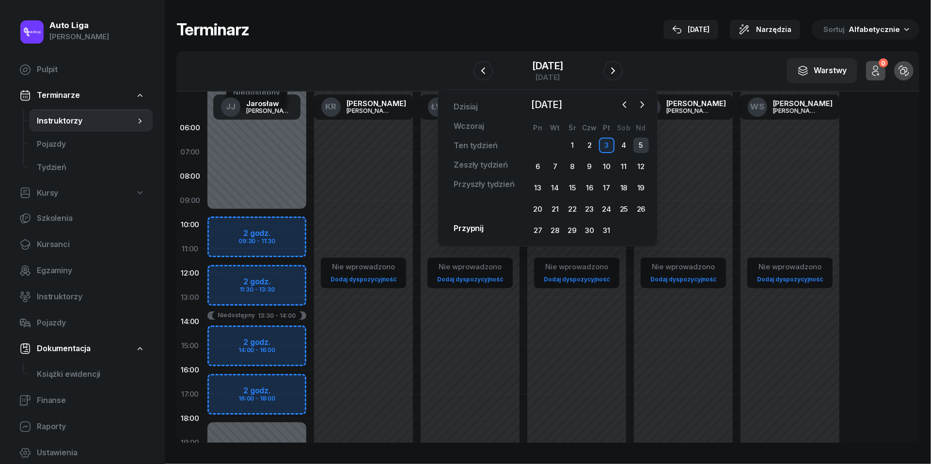
click at [642, 144] on div "5" at bounding box center [641, 146] width 16 height 16
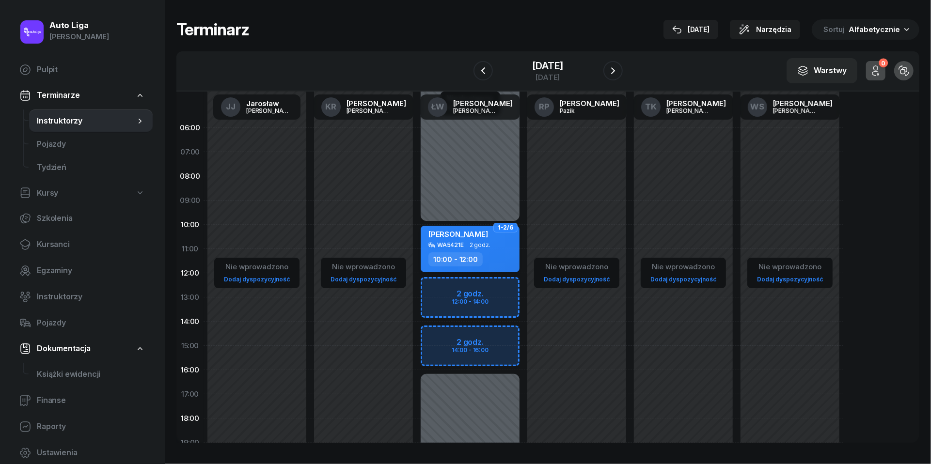
click at [503, 245] on div "WA5421E 2 godz." at bounding box center [470, 245] width 85 height 7
select select "10"
select select "12"
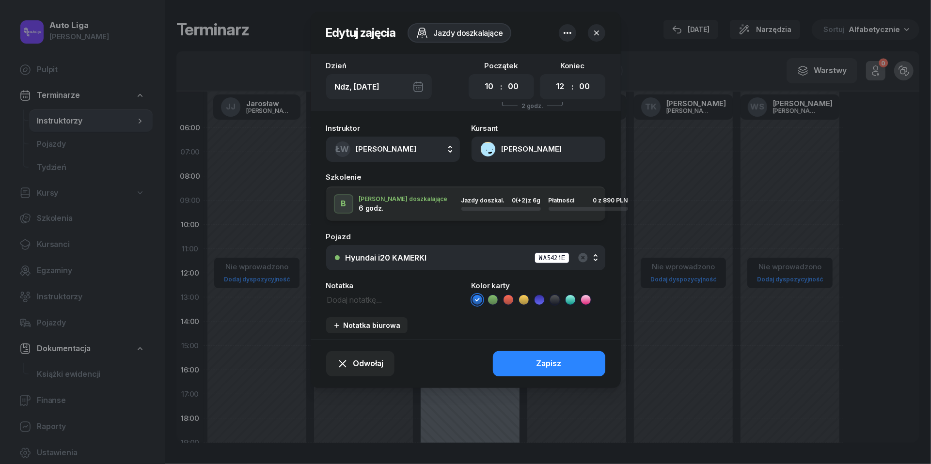
click at [561, 39] on button "button" at bounding box center [567, 32] width 17 height 17
click at [561, 53] on link "Usuń" at bounding box center [562, 63] width 127 height 24
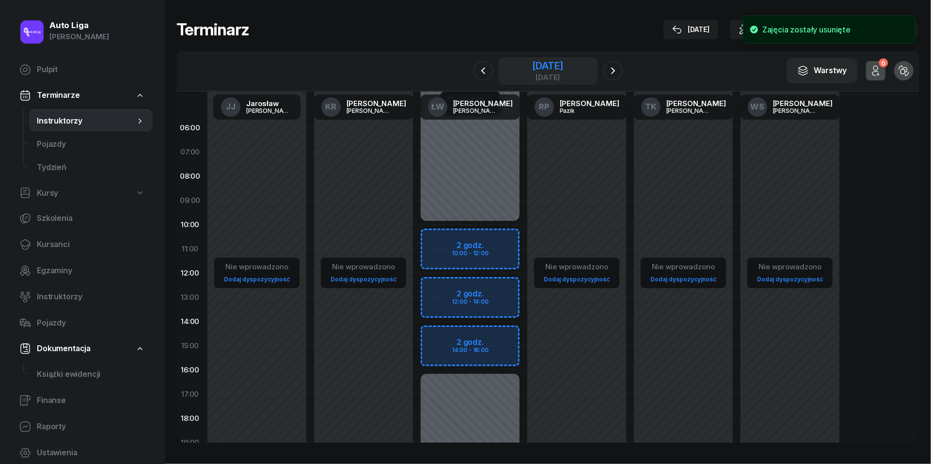
click at [553, 66] on div "[DATE]" at bounding box center [547, 66] width 31 height 10
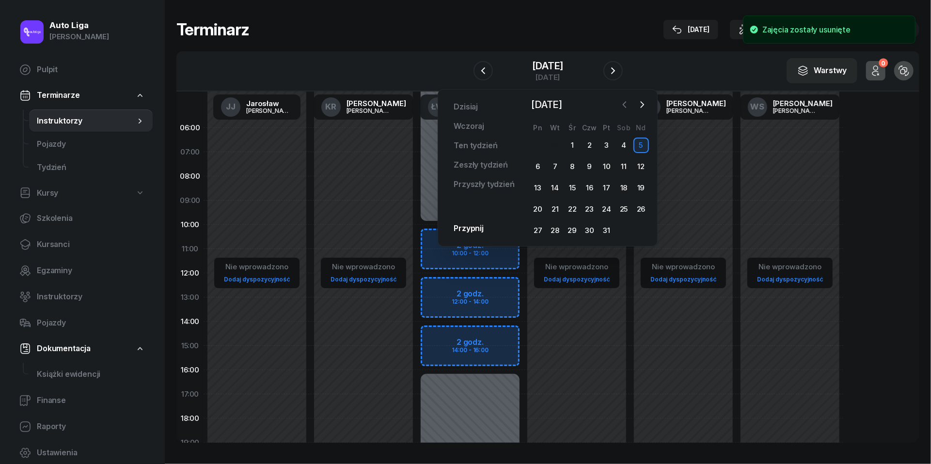
click at [622, 100] on icon "button" at bounding box center [625, 105] width 10 height 10
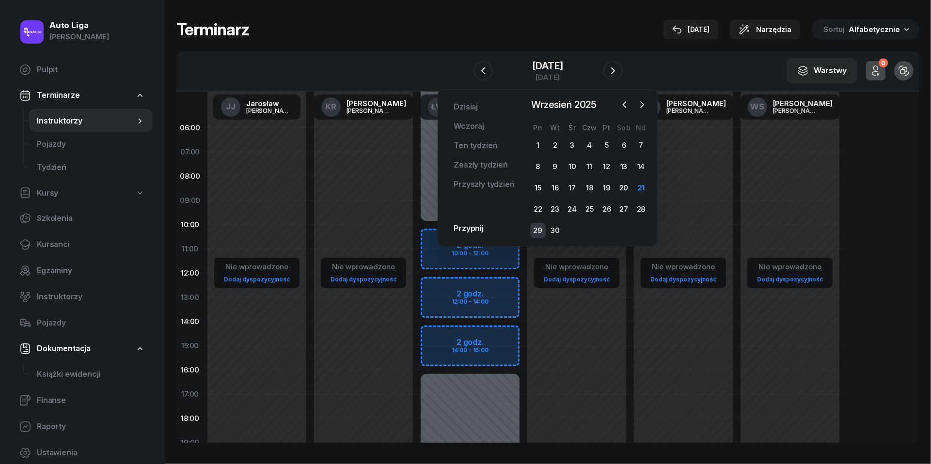
click at [536, 229] on div "29" at bounding box center [538, 231] width 16 height 16
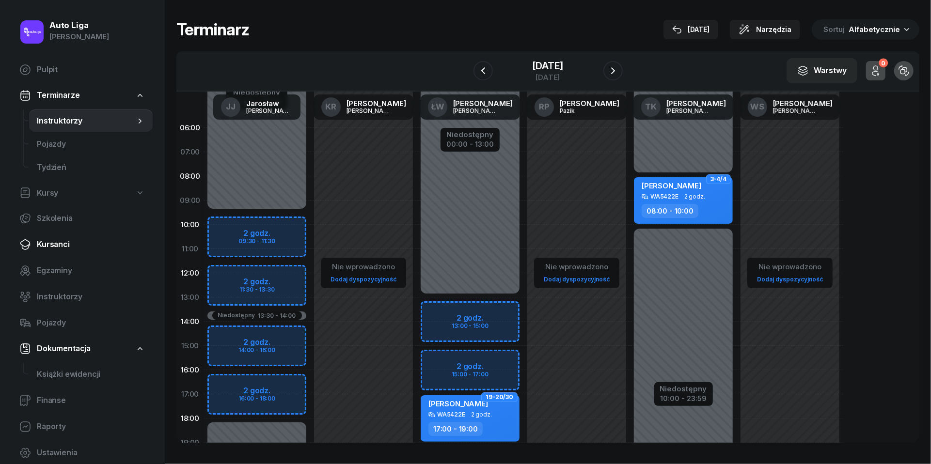
click at [50, 246] on span "Kursanci" at bounding box center [91, 244] width 108 height 13
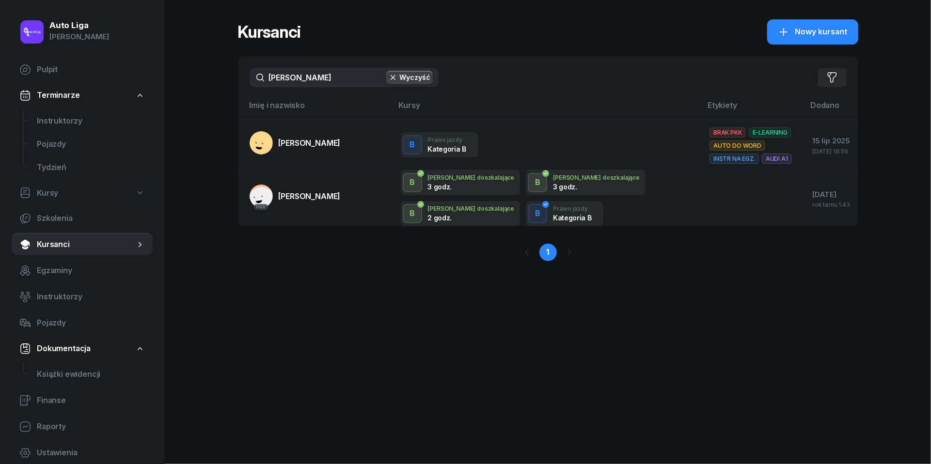
click at [331, 80] on input "[PERSON_NAME]" at bounding box center [344, 77] width 189 height 19
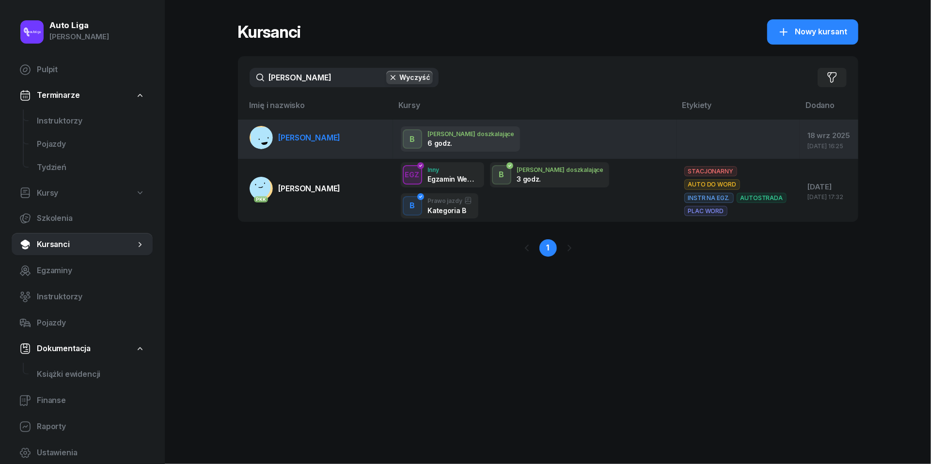
type input "[PERSON_NAME]"
click at [301, 137] on span "[PERSON_NAME]" at bounding box center [310, 138] width 62 height 10
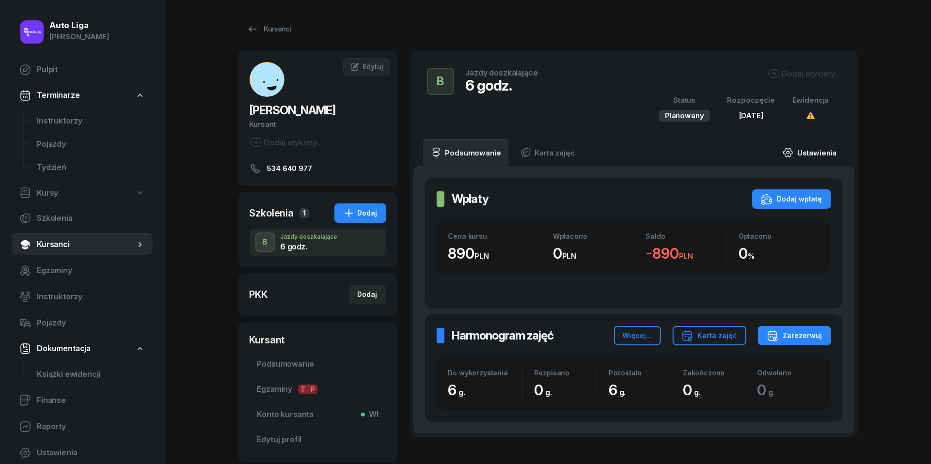
click at [814, 153] on link "Ustawienia" at bounding box center [809, 152] width 69 height 27
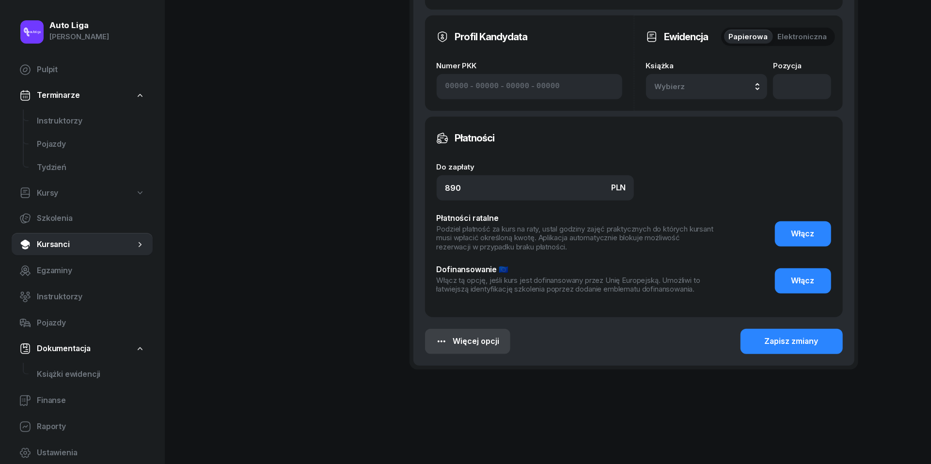
scroll to position [497, 0]
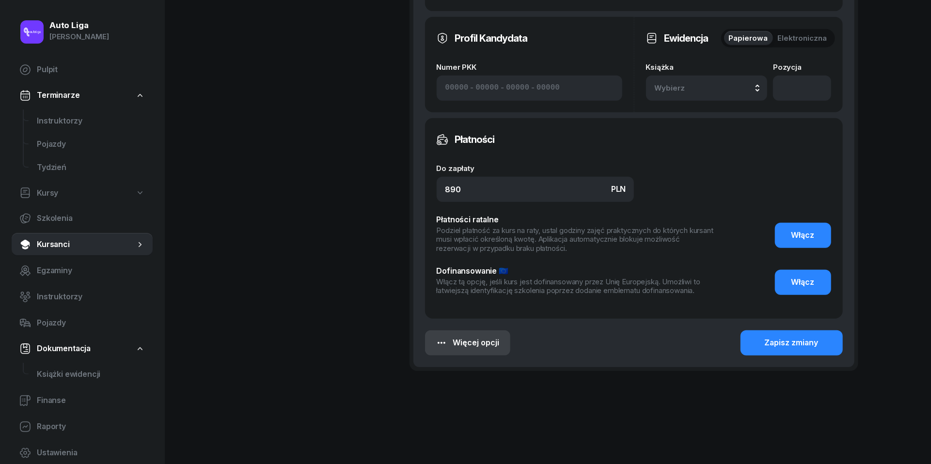
click at [468, 337] on div "Więcej opcji" at bounding box center [468, 343] width 64 height 13
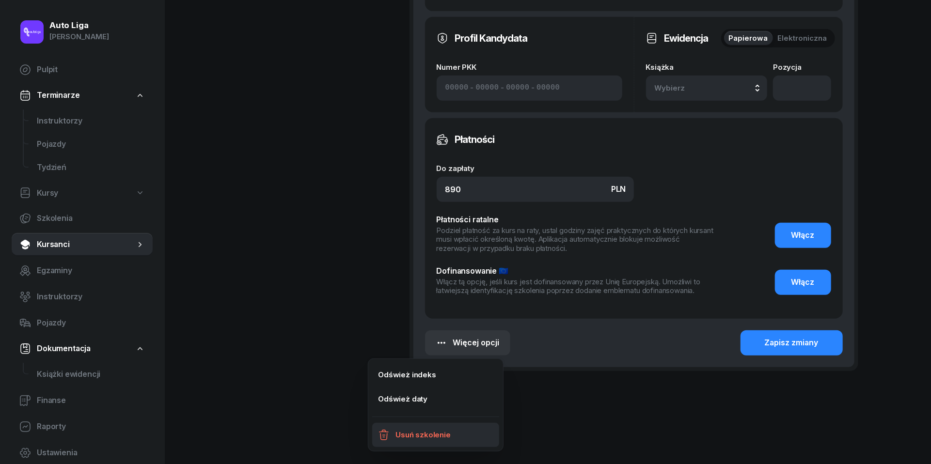
click at [424, 433] on div "Usuń szkolenie" at bounding box center [422, 435] width 55 height 13
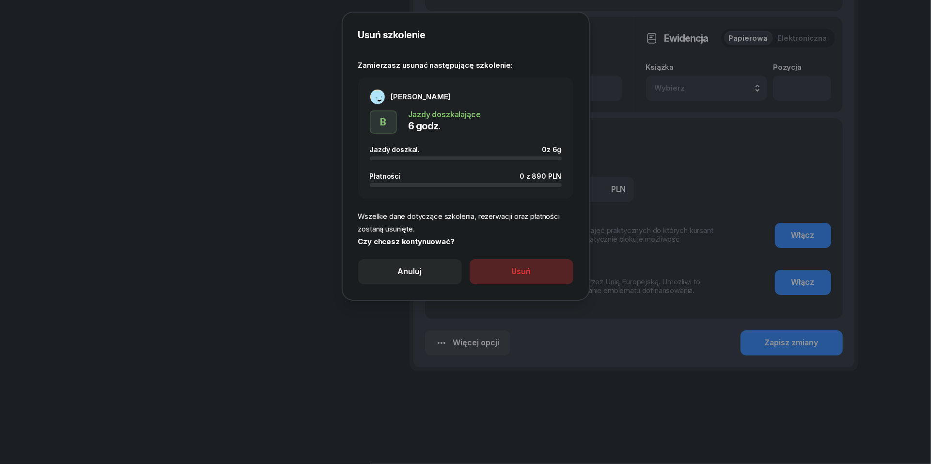
click at [531, 261] on button "Usuń" at bounding box center [522, 271] width 104 height 25
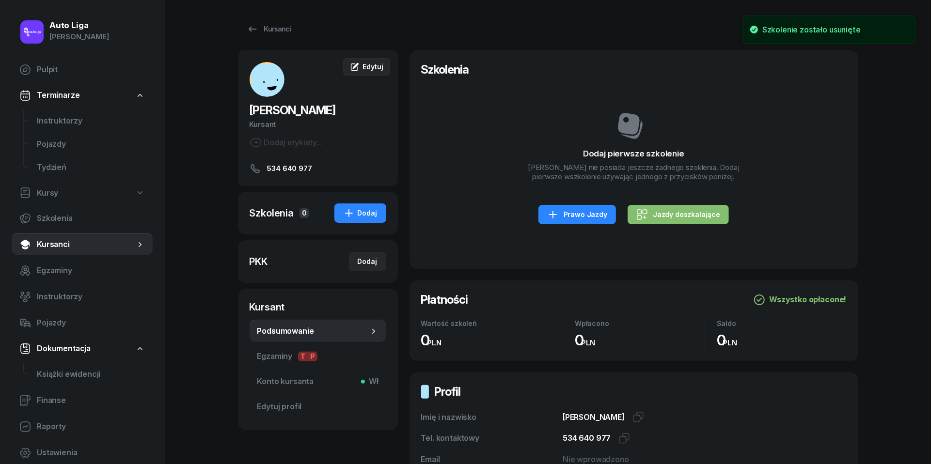
click at [376, 73] on link "Edytuj" at bounding box center [366, 66] width 47 height 17
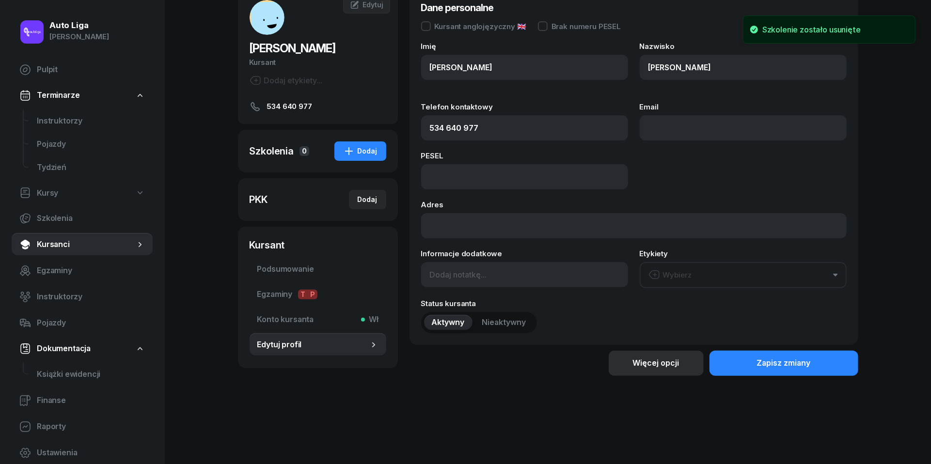
scroll to position [61, 0]
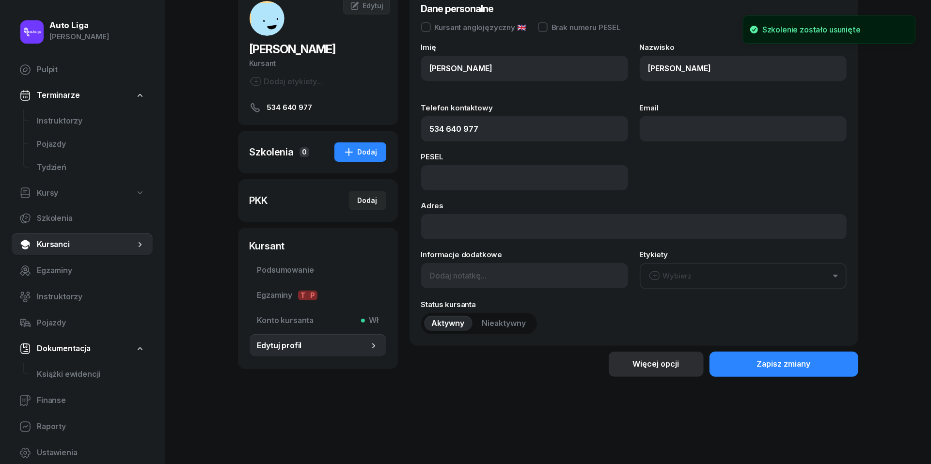
click at [659, 367] on div "Więcej opcji" at bounding box center [656, 364] width 47 height 13
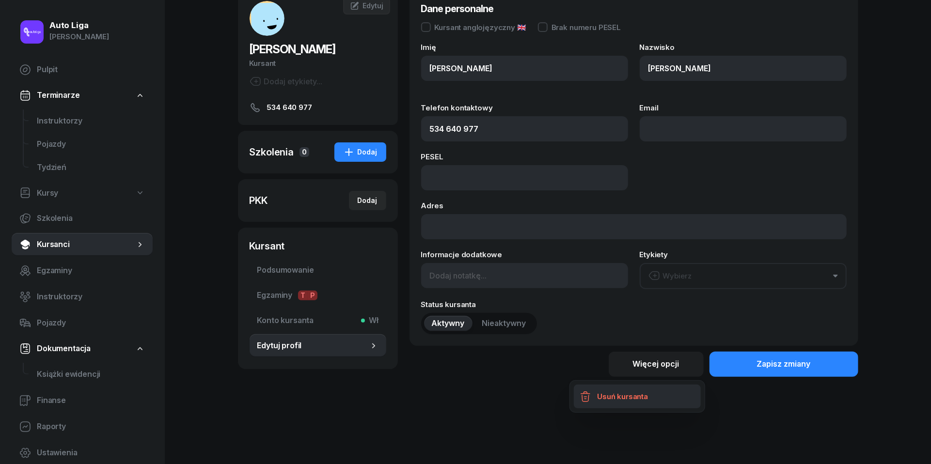
click at [631, 402] on div "Usuń kursanta" at bounding box center [622, 397] width 51 height 13
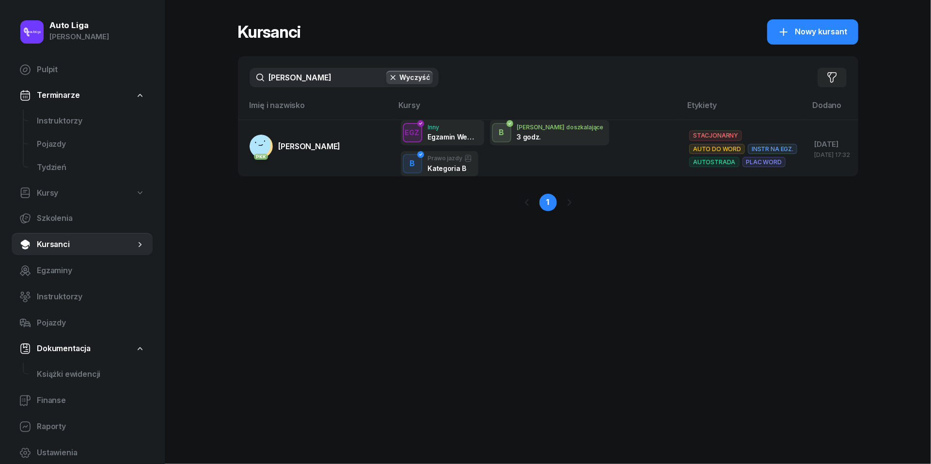
click at [342, 74] on input "[PERSON_NAME]" at bounding box center [344, 77] width 189 height 19
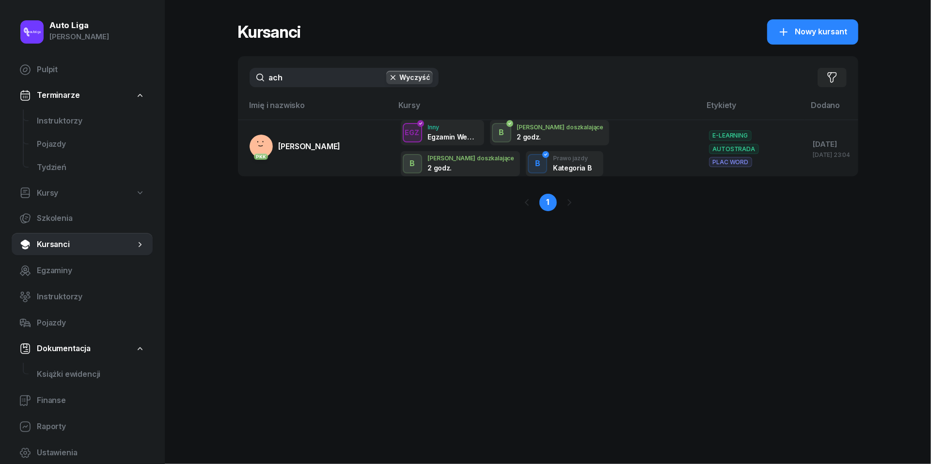
type input "ach"
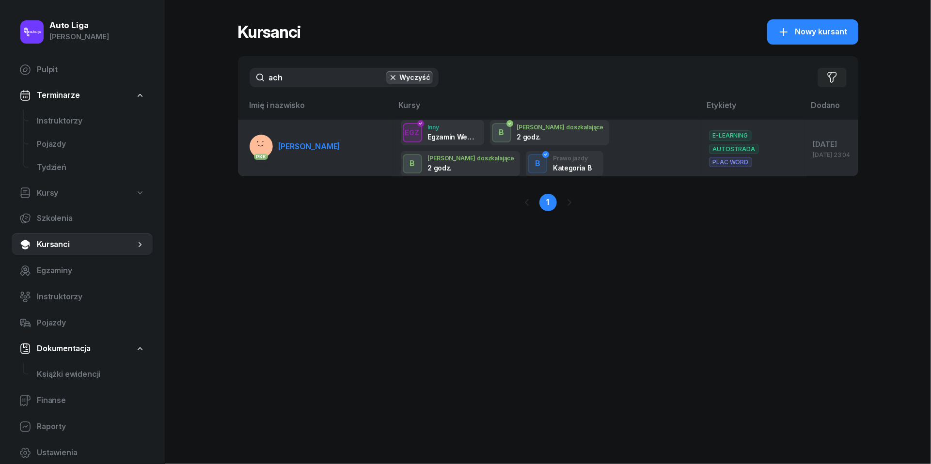
drag, startPoint x: 342, startPoint y: 74, endPoint x: 326, endPoint y: 155, distance: 83.1
click at [326, 155] on link "PKK [GEOGRAPHIC_DATA]" at bounding box center [295, 146] width 91 height 23
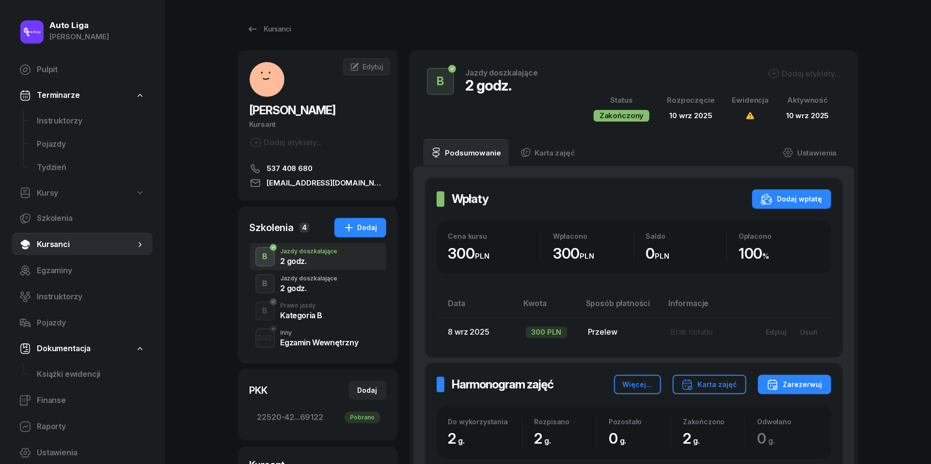
click at [300, 282] on div "2 godz." at bounding box center [309, 287] width 57 height 11
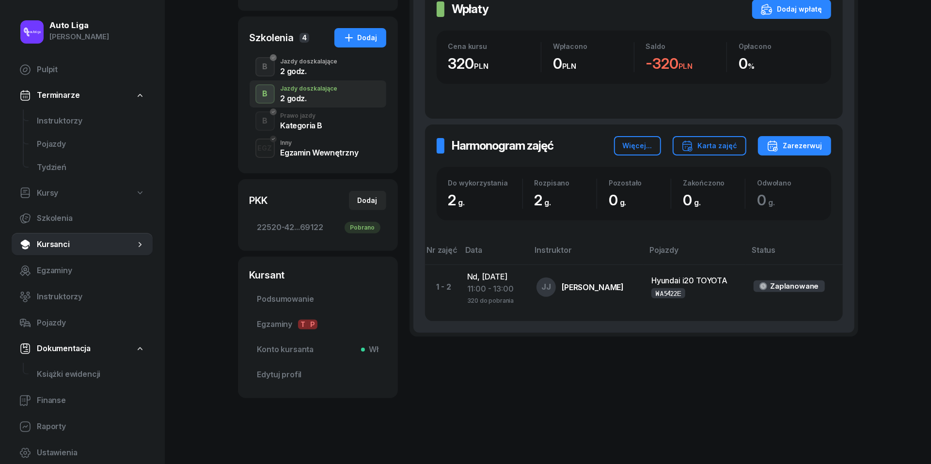
scroll to position [190, 0]
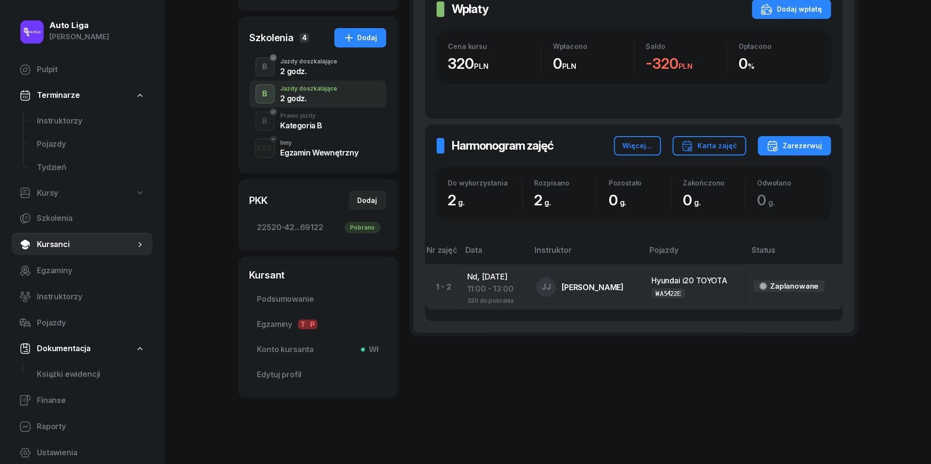
click at [496, 291] on div "11:00 - 13:00" at bounding box center [494, 289] width 54 height 13
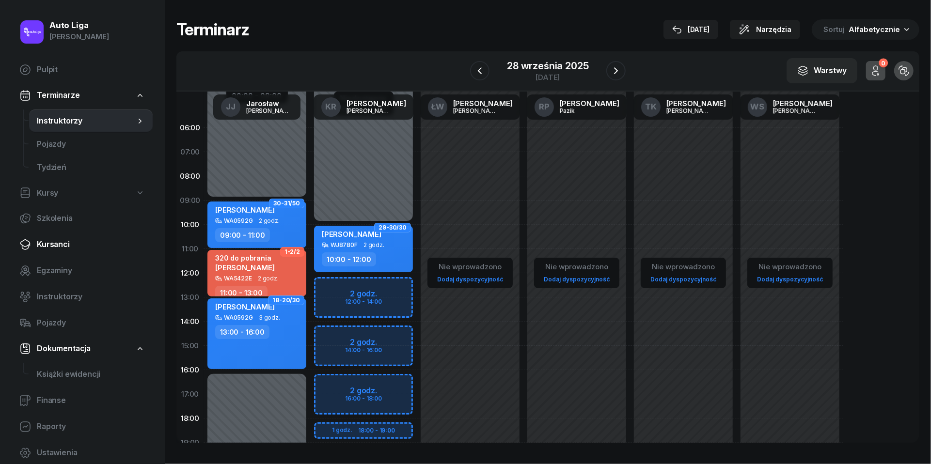
click at [68, 243] on span "Kursanci" at bounding box center [91, 244] width 108 height 13
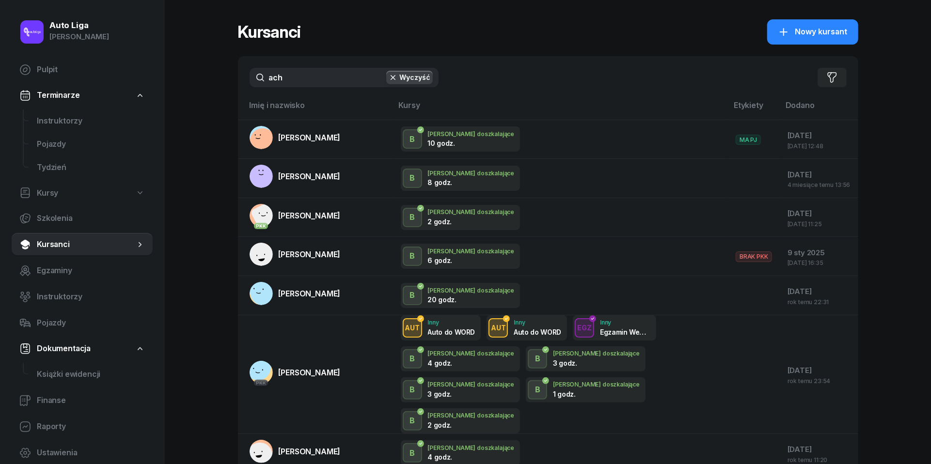
click at [313, 76] on input "ach" at bounding box center [344, 77] width 189 height 19
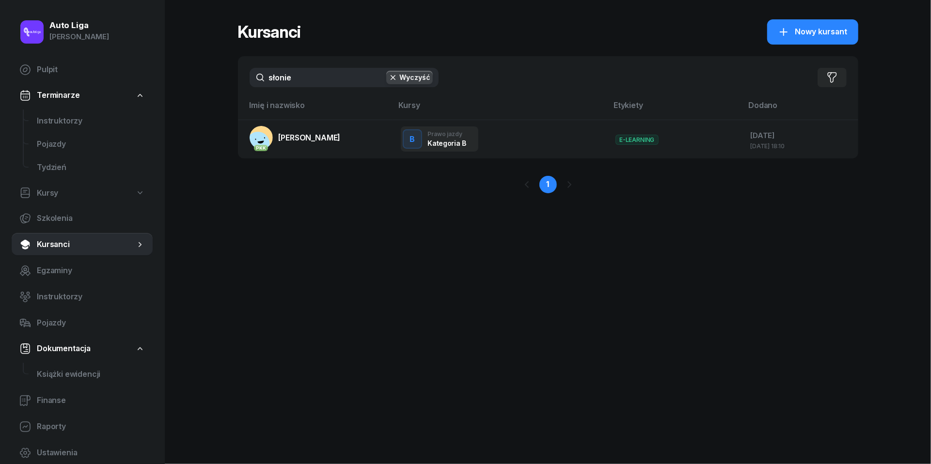
type input "słonie"
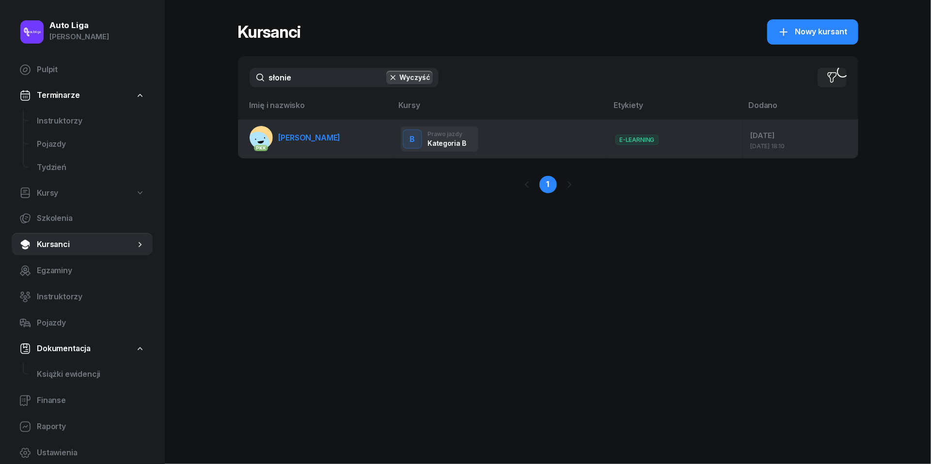
drag, startPoint x: 313, startPoint y: 76, endPoint x: 312, endPoint y: 138, distance: 62.0
click at [312, 138] on span "[PERSON_NAME]" at bounding box center [310, 138] width 62 height 10
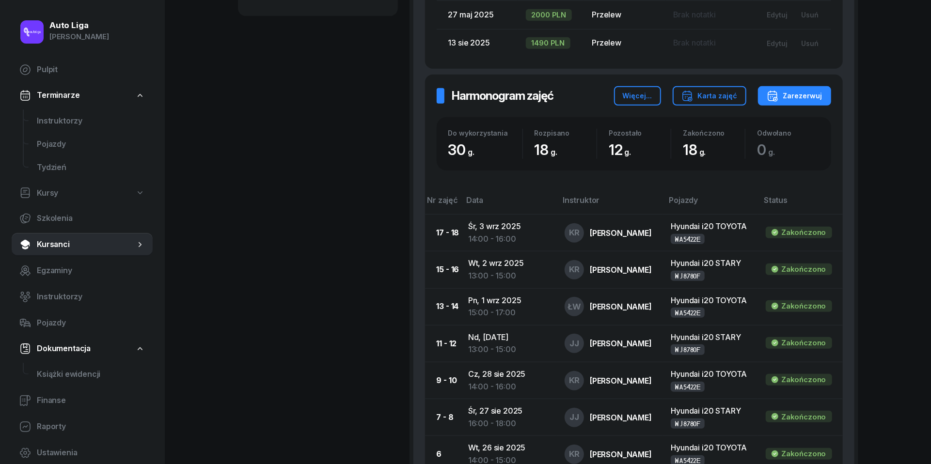
scroll to position [492, 0]
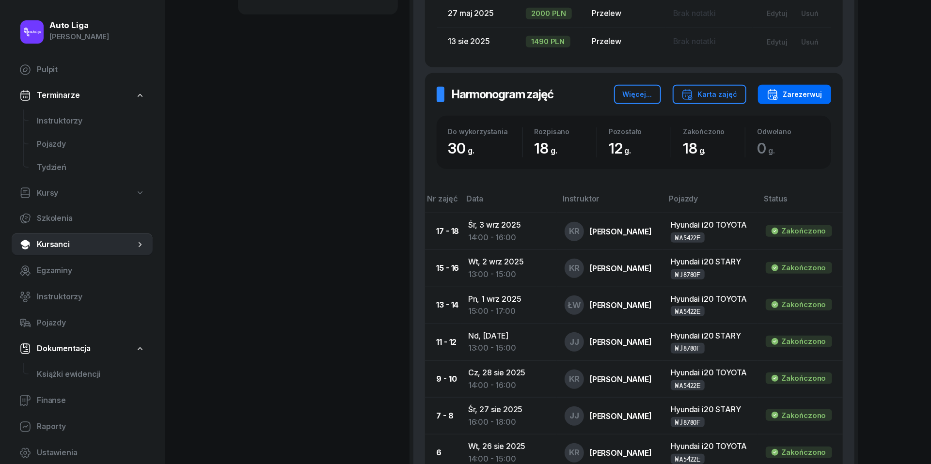
click at [814, 85] on button "Zarezerwuj" at bounding box center [794, 94] width 73 height 19
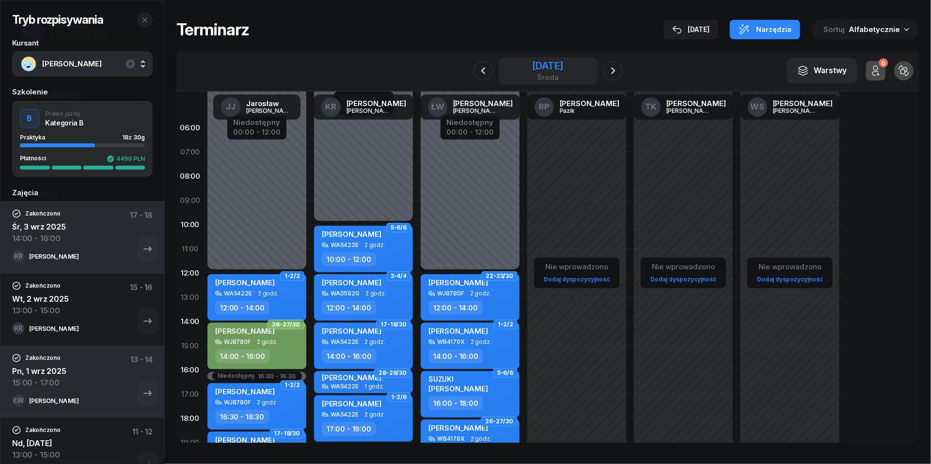
click at [537, 68] on div "[DATE]" at bounding box center [547, 66] width 31 height 10
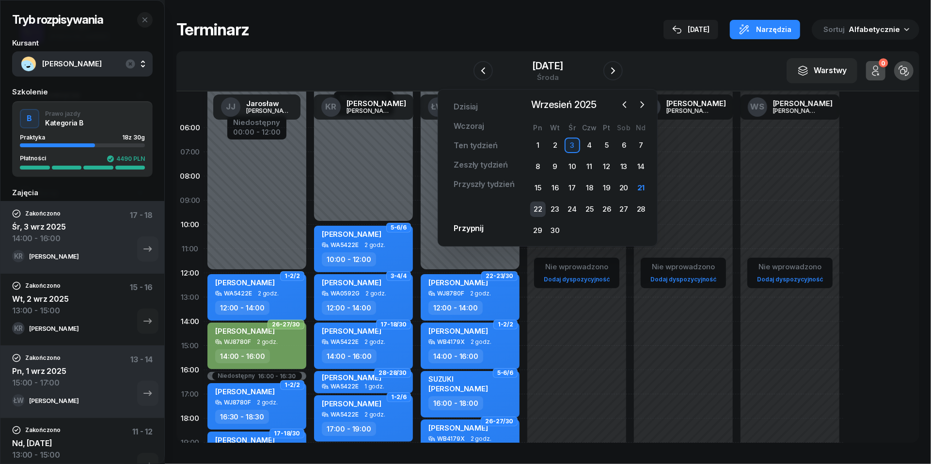
click at [539, 207] on div "22" at bounding box center [538, 210] width 16 height 16
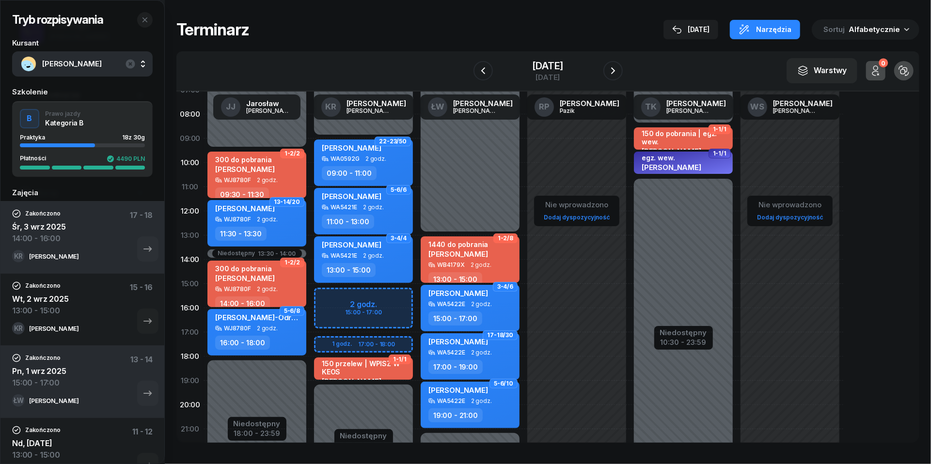
scroll to position [63, 0]
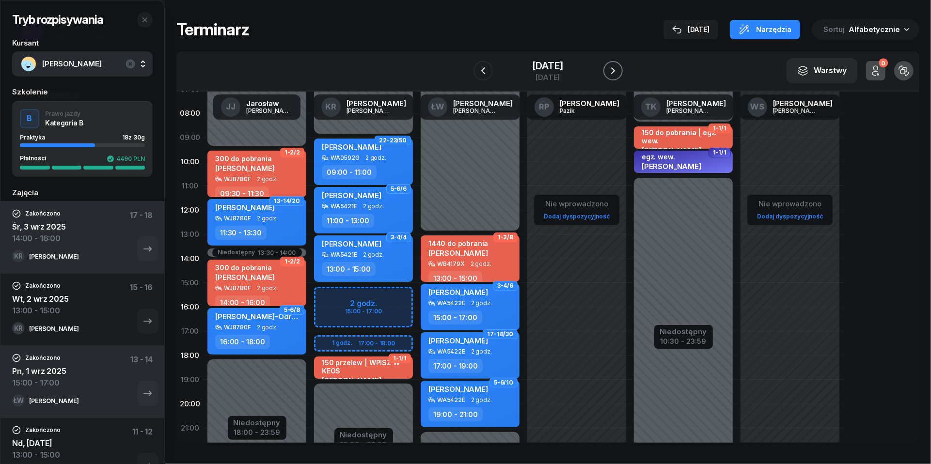
click at [622, 72] on button "button" at bounding box center [612, 70] width 19 height 19
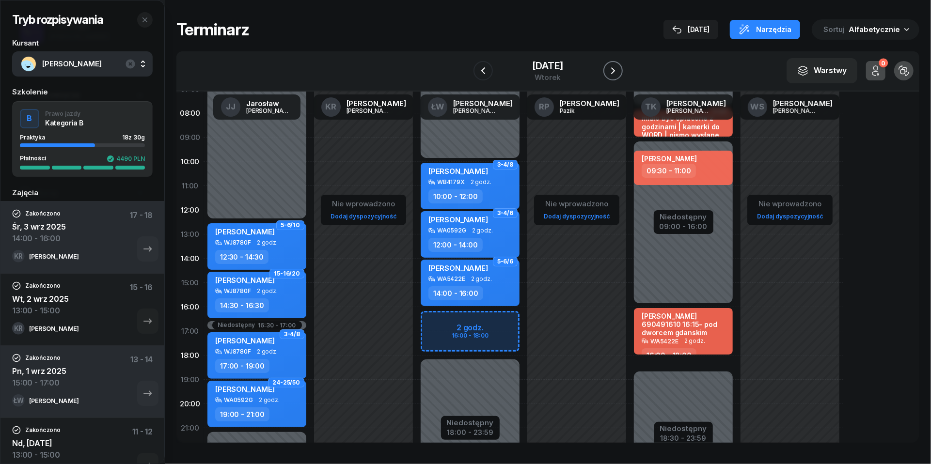
click at [622, 72] on button "button" at bounding box center [612, 70] width 19 height 19
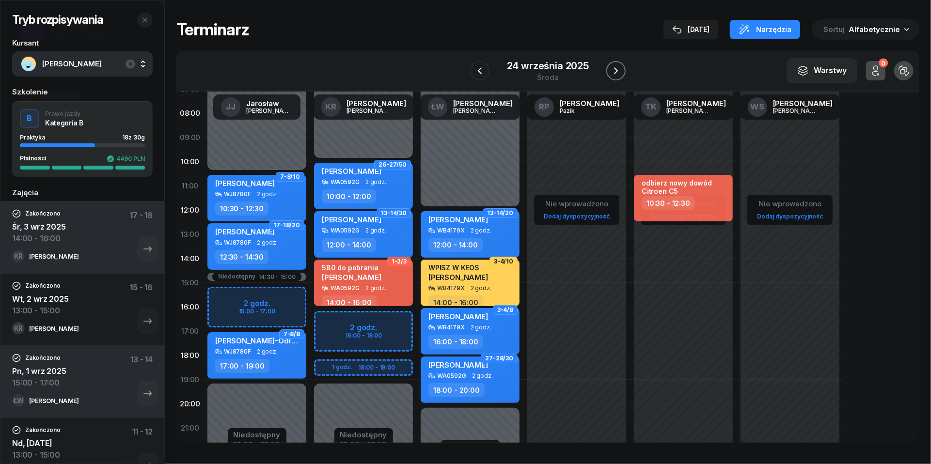
click at [622, 72] on button "button" at bounding box center [615, 70] width 19 height 19
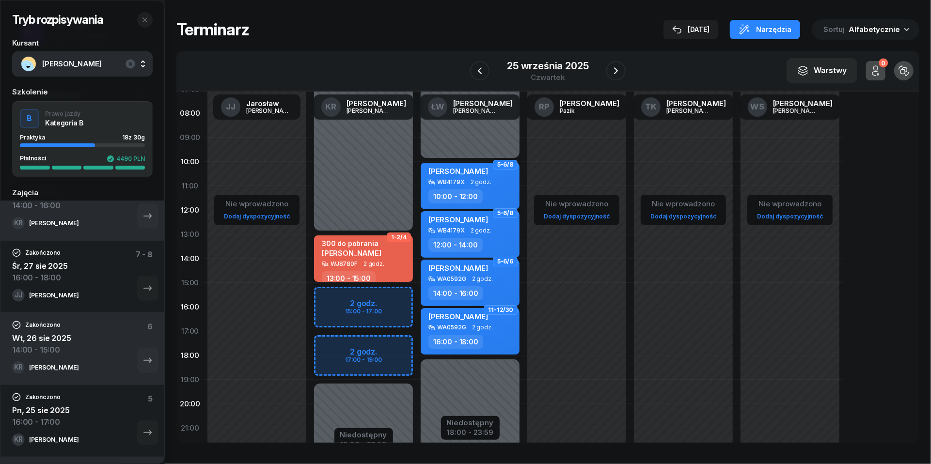
scroll to position [324, 0]
click at [617, 70] on icon "button" at bounding box center [616, 71] width 12 height 12
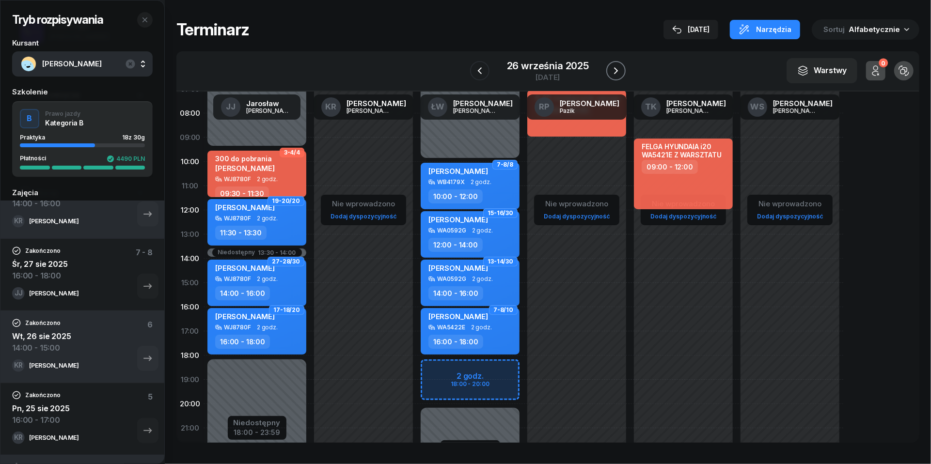
click at [617, 70] on icon "button" at bounding box center [616, 71] width 12 height 12
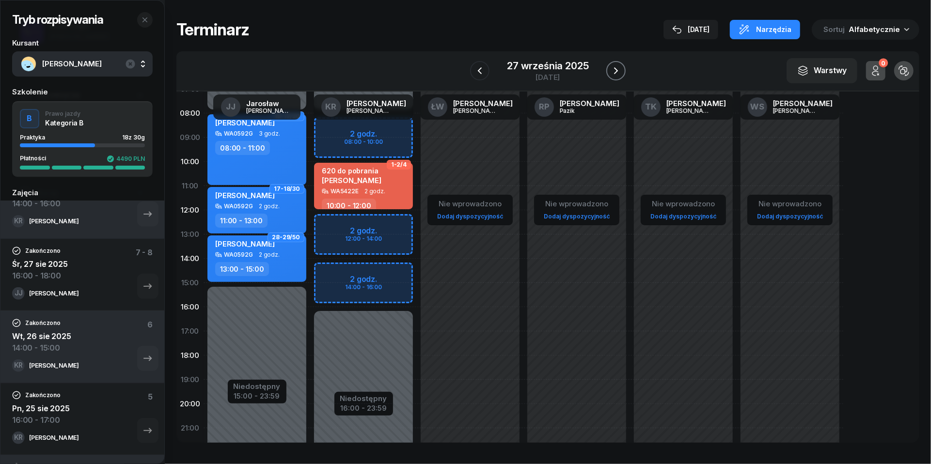
click at [617, 70] on icon "button" at bounding box center [616, 71] width 12 height 12
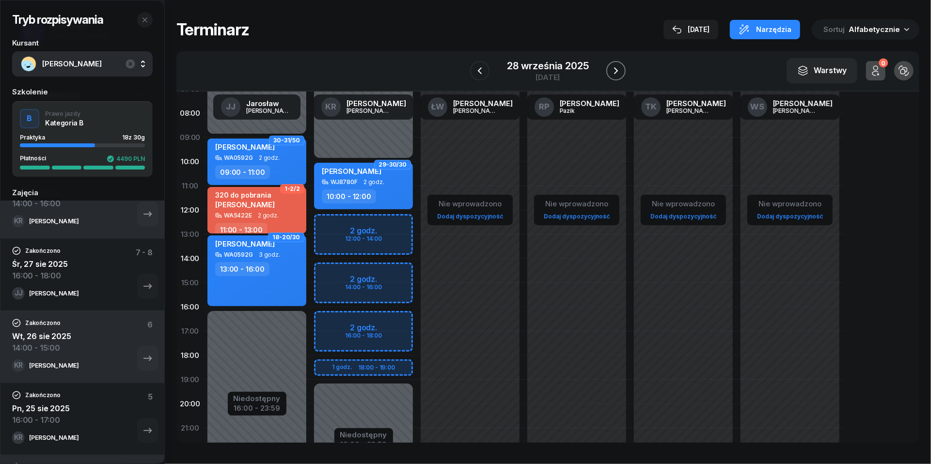
click at [617, 70] on icon "button" at bounding box center [616, 71] width 12 height 12
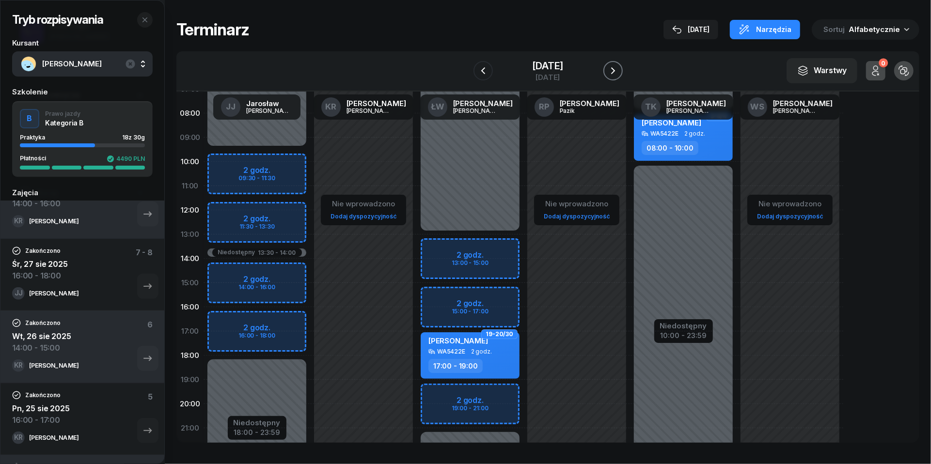
click at [617, 70] on icon "button" at bounding box center [613, 71] width 12 height 12
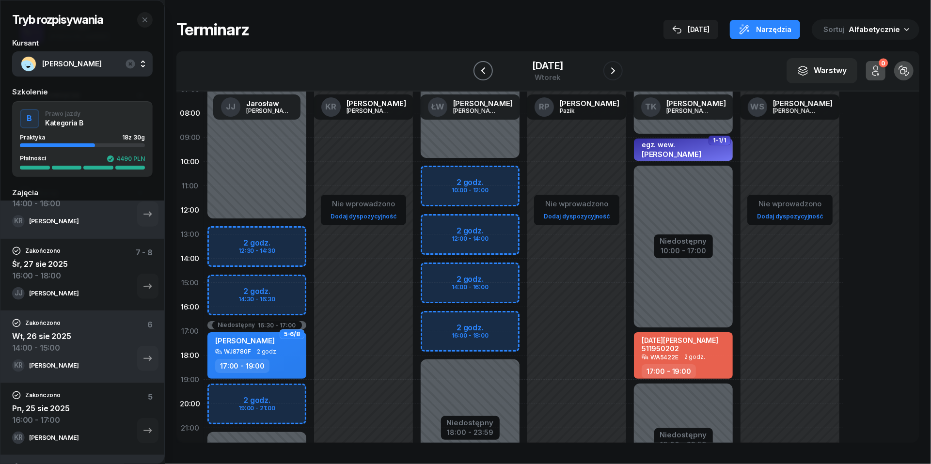
click at [483, 68] on icon "button" at bounding box center [483, 71] width 12 height 12
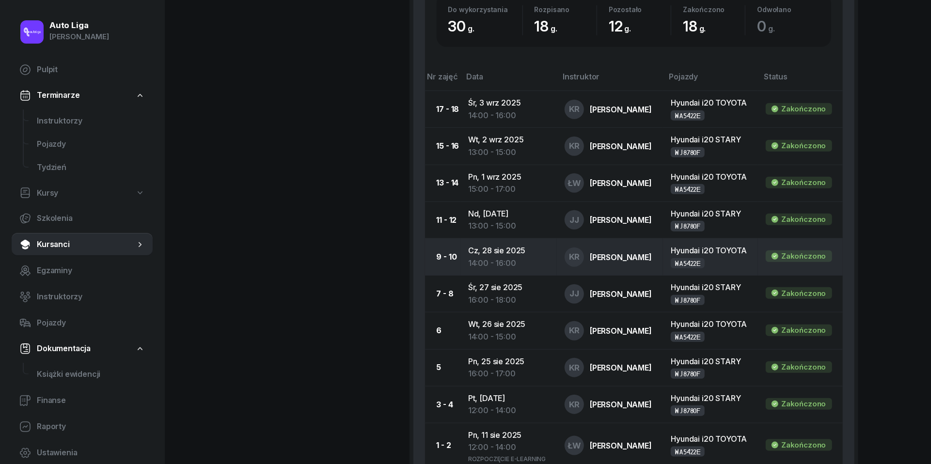
scroll to position [603, 0]
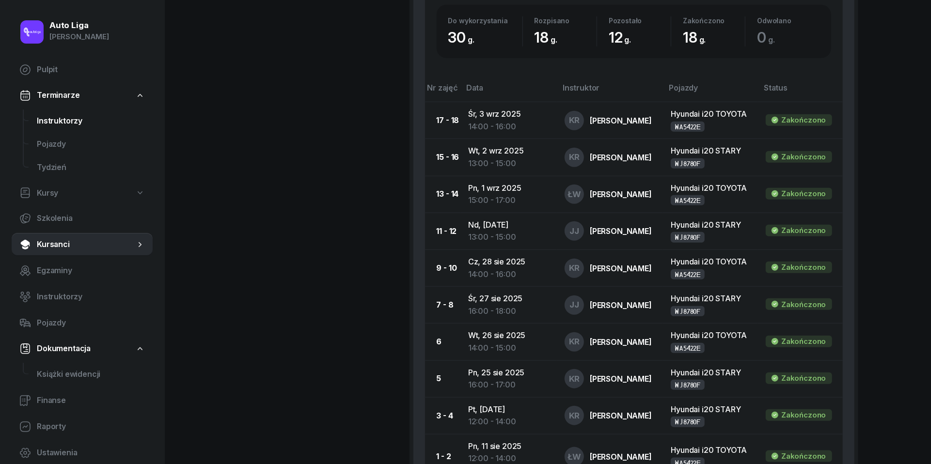
click at [64, 131] on link "Instruktorzy" at bounding box center [91, 121] width 124 height 23
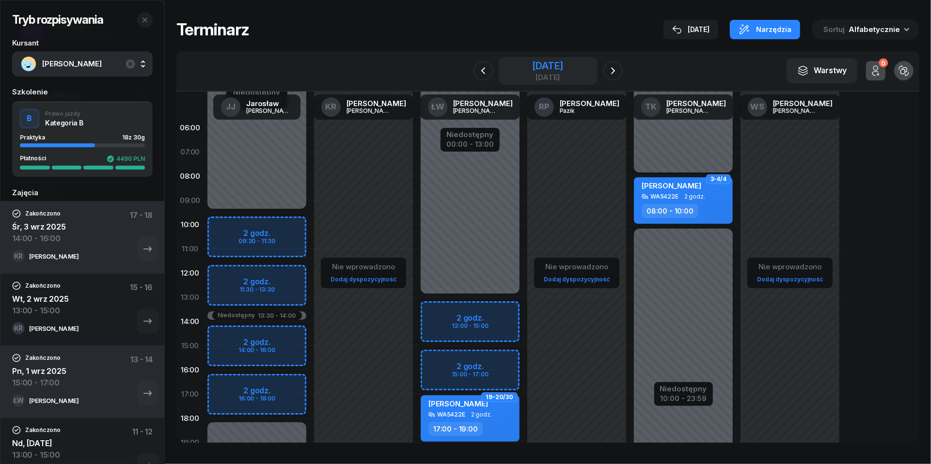
click at [534, 69] on div "[DATE]" at bounding box center [547, 66] width 31 height 10
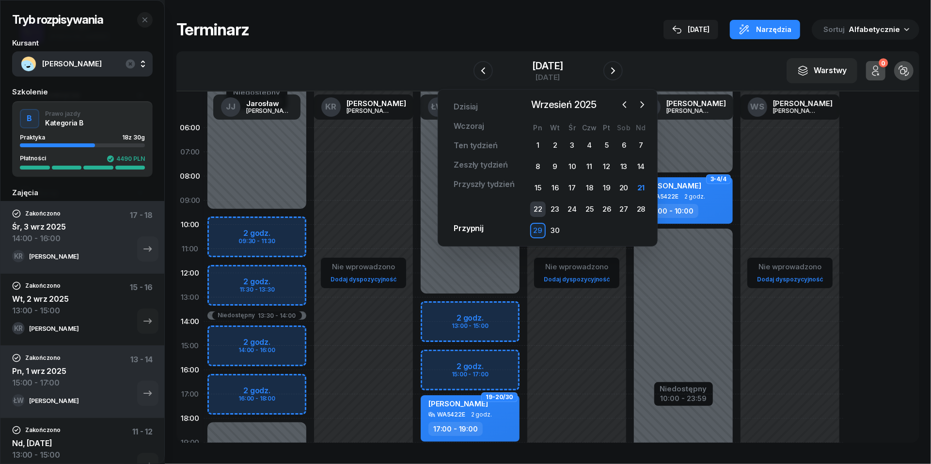
click at [539, 206] on div "22" at bounding box center [538, 210] width 16 height 16
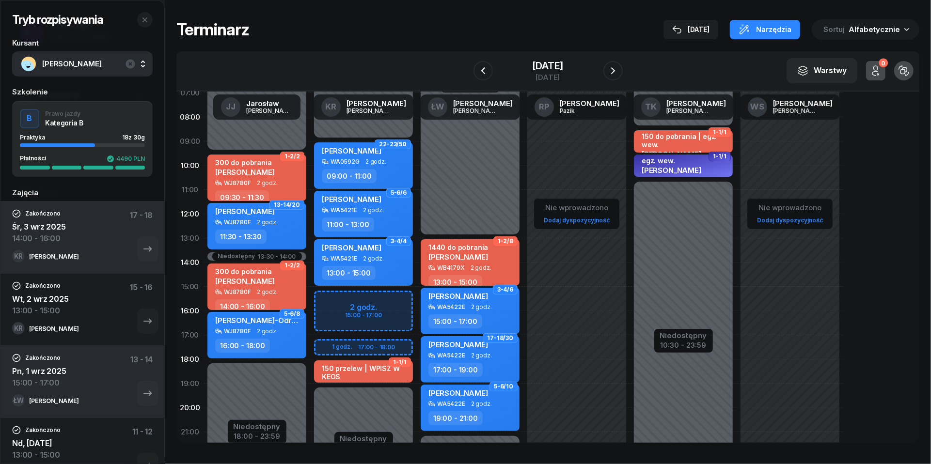
scroll to position [64, 0]
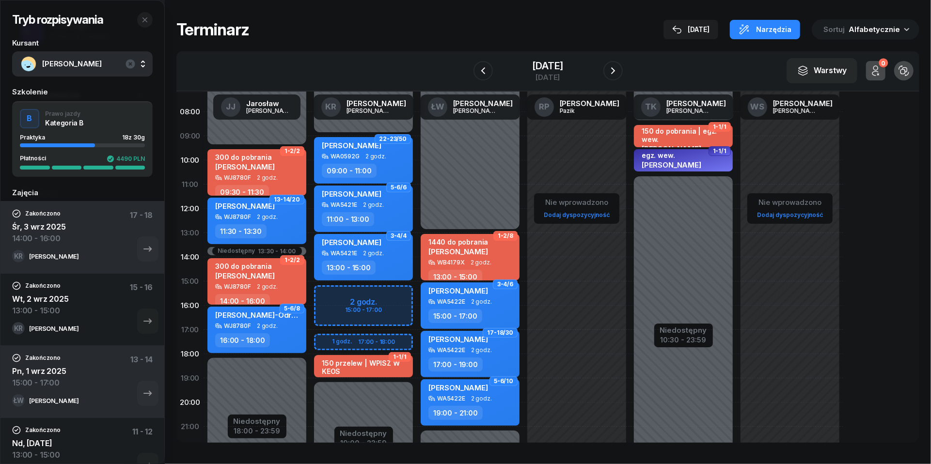
click at [333, 296] on div "Niedostępny 00:00 - 09:00 Niedostępny 19:00 - 23:59 2 godz. 15:00 - 17:00 1 god…" at bounding box center [363, 281] width 107 height 460
select select "15"
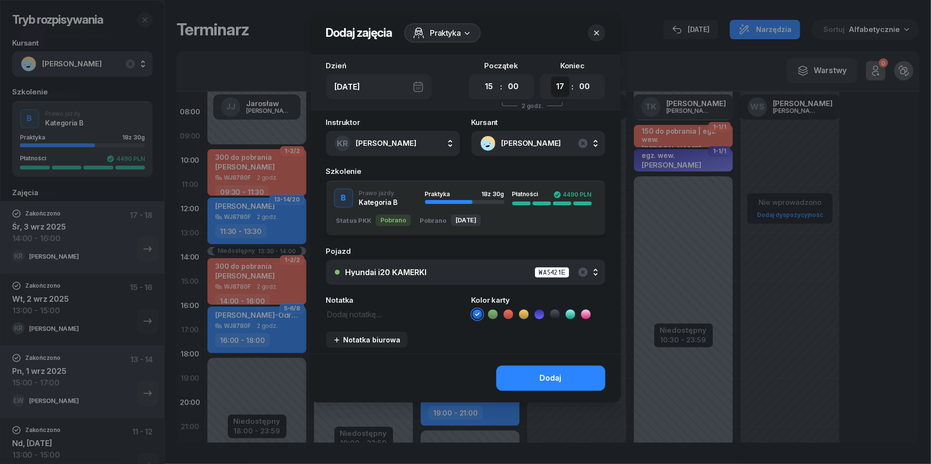
select select "16"
click at [586, 148] on icon "button" at bounding box center [583, 144] width 12 height 12
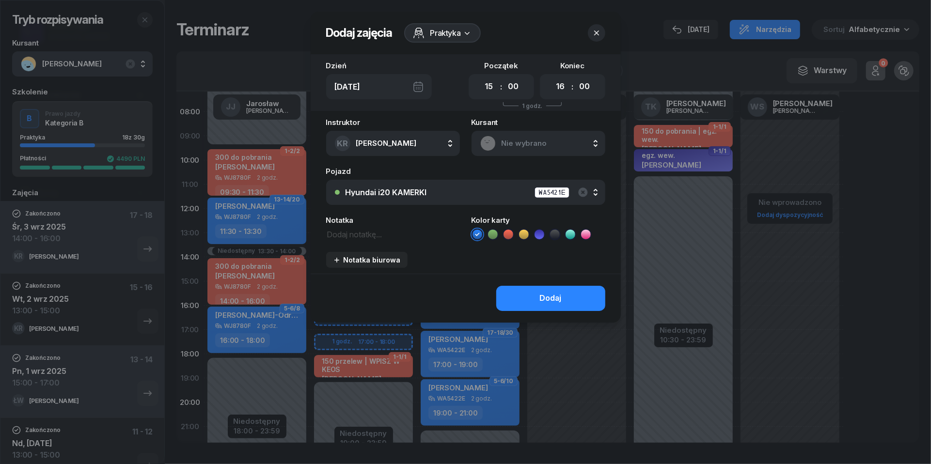
click at [539, 142] on span "Nie wybrano" at bounding box center [549, 143] width 95 height 13
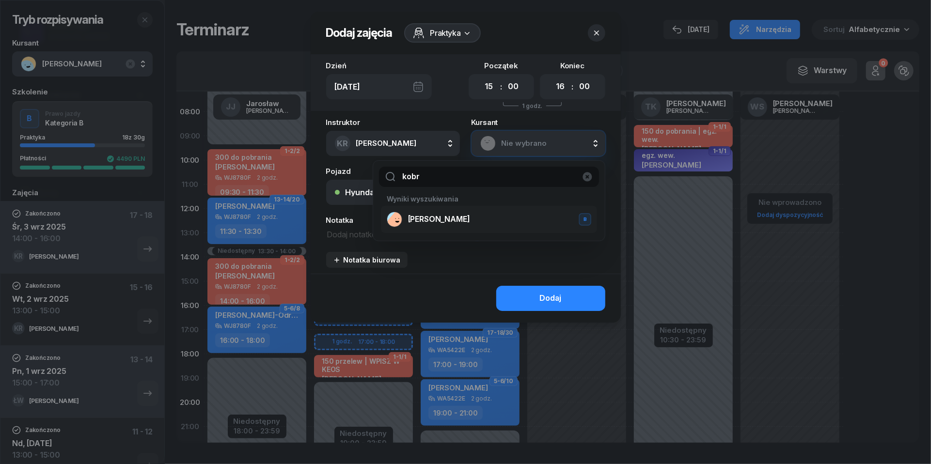
type input "kobr"
click at [464, 216] on div "[PERSON_NAME] B" at bounding box center [489, 220] width 205 height 16
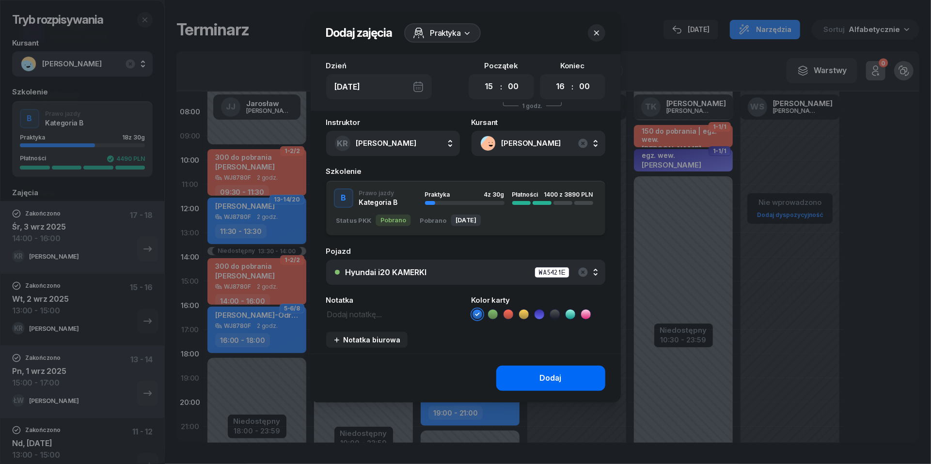
click at [524, 382] on button "Dodaj" at bounding box center [550, 378] width 109 height 25
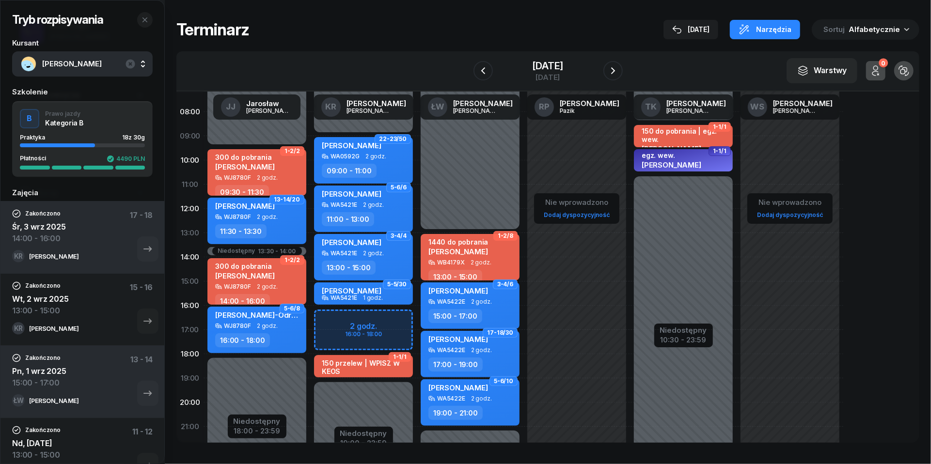
click at [328, 317] on div "Niedostępny 00:00 - 09:00 Niedostępny 19:00 - 23:59 22-23/50 [PERSON_NAME] WA05…" at bounding box center [363, 281] width 107 height 460
select select "16"
select select "18"
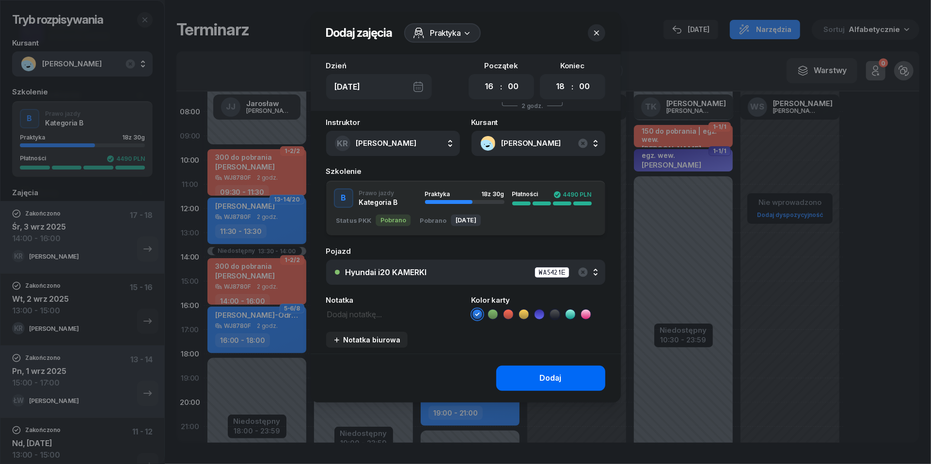
click at [534, 370] on button "Dodaj" at bounding box center [550, 378] width 109 height 25
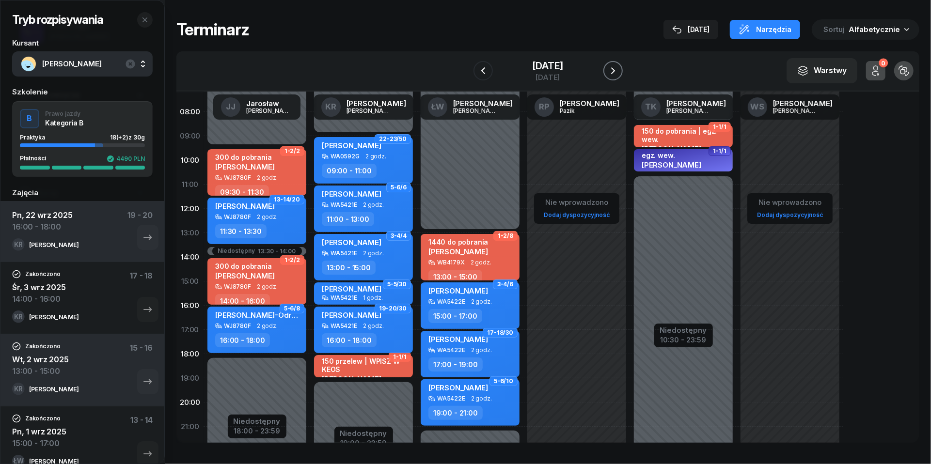
click at [615, 65] on icon "button" at bounding box center [613, 71] width 12 height 12
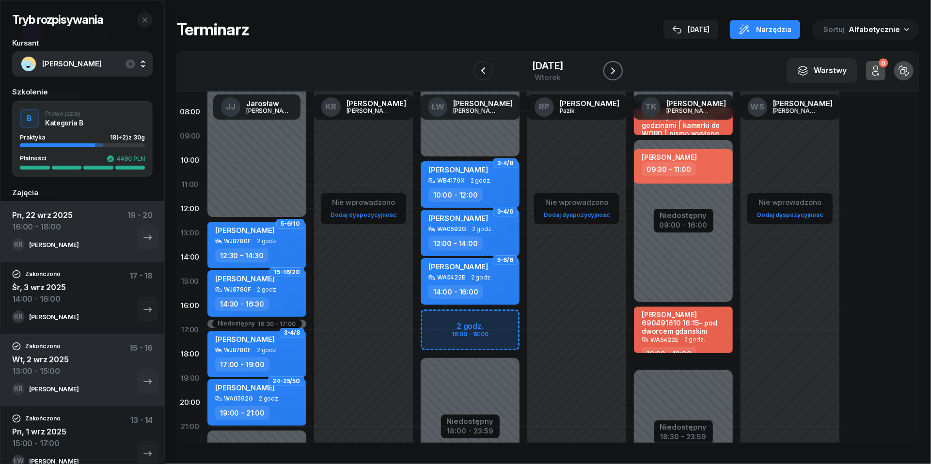
click at [615, 65] on icon "button" at bounding box center [613, 71] width 12 height 12
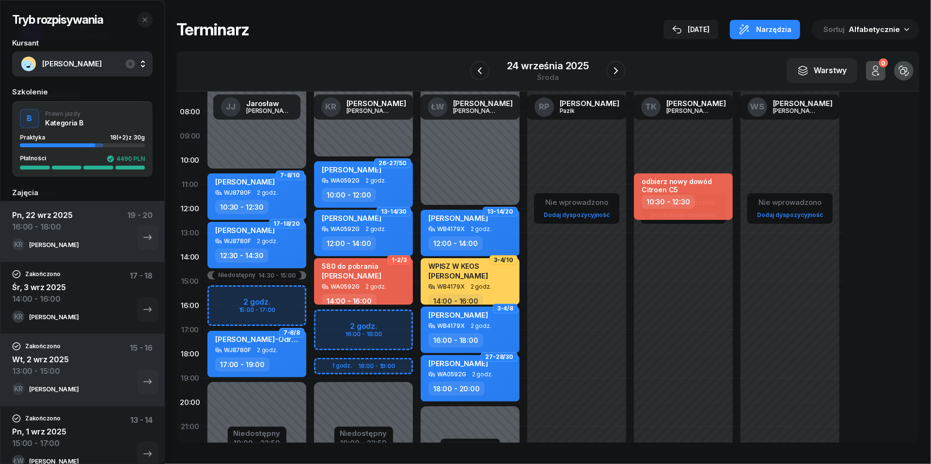
click at [330, 319] on div "Niedostępny 00:00 - 10:00 Niedostępny 19:00 - 23:59 2 godz. 16:00 - 18:00 1 god…" at bounding box center [363, 281] width 107 height 460
select select "16"
select select "18"
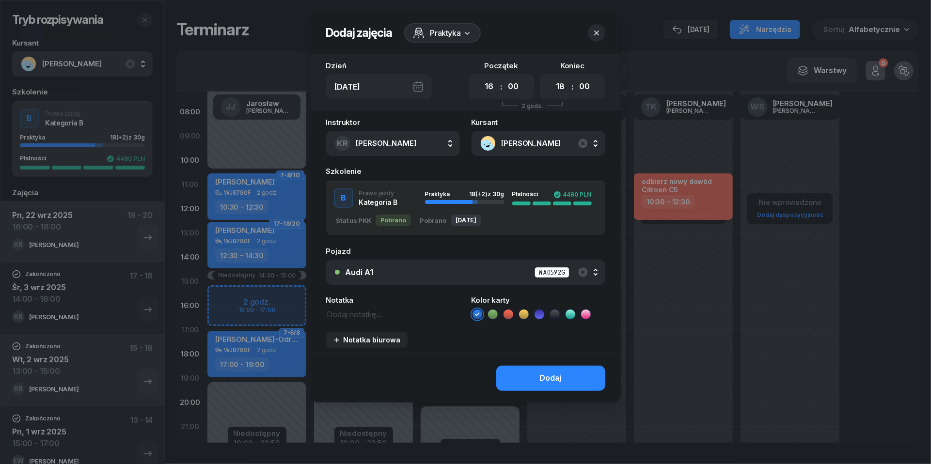
click at [484, 268] on div "Audi A1 WA0592G" at bounding box center [471, 273] width 251 height 12
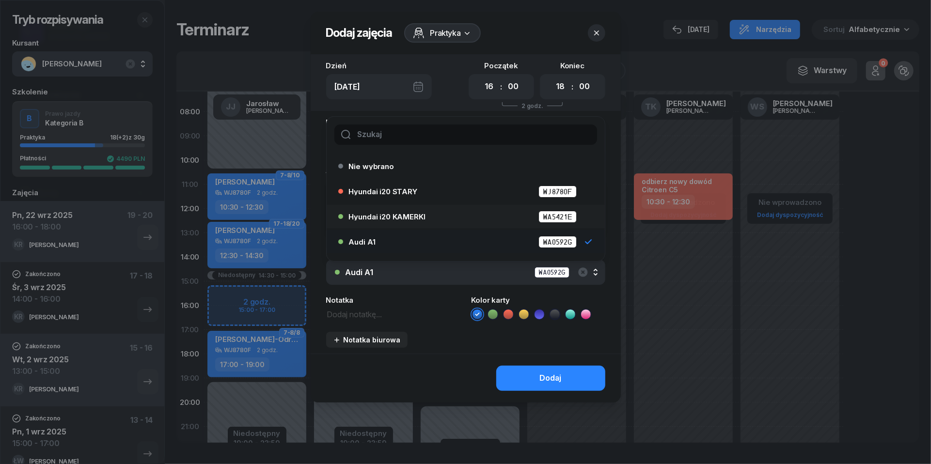
click at [420, 217] on span "Hyundai i20 KAMERKI" at bounding box center [387, 216] width 77 height 7
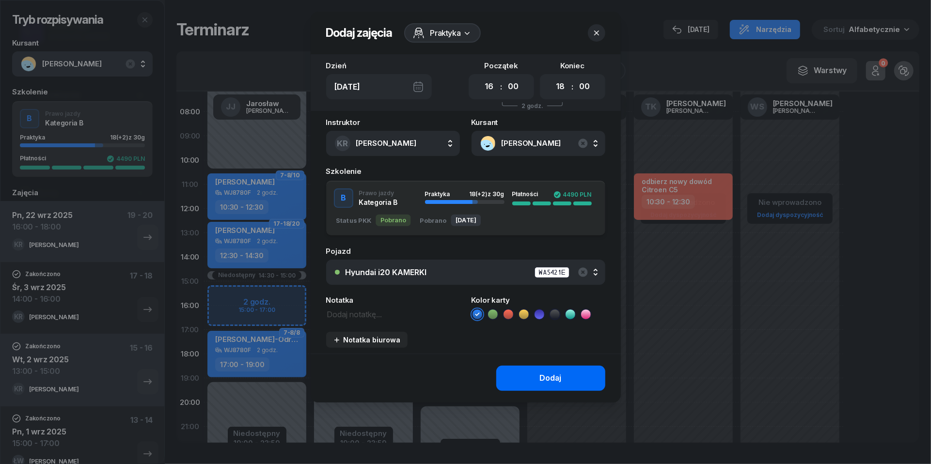
click at [546, 382] on div "Dodaj" at bounding box center [551, 378] width 22 height 13
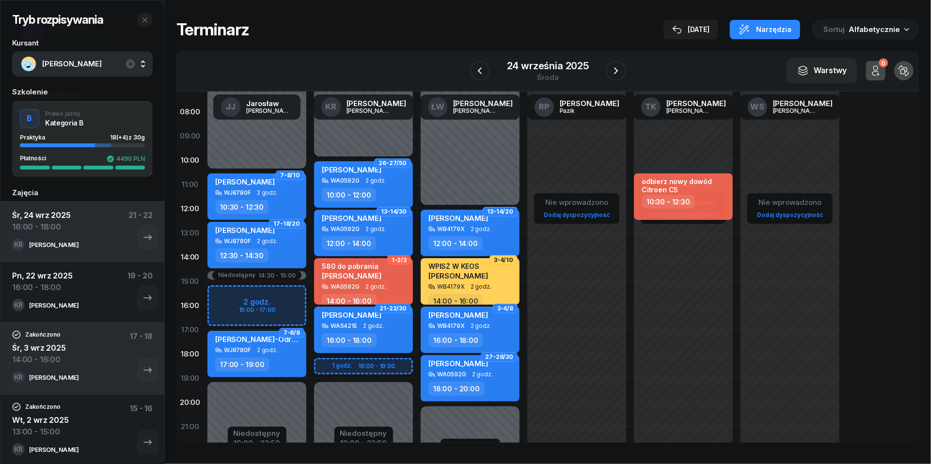
click at [397, 334] on div "16:00 - 18:00" at bounding box center [364, 340] width 85 height 14
select select "16"
select select "18"
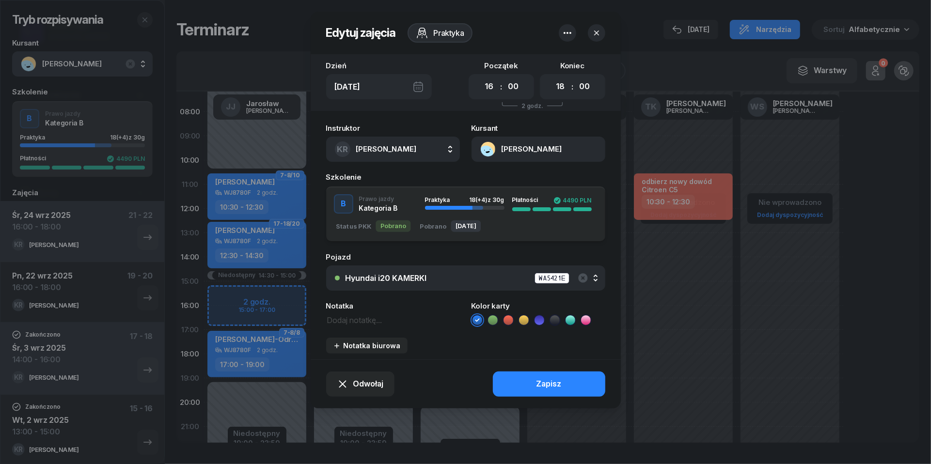
click at [407, 287] on button "Hyundai i20 KAMERKI WA5421E" at bounding box center [465, 278] width 279 height 25
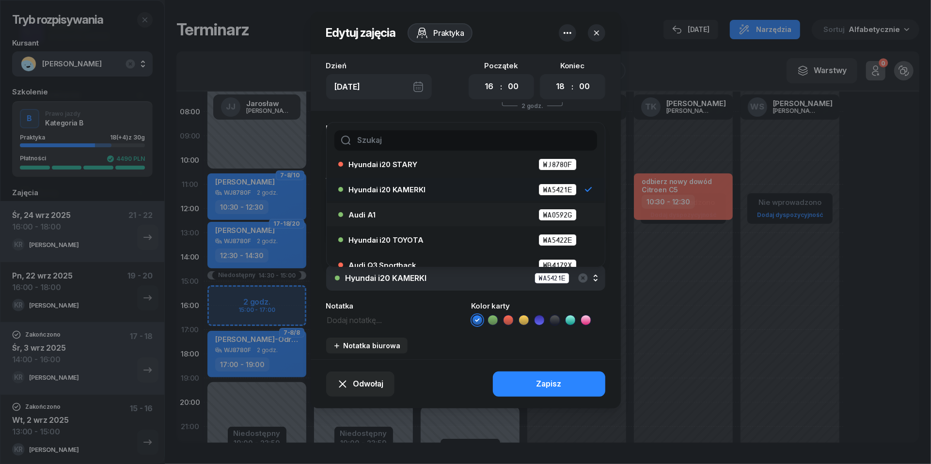
scroll to position [33, 0]
click at [394, 241] on span "Hyundai i20 TOYOTA" at bounding box center [386, 239] width 75 height 7
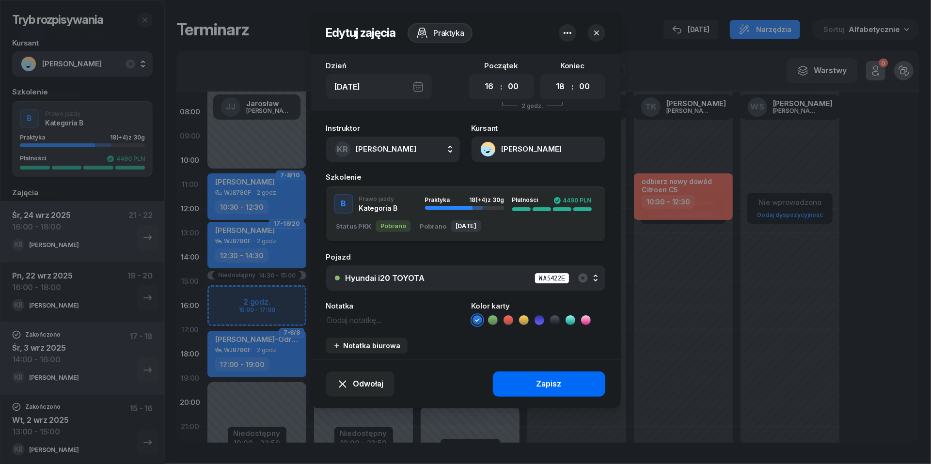
click at [552, 379] on div "Zapisz" at bounding box center [548, 384] width 25 height 13
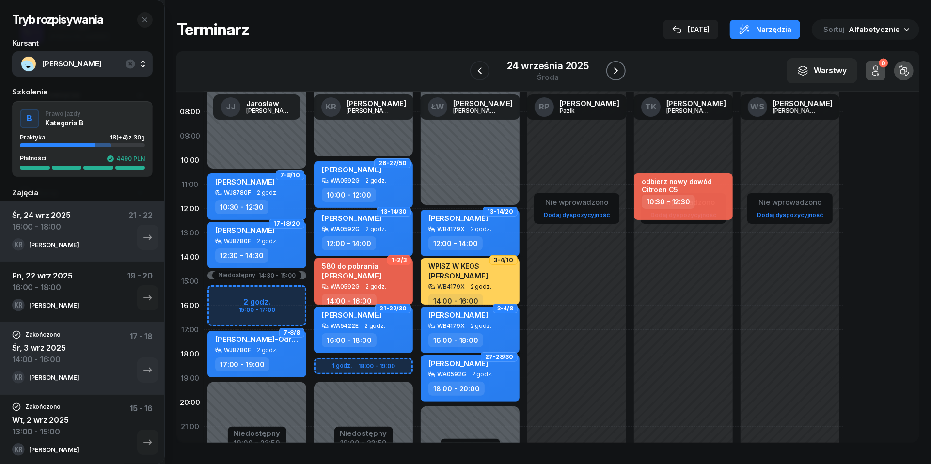
click at [612, 75] on icon "button" at bounding box center [616, 71] width 12 height 12
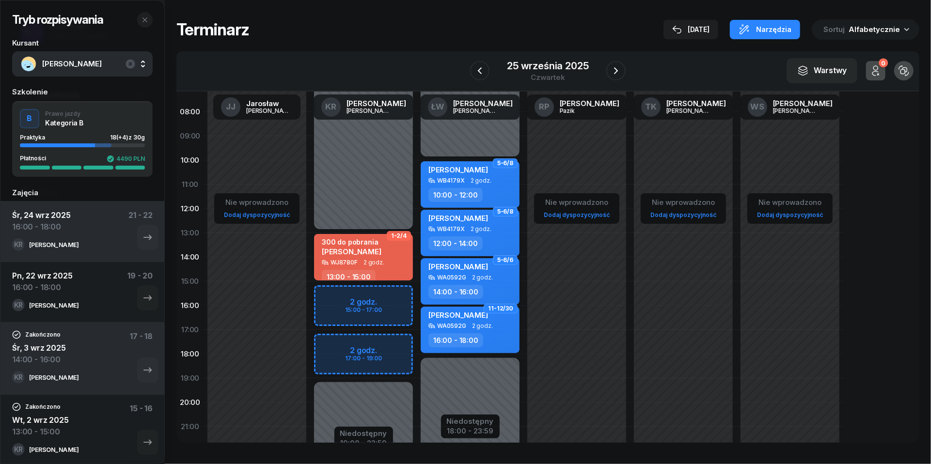
click at [329, 296] on div "Niedostępny 00:00 - 13:00 Niedostępny 19:00 - 23:59 2 godz. 15:00 - 17:00 2 god…" at bounding box center [363, 281] width 107 height 460
select select "15"
select select "17"
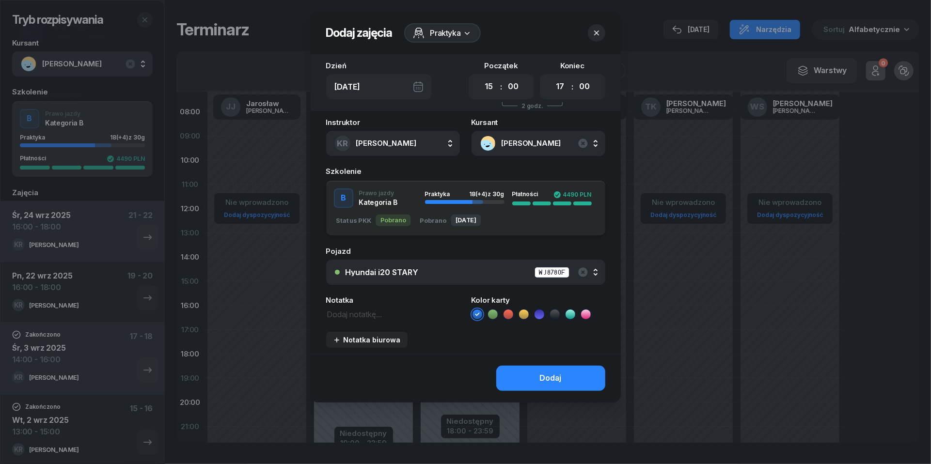
click at [401, 277] on div "Hyundai i20 STARY WJ8780F" at bounding box center [471, 273] width 251 height 12
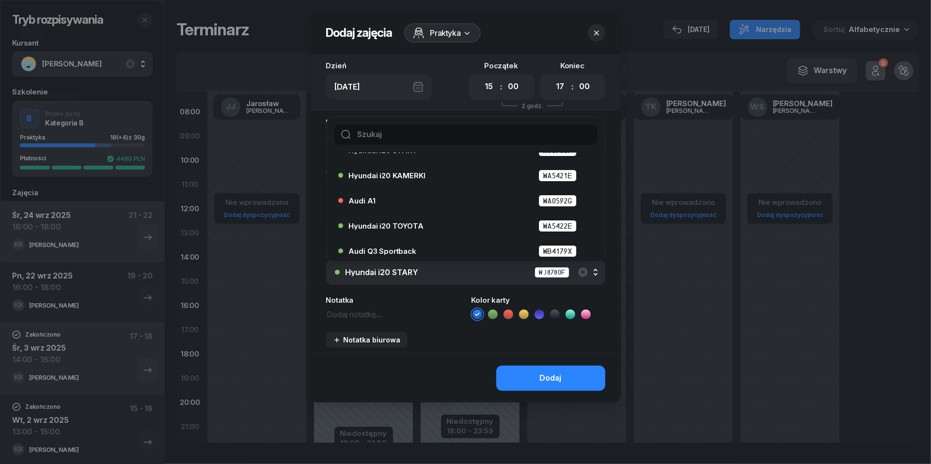
scroll to position [42, 0]
click at [385, 225] on span "Hyundai i20 TOYOTA" at bounding box center [386, 225] width 75 height 7
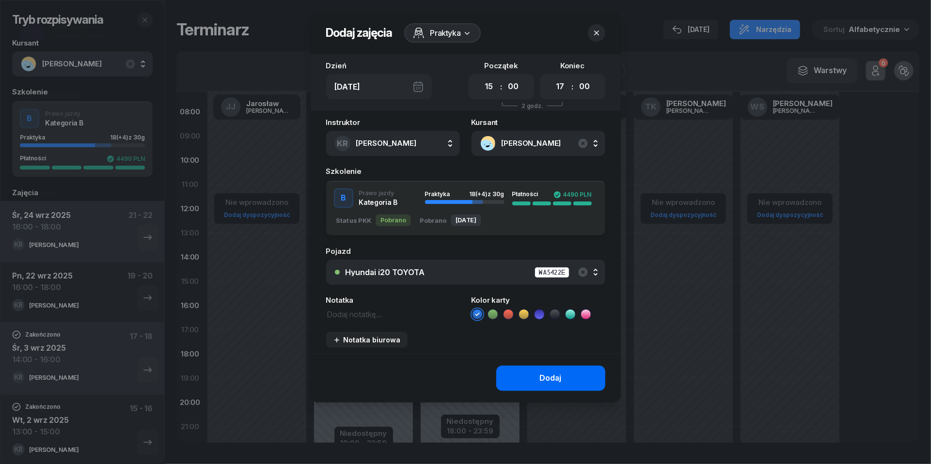
click at [556, 379] on div "Dodaj" at bounding box center [551, 378] width 22 height 13
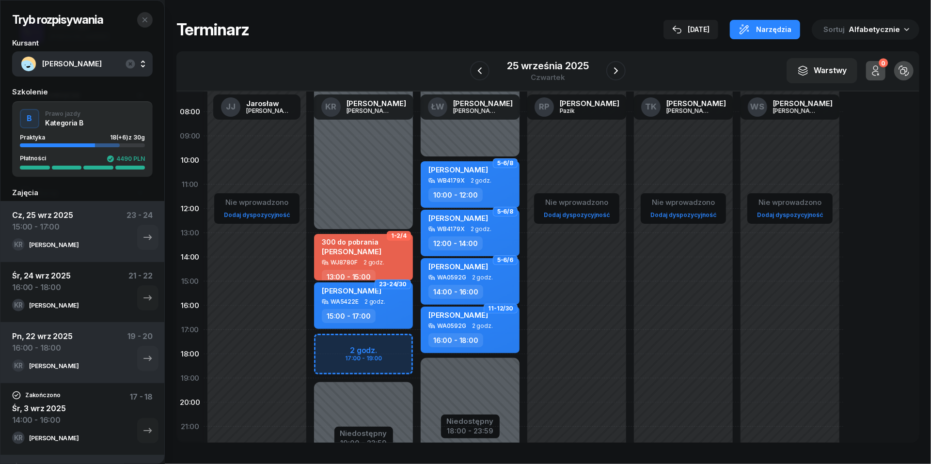
click at [144, 13] on button "button" at bounding box center [145, 20] width 16 height 16
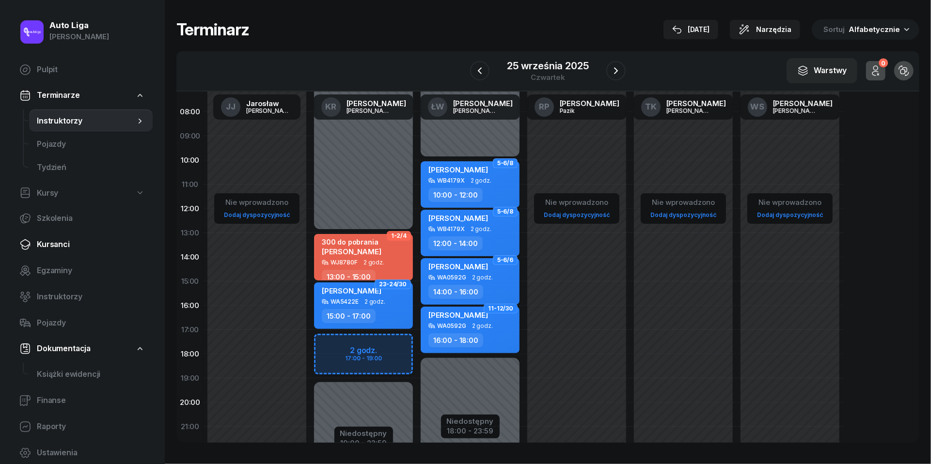
click at [59, 247] on span "Kursanci" at bounding box center [91, 244] width 108 height 13
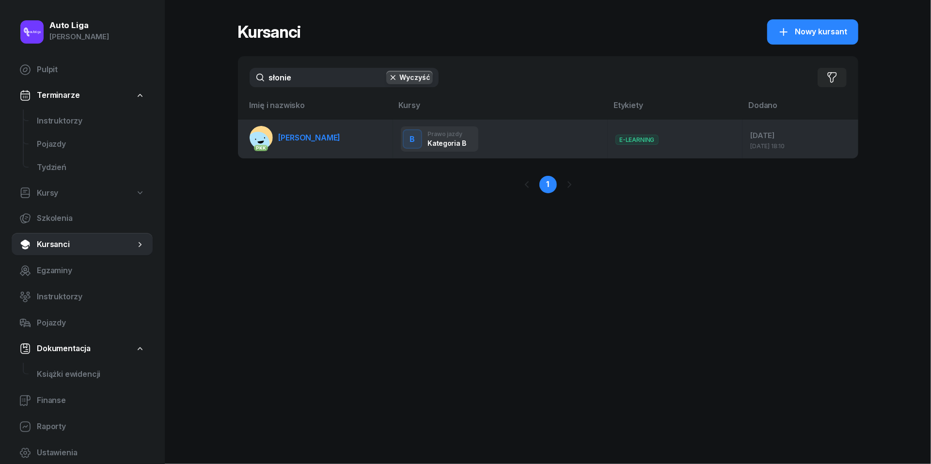
click at [322, 134] on span "[PERSON_NAME]" at bounding box center [310, 138] width 62 height 10
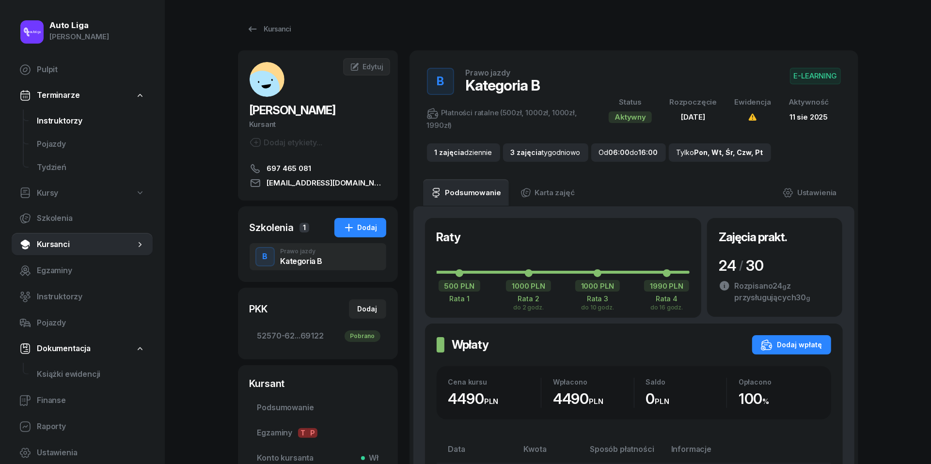
click at [49, 117] on span "Instruktorzy" at bounding box center [91, 121] width 108 height 13
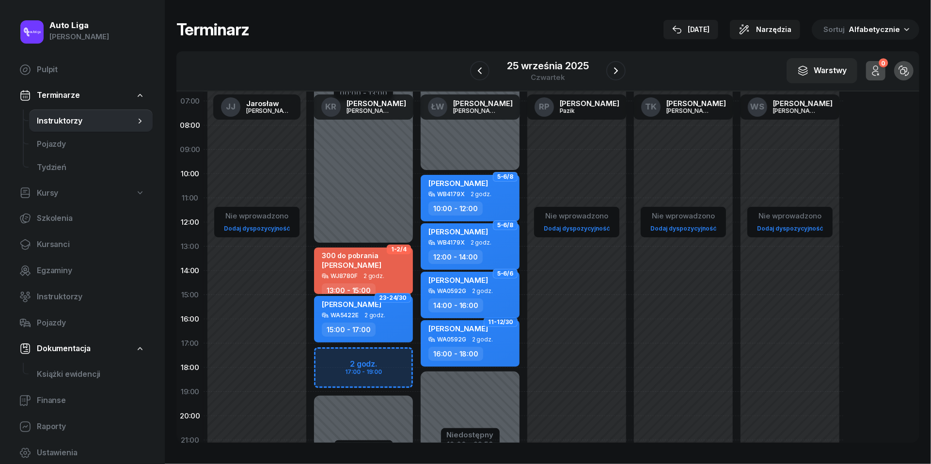
scroll to position [53, 0]
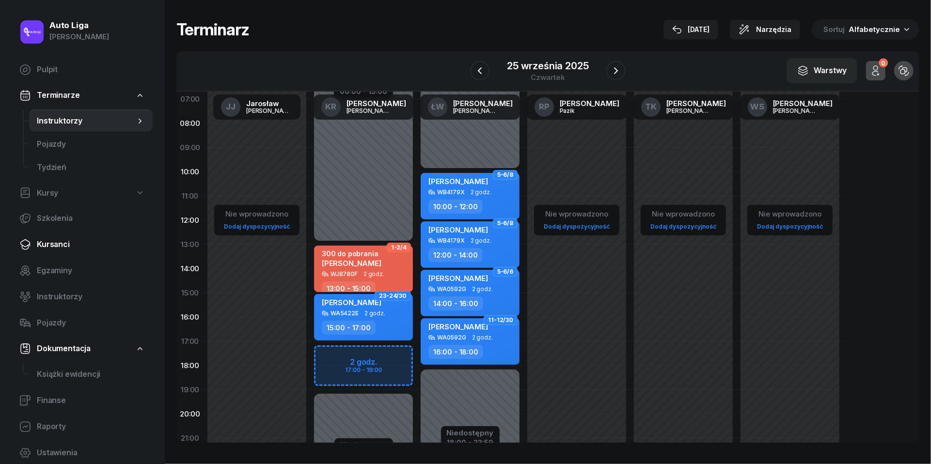
click at [39, 239] on span "Kursanci" at bounding box center [91, 244] width 108 height 13
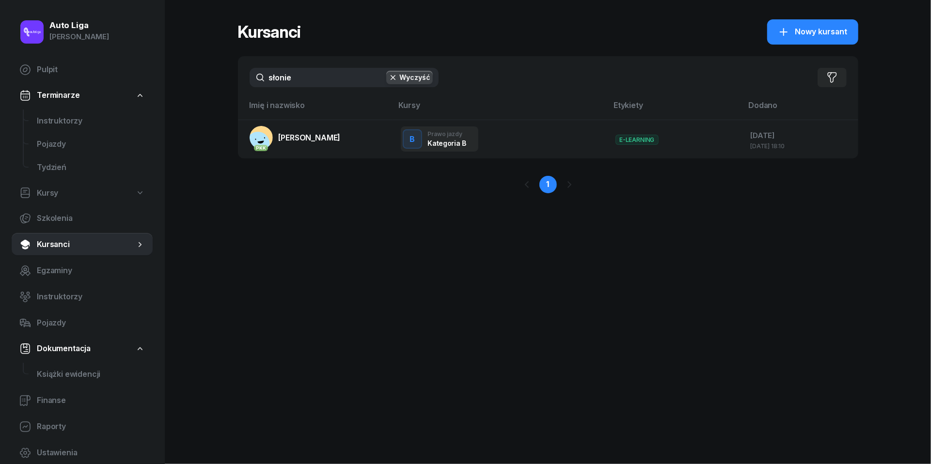
click at [303, 79] on input "słonie" at bounding box center [344, 77] width 189 height 19
type input "wykuli"
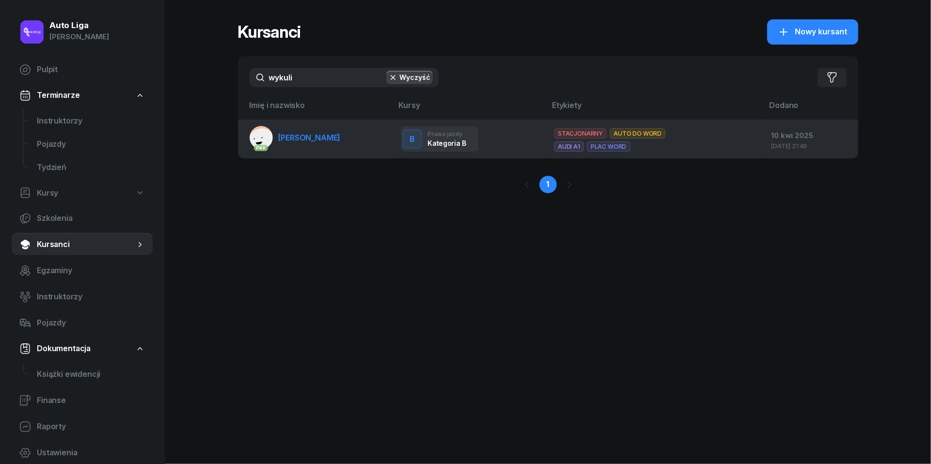
drag, startPoint x: 303, startPoint y: 79, endPoint x: 324, endPoint y: 136, distance: 59.8
click at [324, 136] on span "[PERSON_NAME]" at bounding box center [310, 138] width 62 height 10
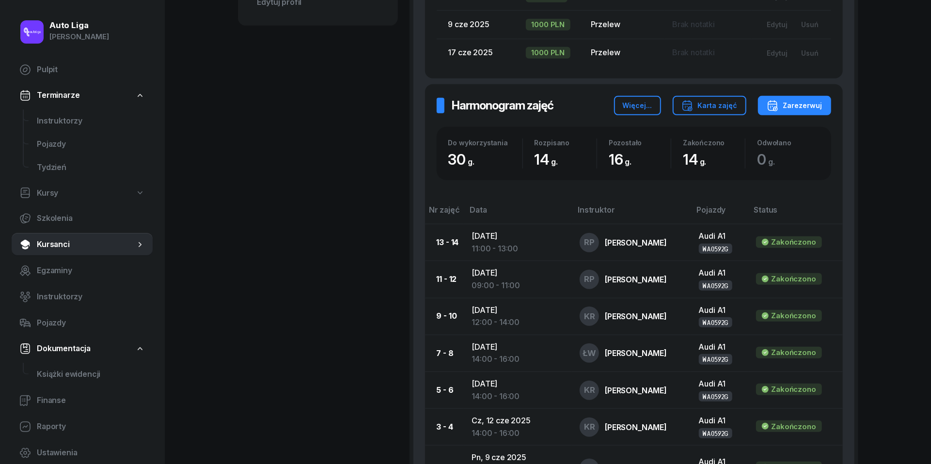
scroll to position [482, 0]
click at [806, 106] on div "Zarezerwuj" at bounding box center [795, 105] width 56 height 12
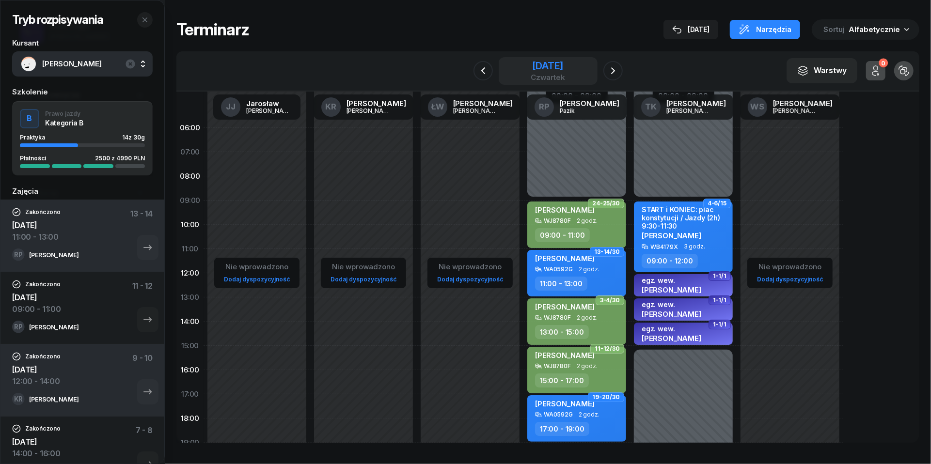
click at [565, 63] on div "[DATE]" at bounding box center [548, 66] width 34 height 10
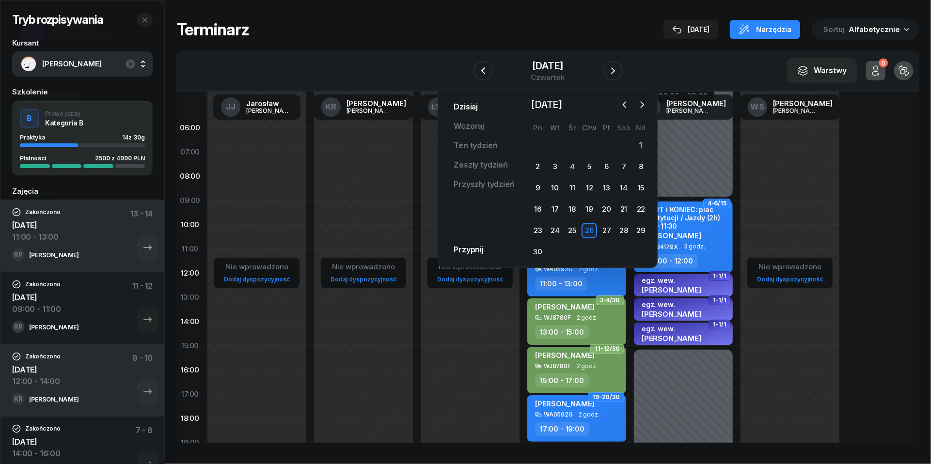
click at [473, 107] on link "Dzisiaj" at bounding box center [466, 106] width 40 height 19
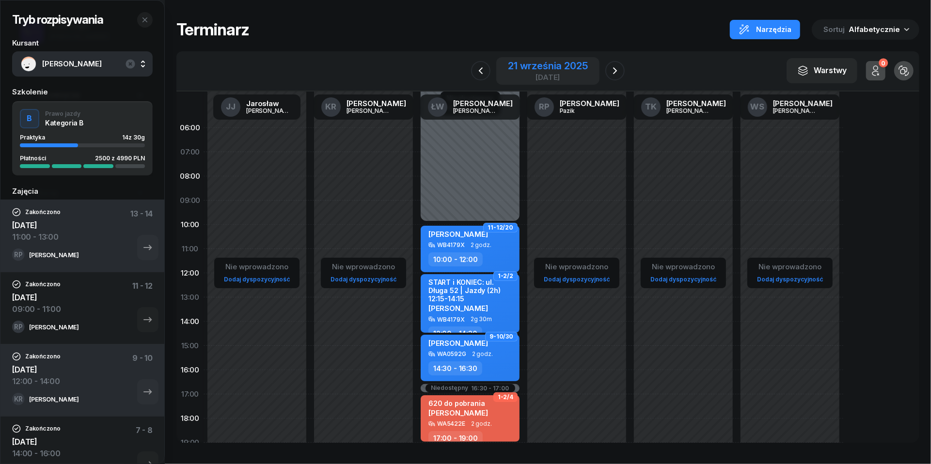
click at [563, 68] on div "21 września 2025" at bounding box center [547, 66] width 79 height 10
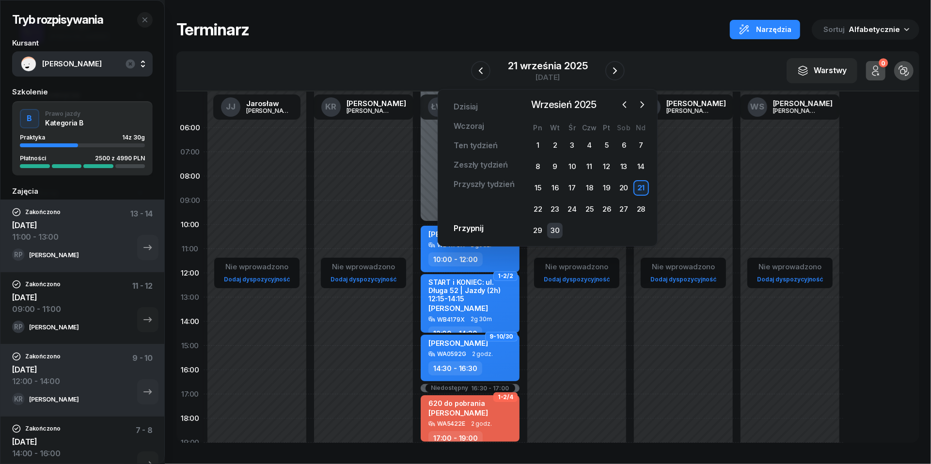
click at [553, 234] on div "30" at bounding box center [555, 231] width 16 height 16
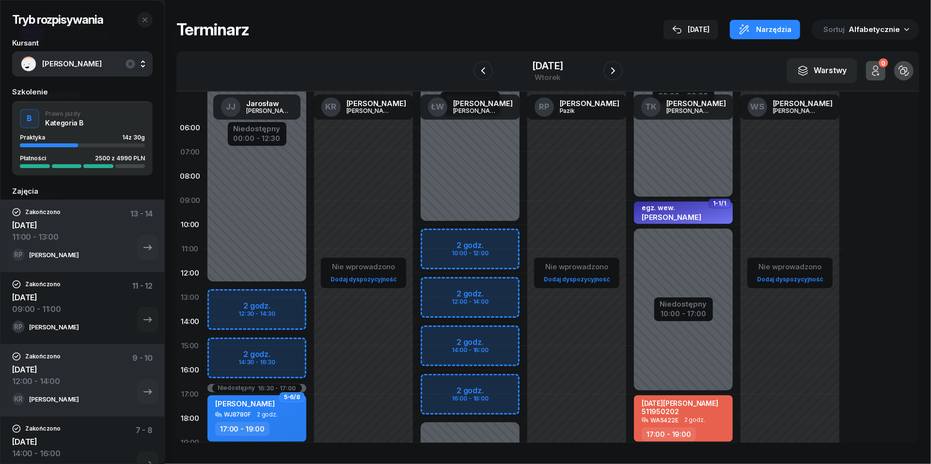
click at [435, 338] on div "Niedostępny 00:00 - 10:00 Niedostępny 18:00 - 23:59 2 godz. 10:00 - 12:00 2 god…" at bounding box center [470, 346] width 107 height 460
select select "14"
select select "16"
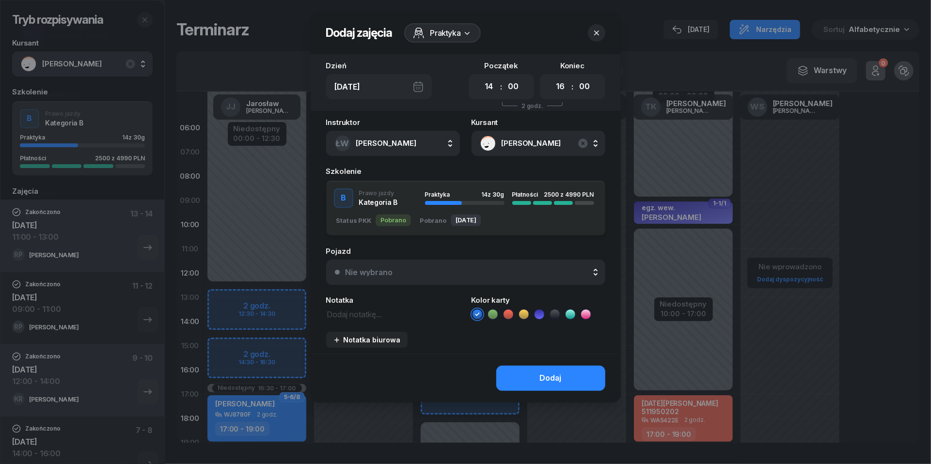
click at [471, 268] on div "Nie wybrano" at bounding box center [471, 272] width 251 height 8
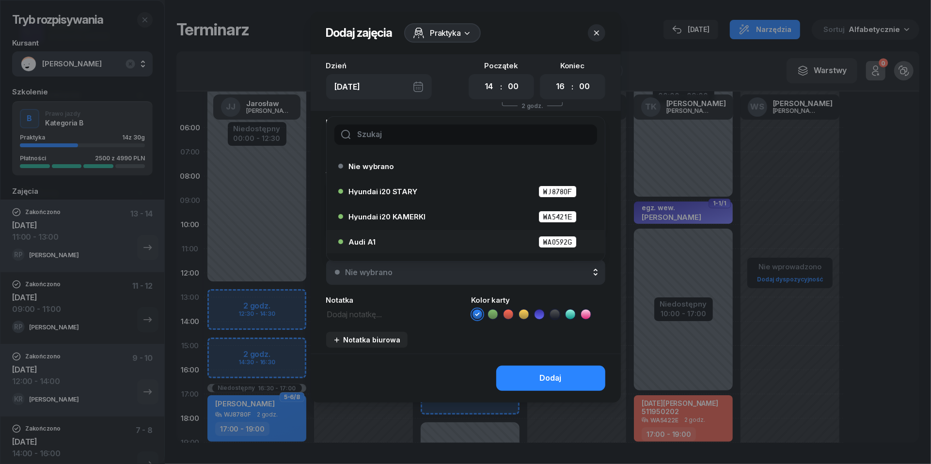
click at [443, 236] on div "Audi A1 WA0592G" at bounding box center [468, 242] width 238 height 12
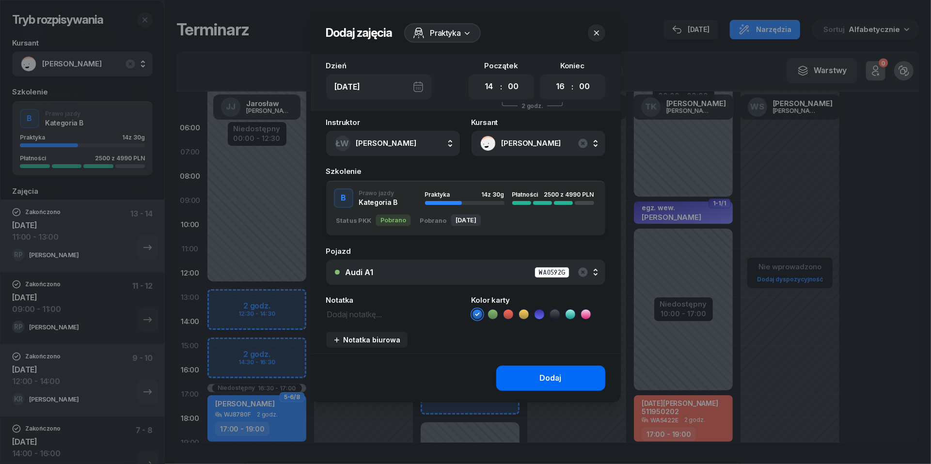
click at [534, 379] on button "Dodaj" at bounding box center [550, 378] width 109 height 25
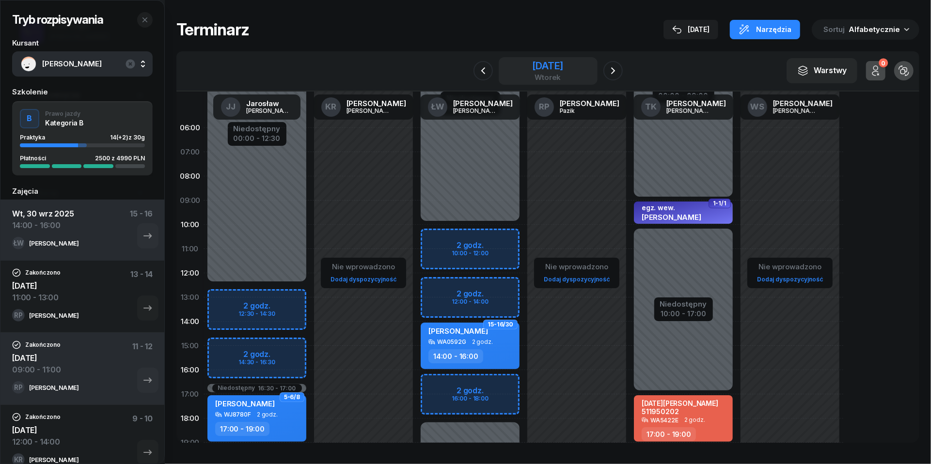
click at [553, 66] on div "[DATE]" at bounding box center [547, 66] width 31 height 10
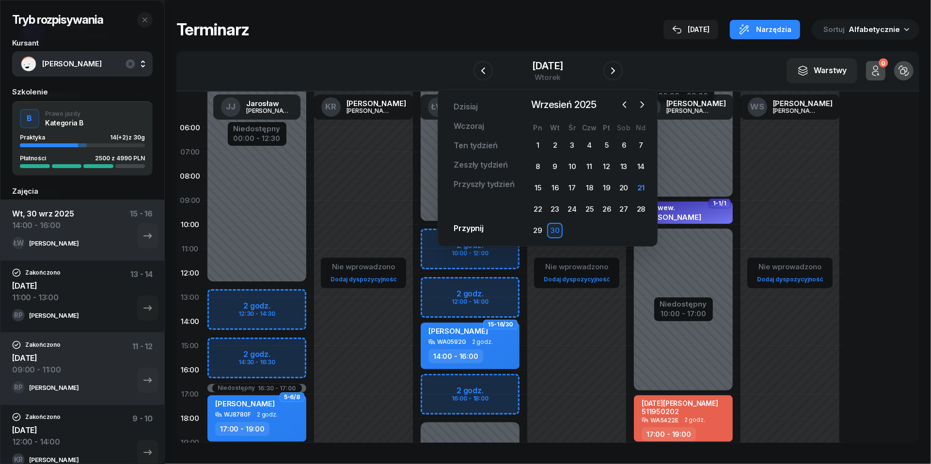
click at [644, 96] on div "[DATE] [DATE] Ten tydzień Zeszły tydzień Przyszły tydzień Przypnij [DATE] [DATE…" at bounding box center [548, 168] width 220 height 158
click at [644, 108] on icon "button" at bounding box center [642, 105] width 10 height 10
click at [591, 146] on div "2" at bounding box center [590, 146] width 16 height 16
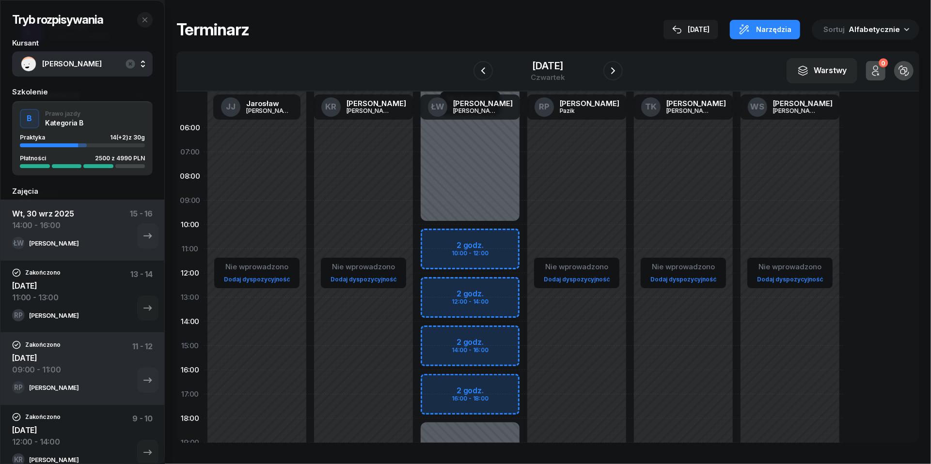
click at [436, 335] on div "Niedostępny 00:00 - 10:00 Niedostępny 18:00 - 23:59 2 godz. 10:00 - 12:00 2 god…" at bounding box center [470, 346] width 107 height 460
select select "14"
select select "16"
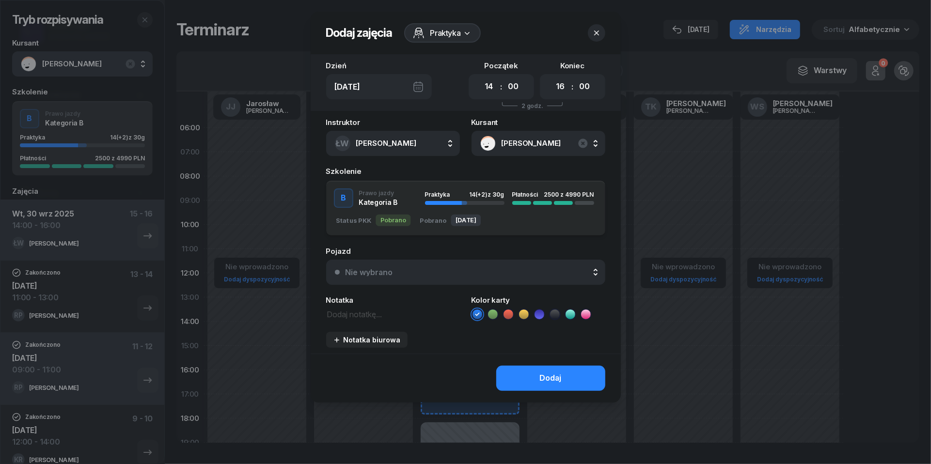
click at [515, 264] on button "Nie wybrano" at bounding box center [465, 272] width 279 height 25
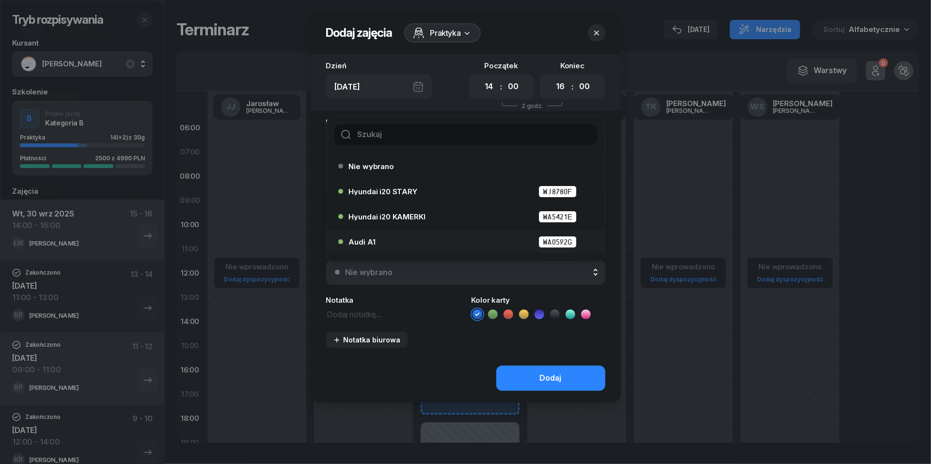
click at [450, 236] on div "Audi A1 WA0592G" at bounding box center [468, 242] width 238 height 12
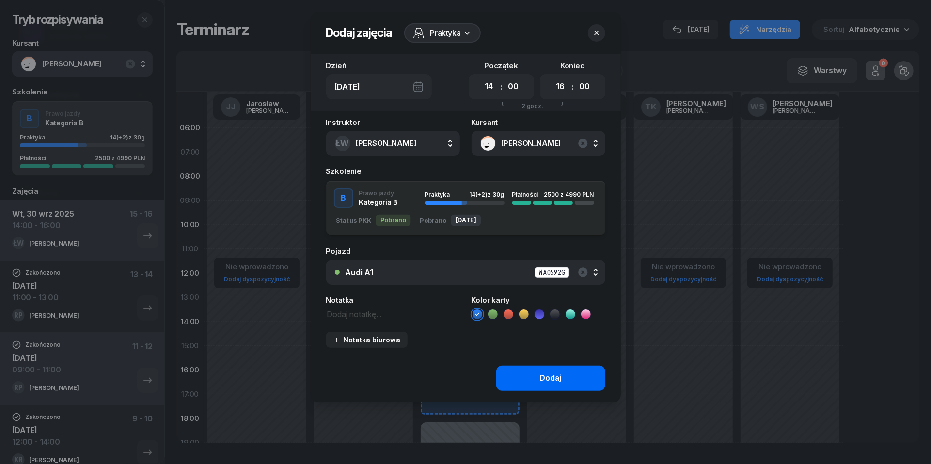
click at [557, 377] on div "Dodaj" at bounding box center [551, 378] width 22 height 13
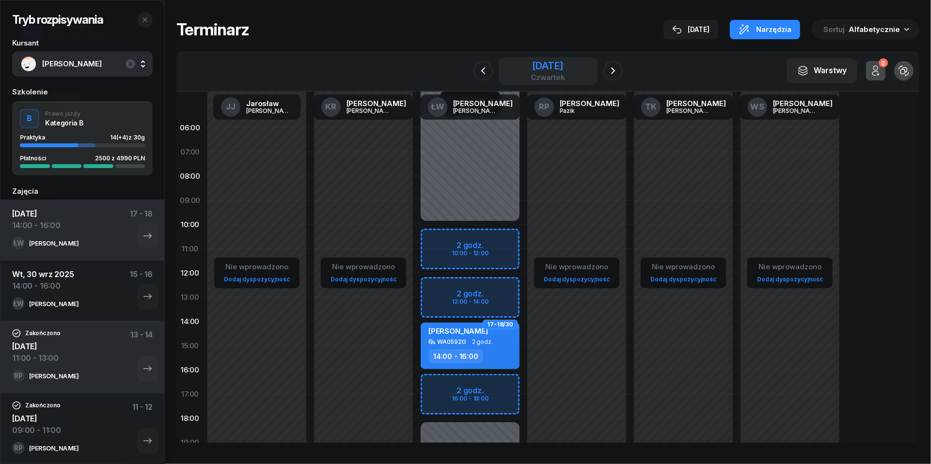
click at [546, 71] on div "[DATE]" at bounding box center [548, 66] width 34 height 10
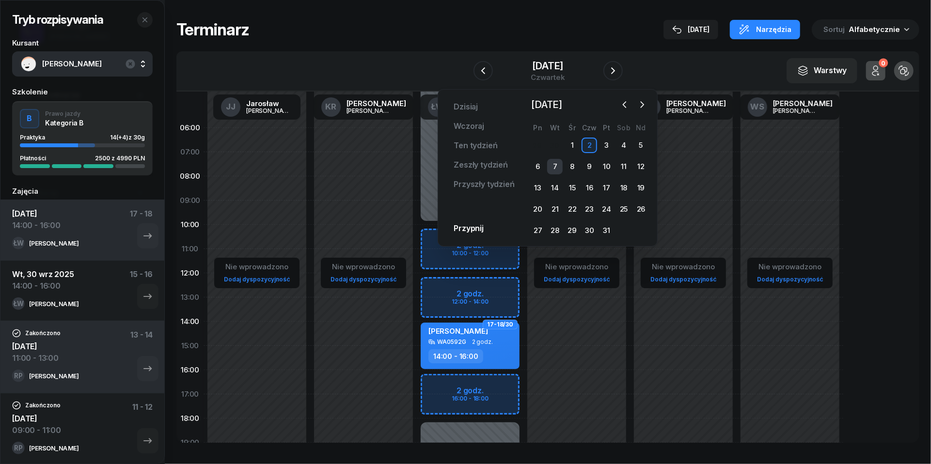
click at [553, 165] on div "7" at bounding box center [555, 167] width 16 height 16
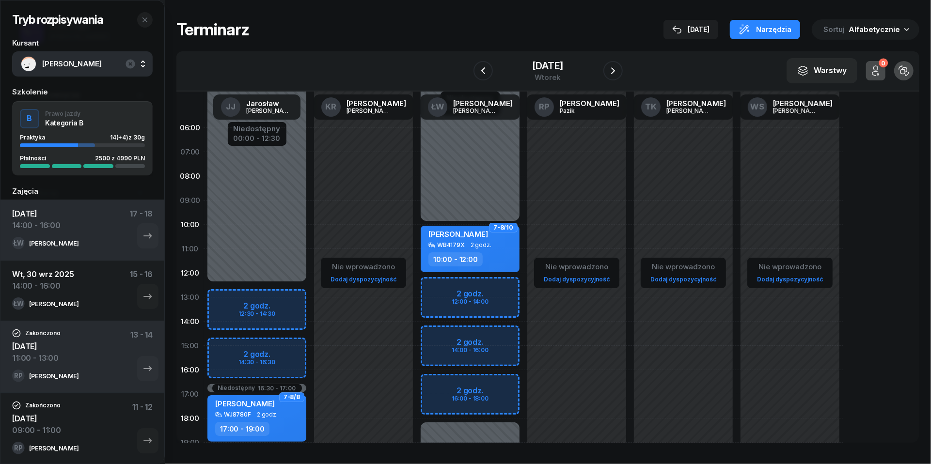
click at [438, 336] on div "Niedostępny 00:00 - 10:00 Niedostępny 18:00 - 23:59 2 godz. 12:00 - 14:00 2 god…" at bounding box center [470, 346] width 107 height 460
select select "14"
select select "16"
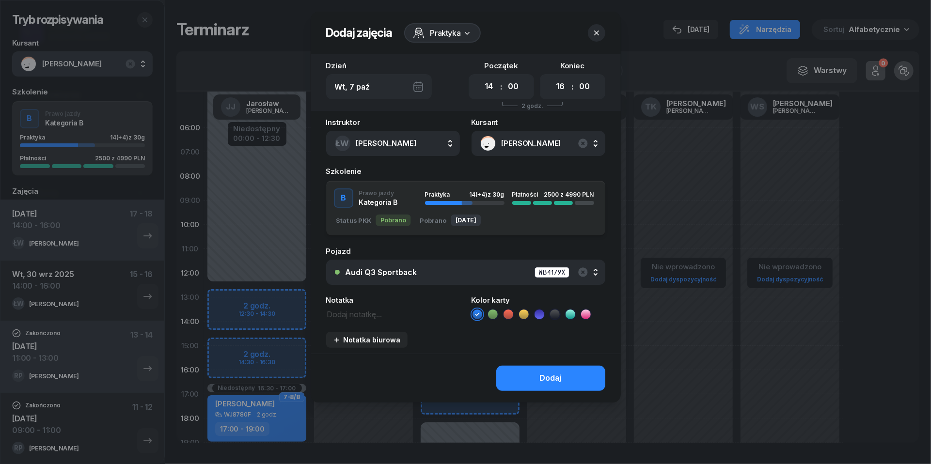
click at [456, 280] on button "Audi Q3 Sportback WB4179X" at bounding box center [465, 272] width 279 height 25
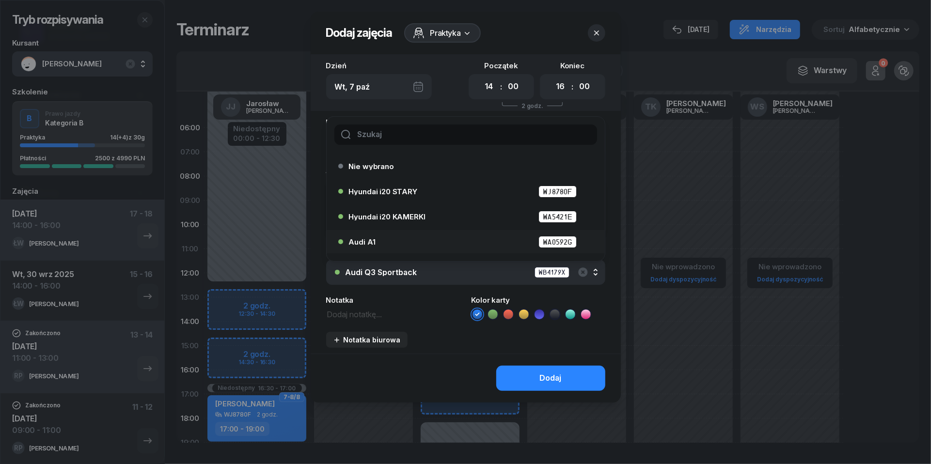
click at [411, 231] on li "Audi A1 WA0592G" at bounding box center [466, 241] width 278 height 23
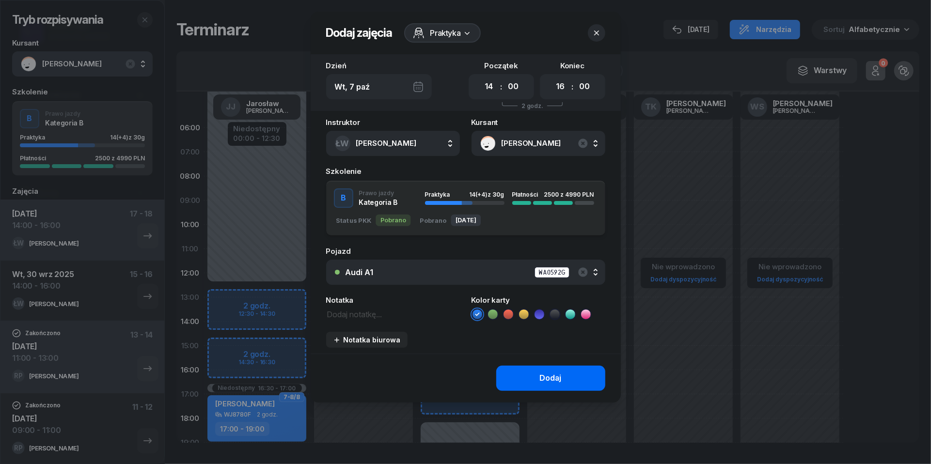
click at [526, 371] on button "Dodaj" at bounding box center [550, 378] width 109 height 25
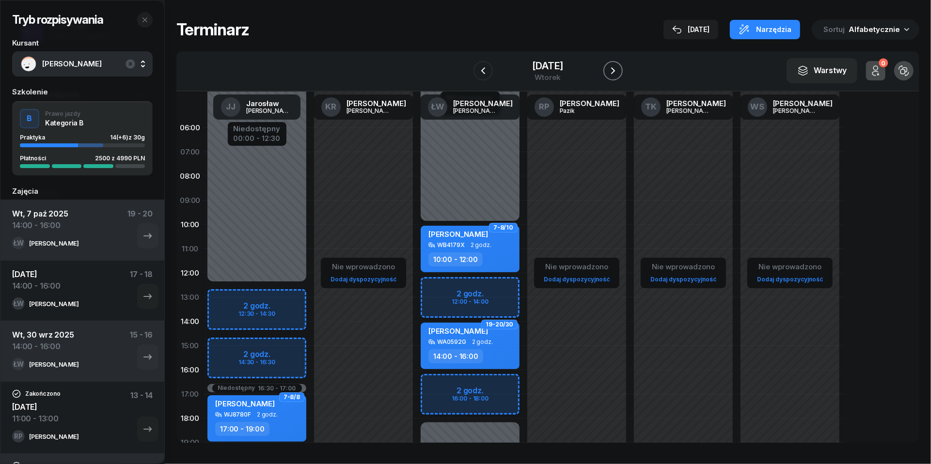
click at [619, 71] on icon "button" at bounding box center [613, 71] width 12 height 12
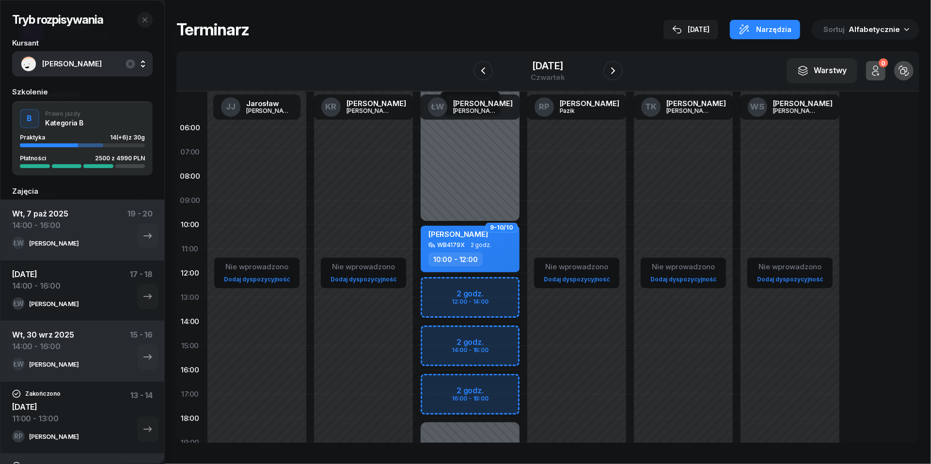
click at [446, 339] on div "Niedostępny 00:00 - 10:00 Niedostępny 18:00 - 23:59 2 godz. 12:00 - 14:00 2 god…" at bounding box center [470, 346] width 107 height 460
select select "14"
select select "16"
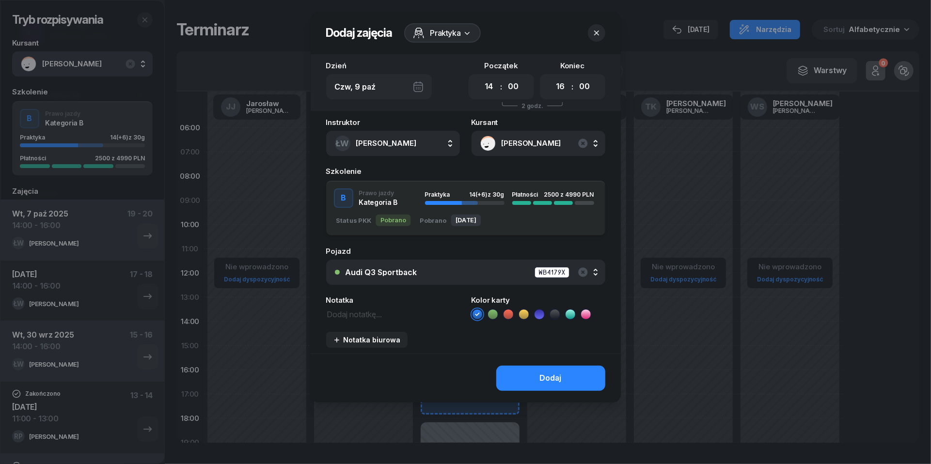
click at [489, 270] on div "Audi Q3 Sportback WB4179X" at bounding box center [471, 273] width 251 height 12
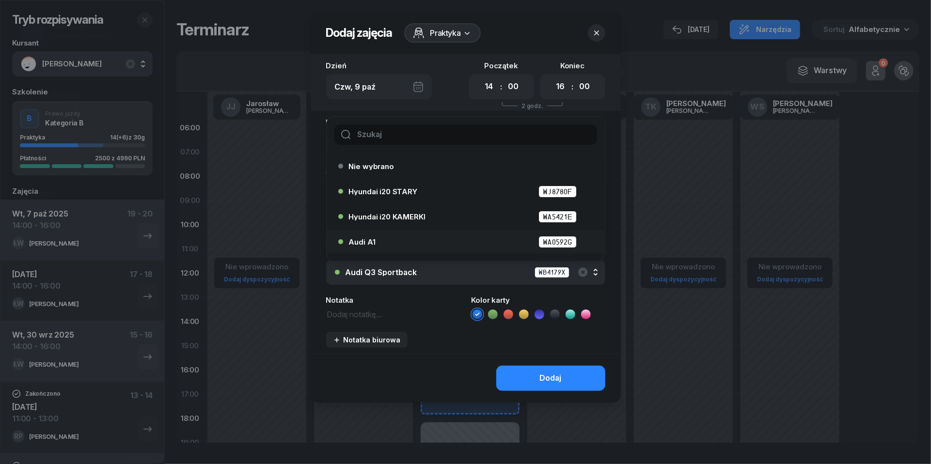
click at [443, 240] on div "Audi A1 WA0592G" at bounding box center [468, 242] width 238 height 12
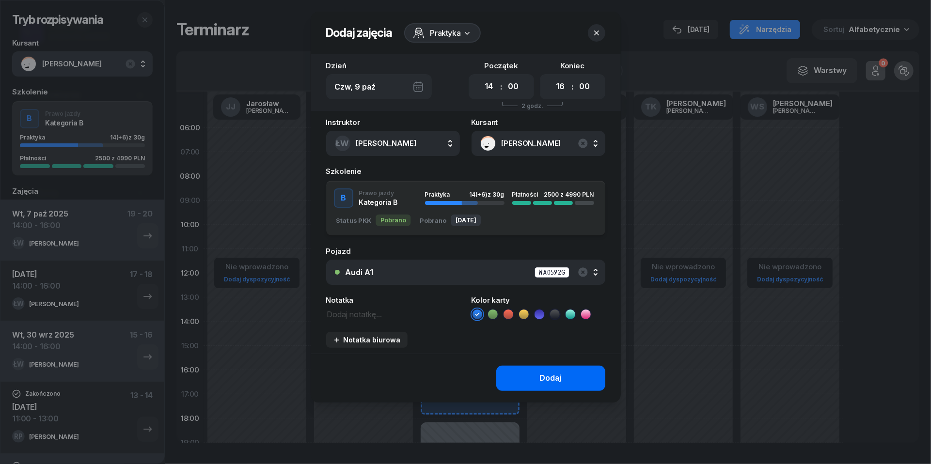
click at [552, 380] on div "Dodaj" at bounding box center [551, 378] width 22 height 13
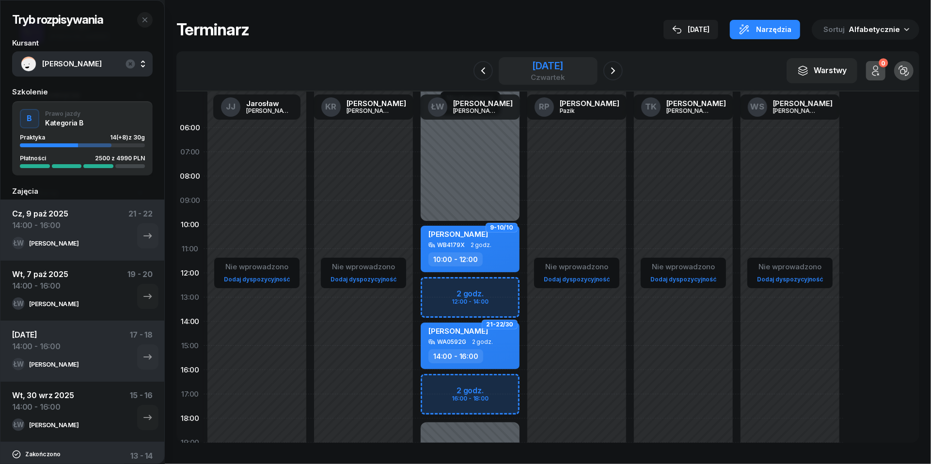
click at [565, 68] on div "[DATE]" at bounding box center [548, 66] width 34 height 10
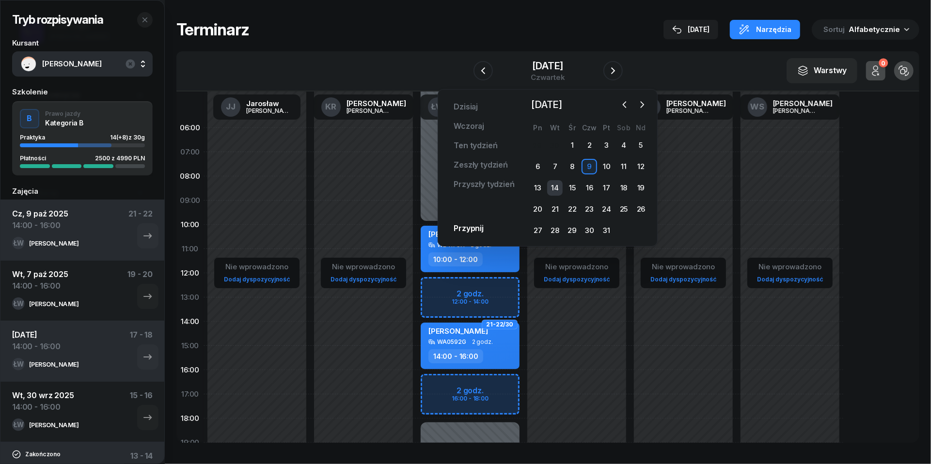
click at [551, 191] on div "14" at bounding box center [555, 188] width 16 height 16
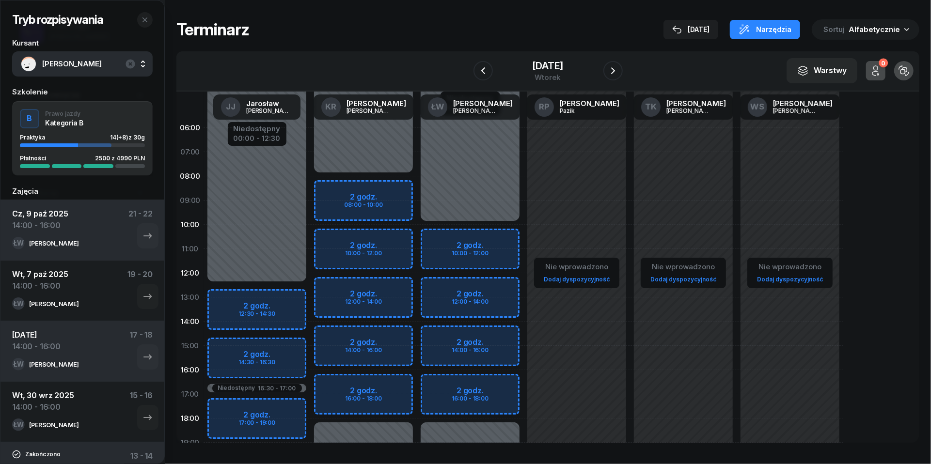
click at [436, 333] on div "Niedostępny 00:00 - 10:00 Niedostępny 18:00 - 23:59 2 godz. 10:00 - 12:00 2 god…" at bounding box center [470, 346] width 107 height 460
select select "14"
select select "16"
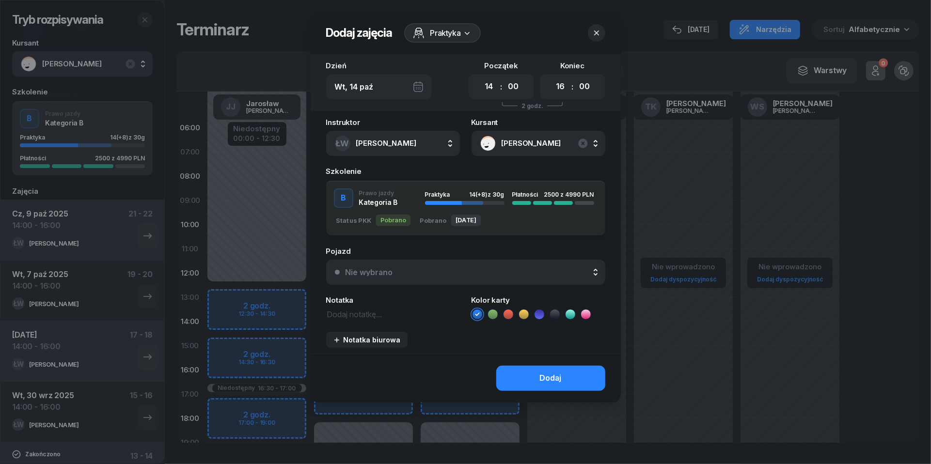
click at [516, 257] on div "Pojazd Nie wybrano Nie wybrano Hyundai i20 STARY WJ8780F Hyundai i20 KAMERKI WA…" at bounding box center [465, 266] width 279 height 37
click at [516, 283] on button "Nie wybrano" at bounding box center [465, 272] width 279 height 25
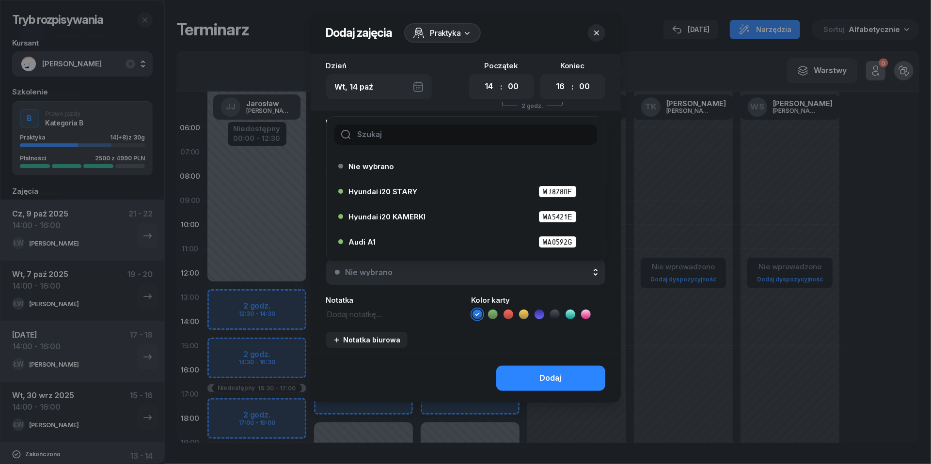
click at [516, 276] on button "Nie wybrano" at bounding box center [465, 272] width 279 height 25
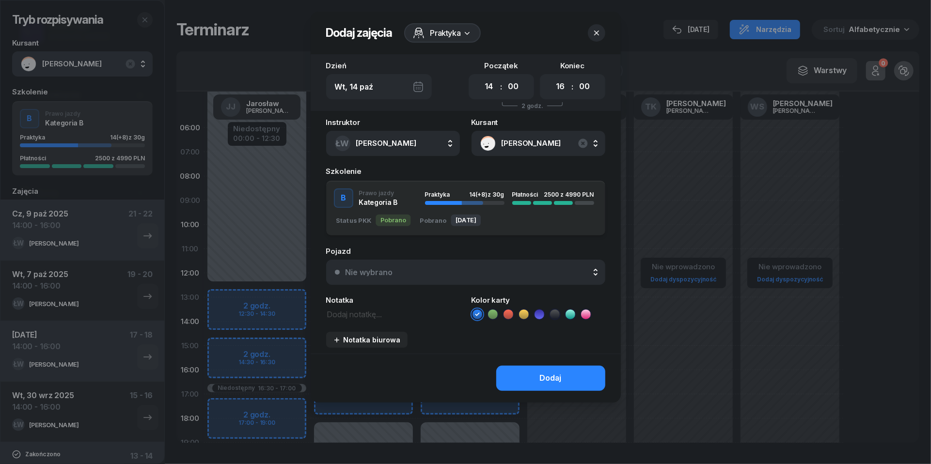
click at [516, 276] on button "Nie wybrano" at bounding box center [465, 272] width 279 height 25
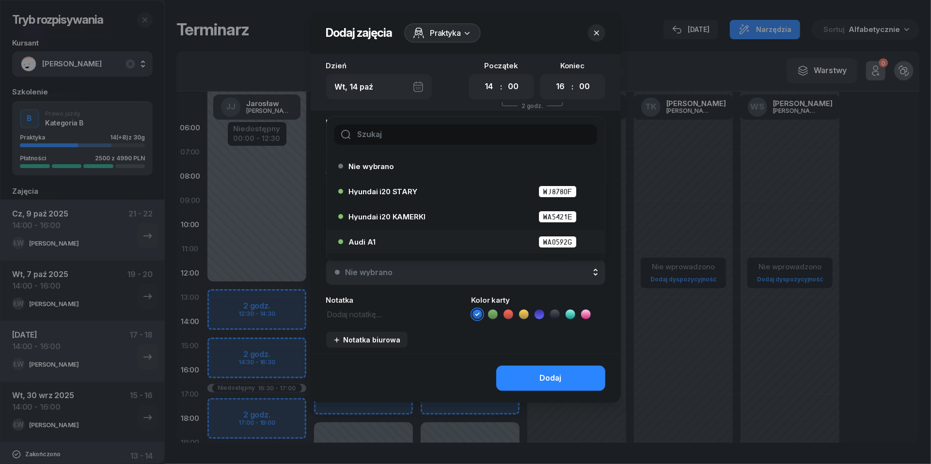
click at [448, 250] on li "Audi A1 WA0592G" at bounding box center [466, 241] width 278 height 23
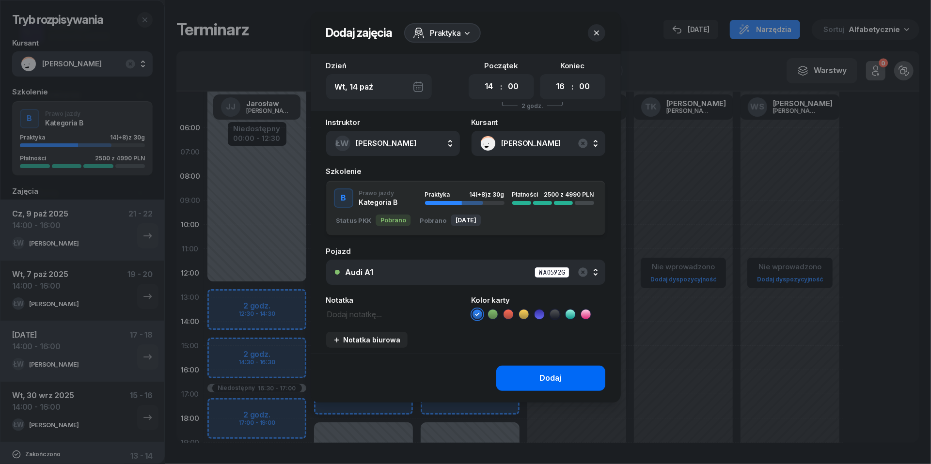
click at [532, 374] on button "Dodaj" at bounding box center [550, 378] width 109 height 25
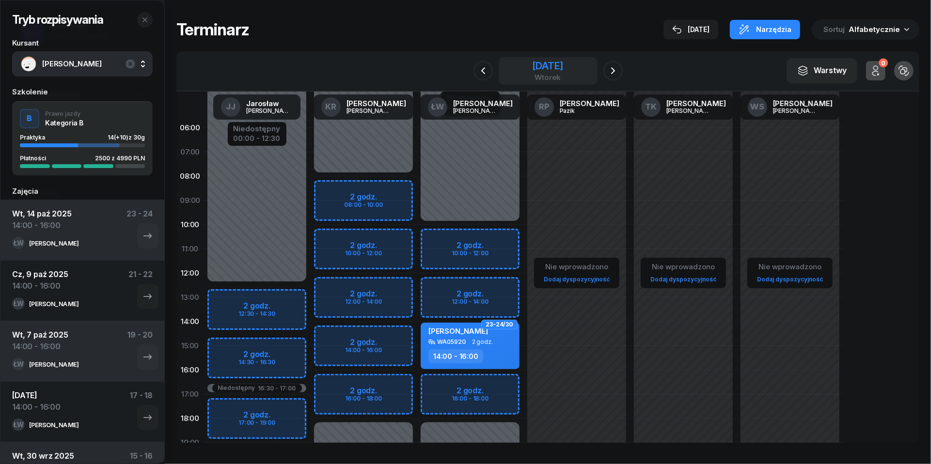
click at [562, 63] on div "[DATE]" at bounding box center [547, 66] width 31 height 10
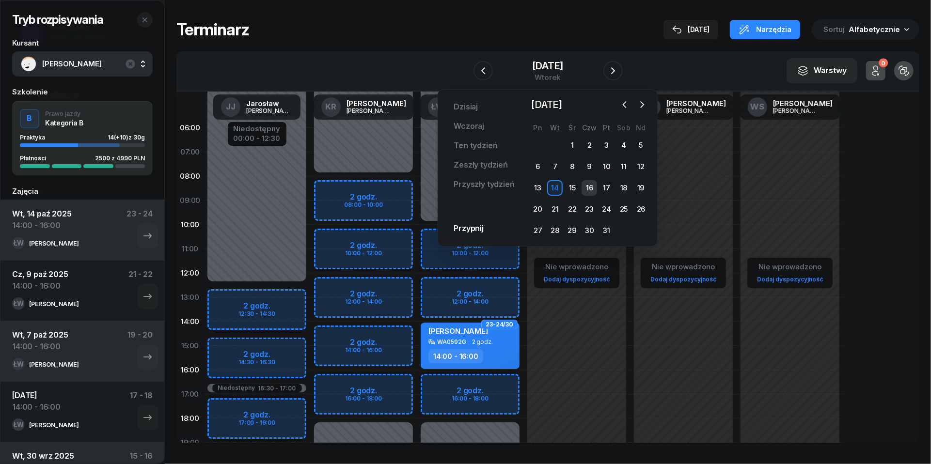
click at [594, 183] on div "16" at bounding box center [590, 188] width 16 height 16
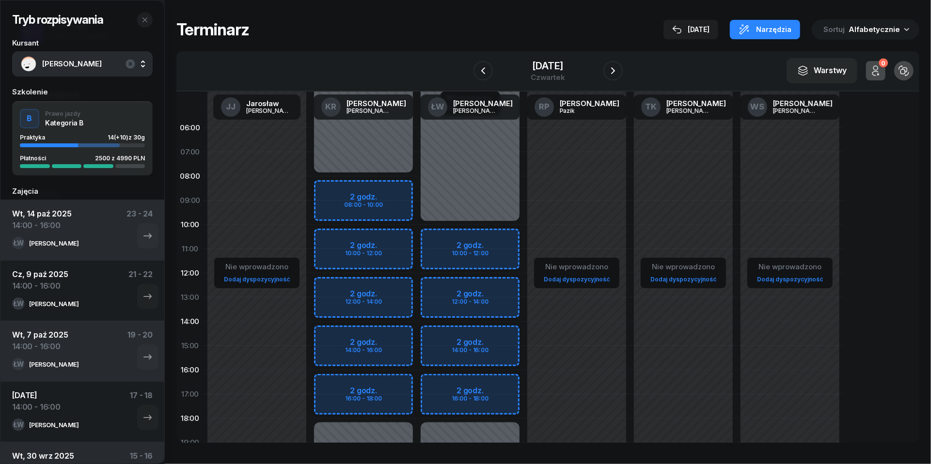
click at [442, 335] on div "Niedostępny 00:00 - 10:00 Niedostępny 18:00 - 23:59 2 godz. 10:00 - 12:00 2 god…" at bounding box center [470, 346] width 107 height 460
select select "14"
select select "16"
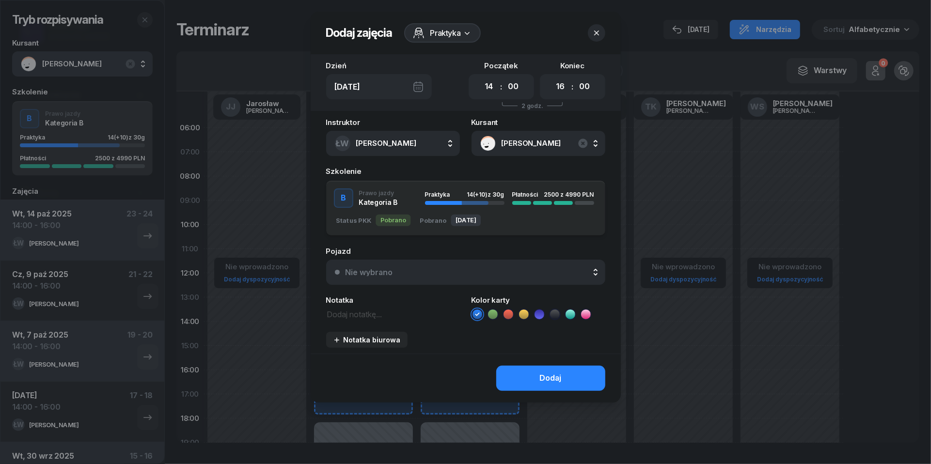
click at [492, 276] on button "Nie wybrano" at bounding box center [465, 272] width 279 height 25
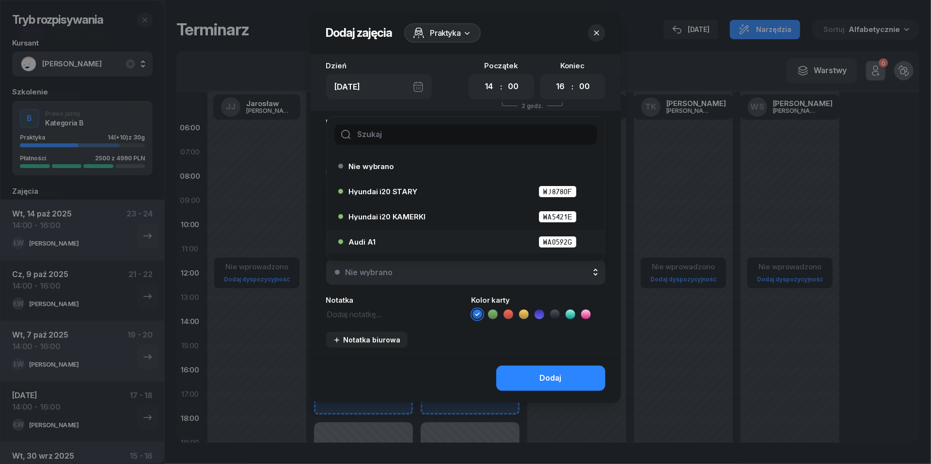
click at [441, 243] on div "Audi A1 WA0592G" at bounding box center [468, 242] width 238 height 12
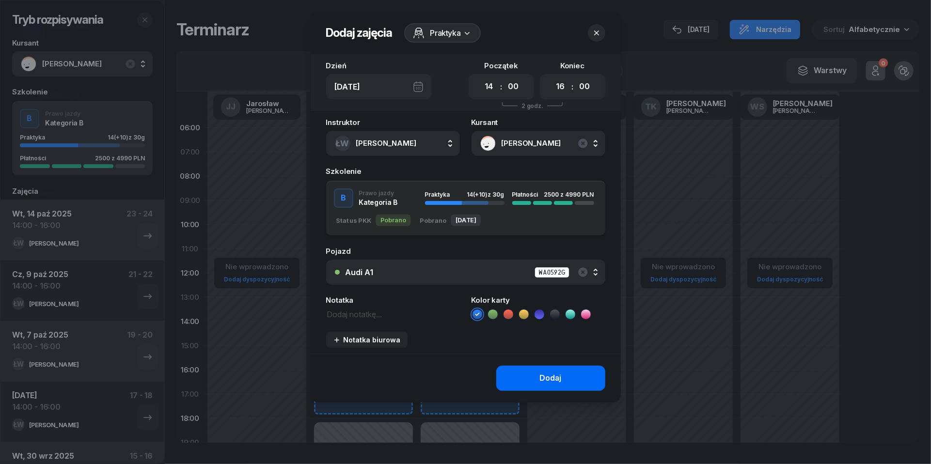
click at [553, 375] on div "Dodaj" at bounding box center [551, 378] width 22 height 13
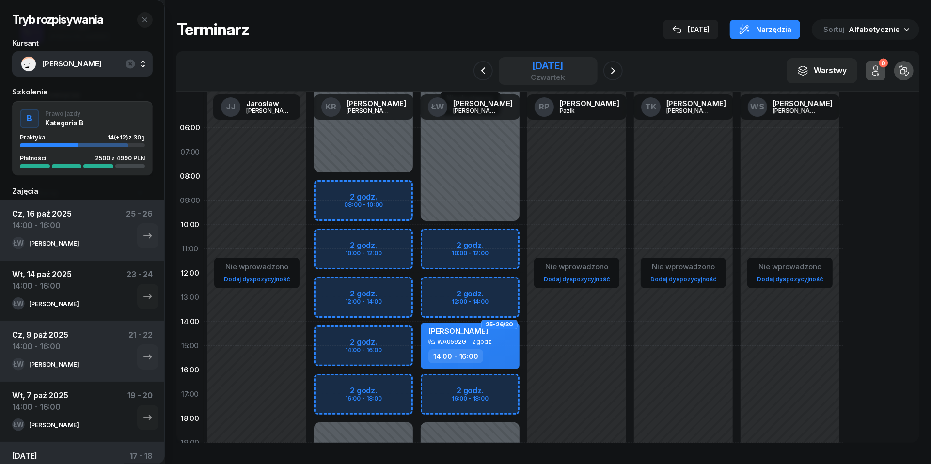
click at [536, 74] on div "czwartek" at bounding box center [548, 77] width 34 height 7
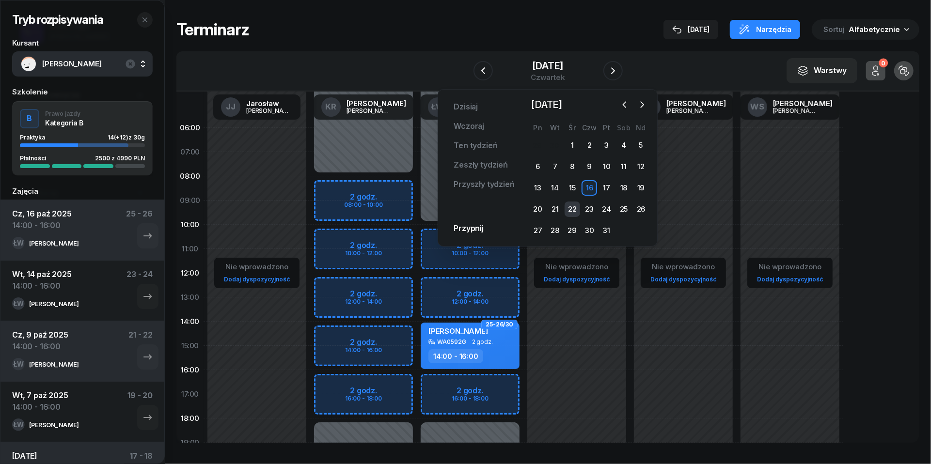
click at [569, 203] on div "22" at bounding box center [573, 210] width 16 height 16
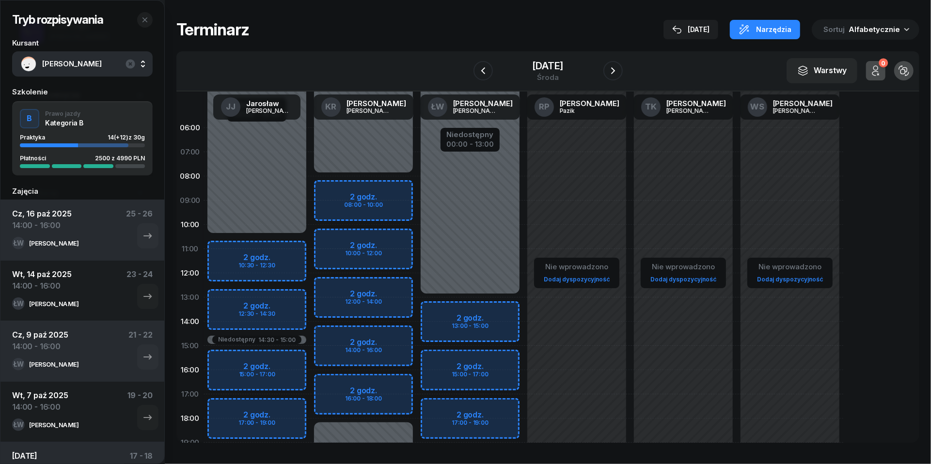
click at [441, 363] on div "Niedostępny 00:00 - 13:00 Niedostępny 21:00 - 23:59 2 godz. 13:00 - 15:00 2 god…" at bounding box center [470, 346] width 107 height 460
select select "15"
select select "17"
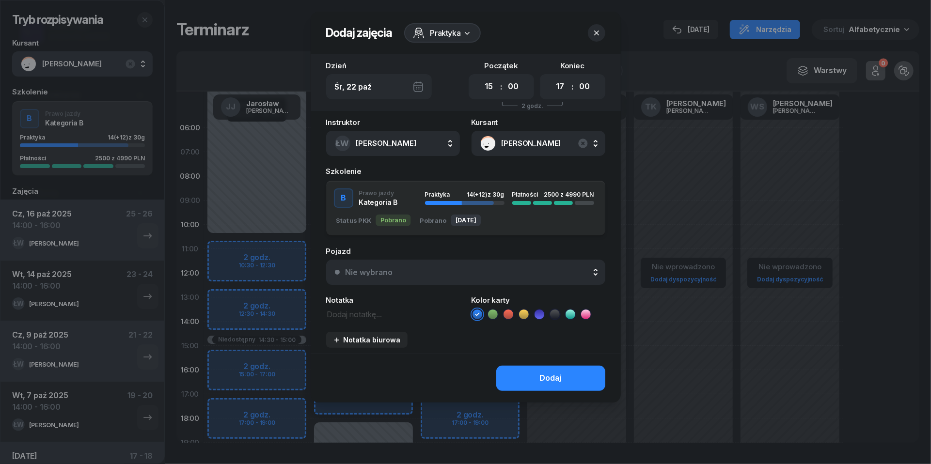
click at [477, 270] on div "Nie wybrano" at bounding box center [471, 272] width 251 height 8
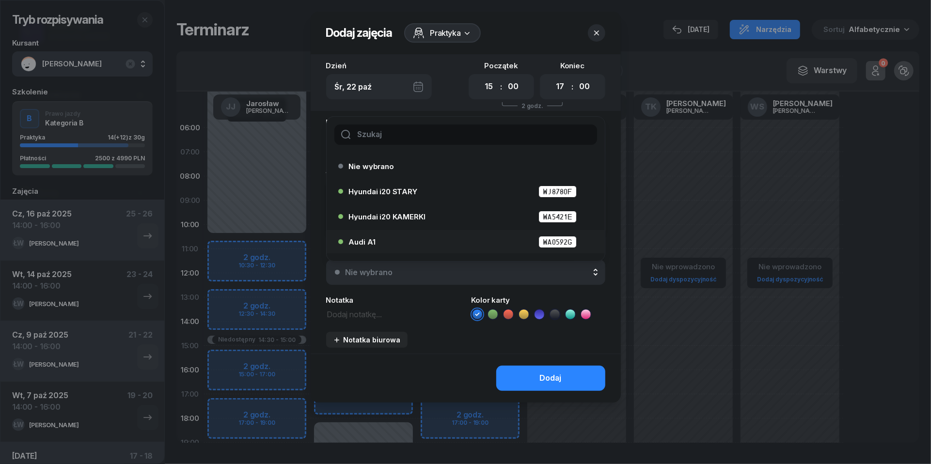
click at [433, 243] on div "Audi A1 WA0592G" at bounding box center [468, 242] width 238 height 12
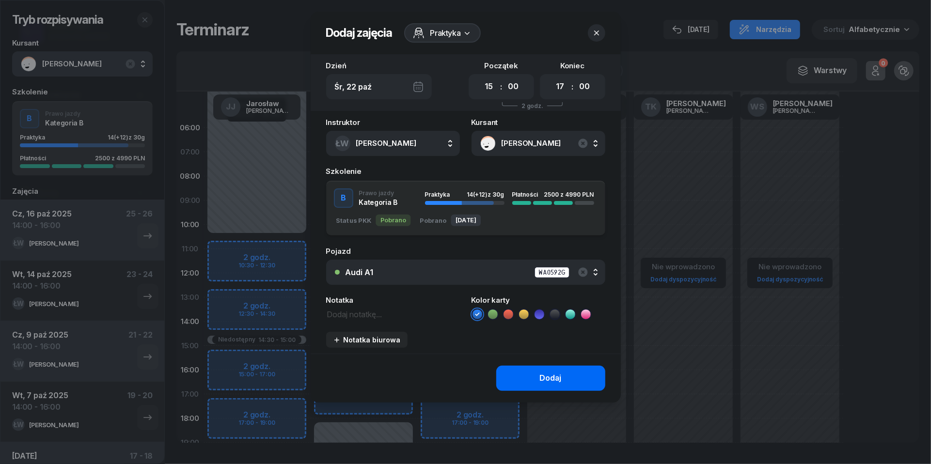
click at [555, 379] on div "Dodaj" at bounding box center [551, 378] width 22 height 13
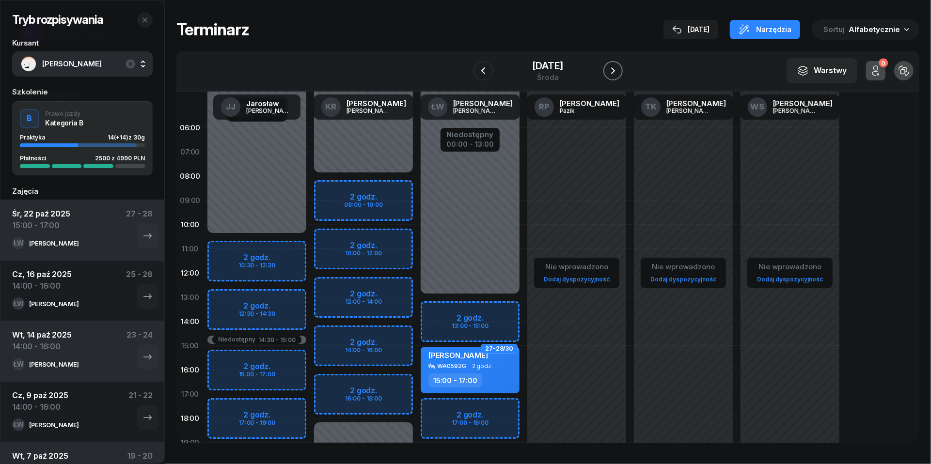
click at [619, 70] on icon "button" at bounding box center [613, 71] width 12 height 12
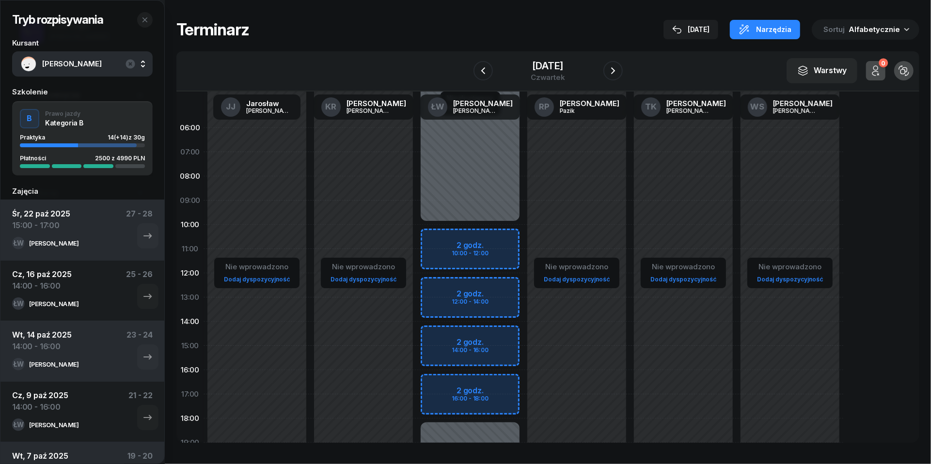
click at [449, 335] on div "Niedostępny 00:00 - 10:00 Niedostępny 18:00 - 23:59 2 godz. 10:00 - 12:00 2 god…" at bounding box center [470, 346] width 107 height 460
select select "14"
select select "16"
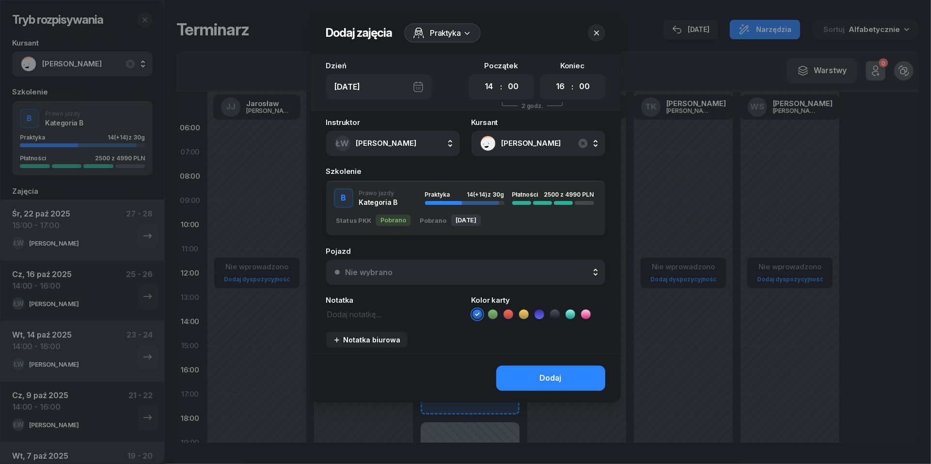
click at [517, 266] on button "Nie wybrano" at bounding box center [465, 272] width 279 height 25
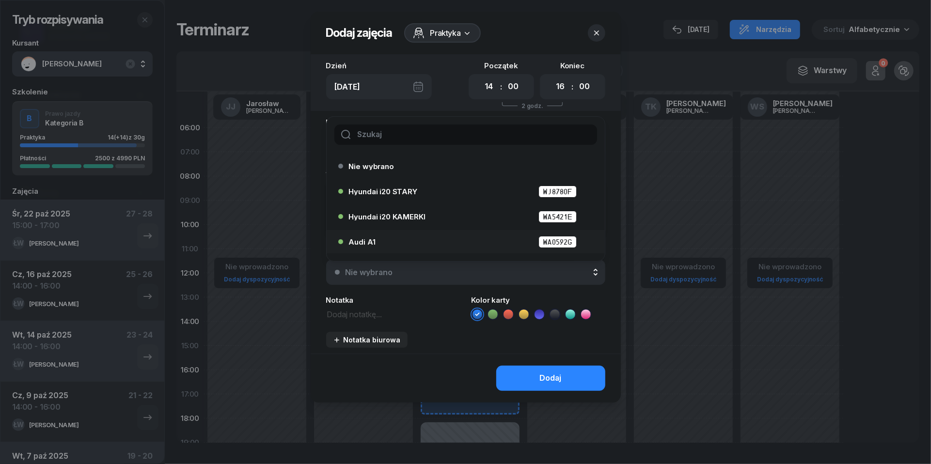
click at [439, 247] on div "Audi A1 WA0592G" at bounding box center [462, 242] width 249 height 16
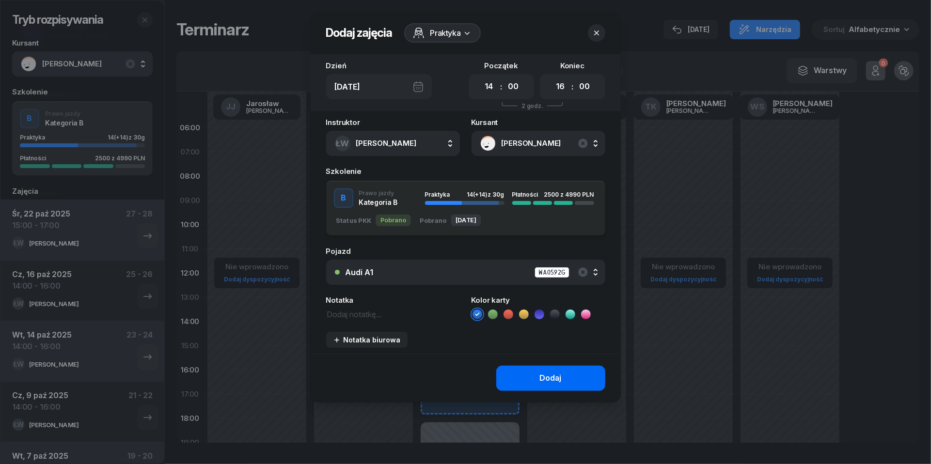
click at [541, 376] on div "Dodaj" at bounding box center [551, 378] width 22 height 13
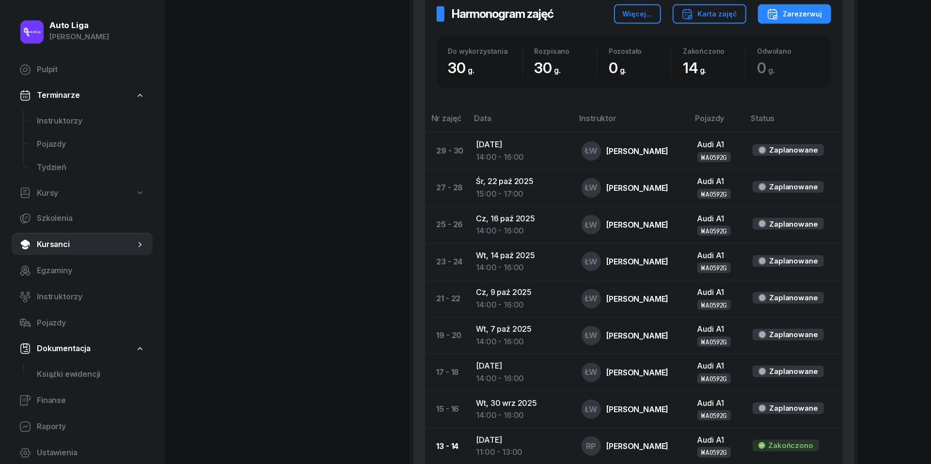
scroll to position [568, 0]
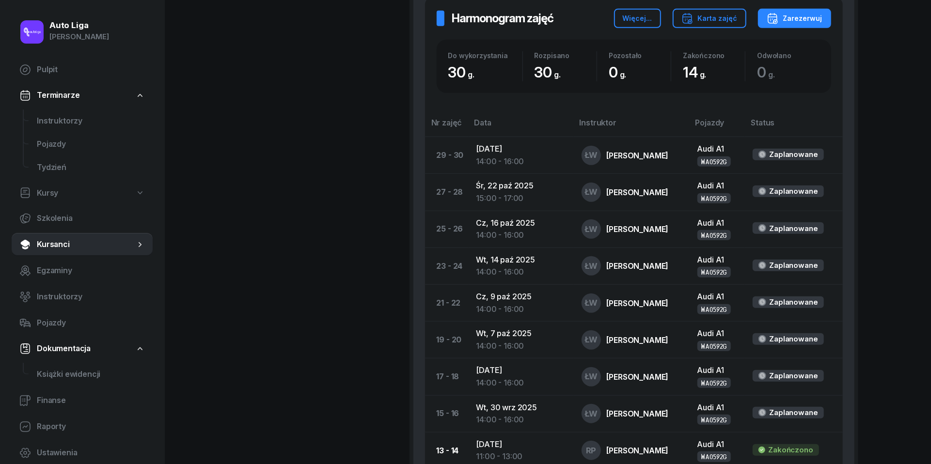
click at [57, 240] on span "Kursanci" at bounding box center [86, 244] width 98 height 13
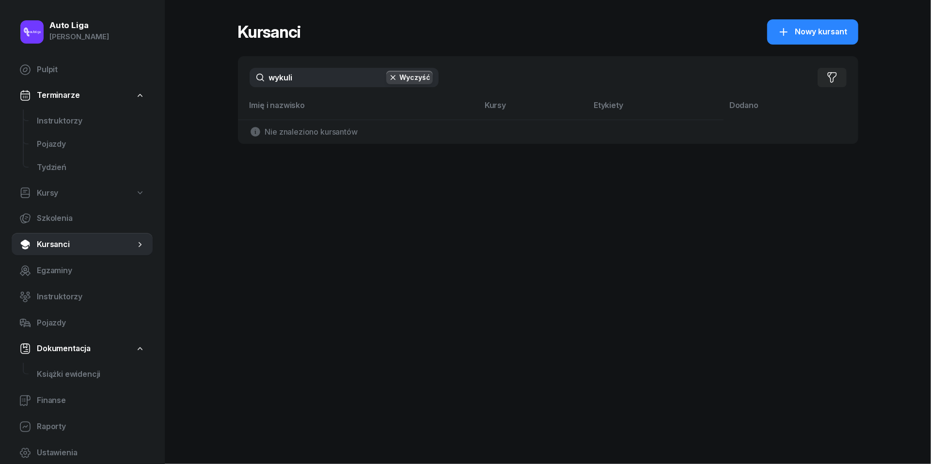
click at [344, 78] on input "wykuli" at bounding box center [344, 77] width 189 height 19
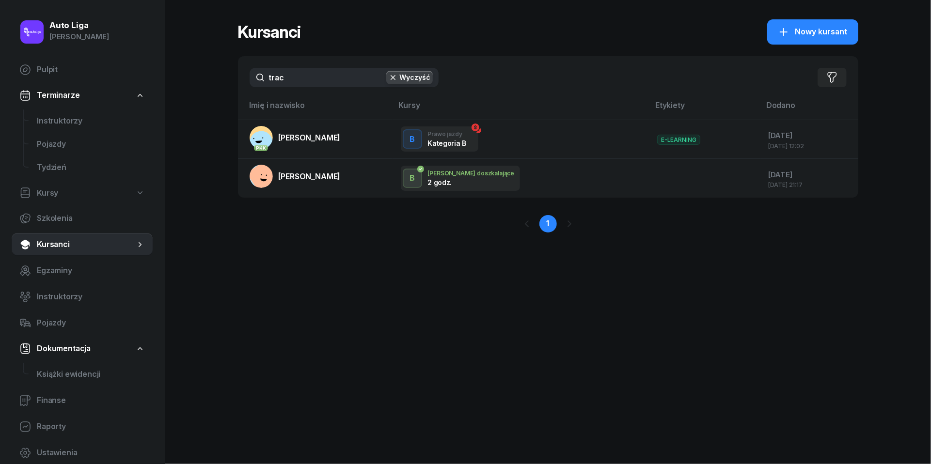
type input "trać"
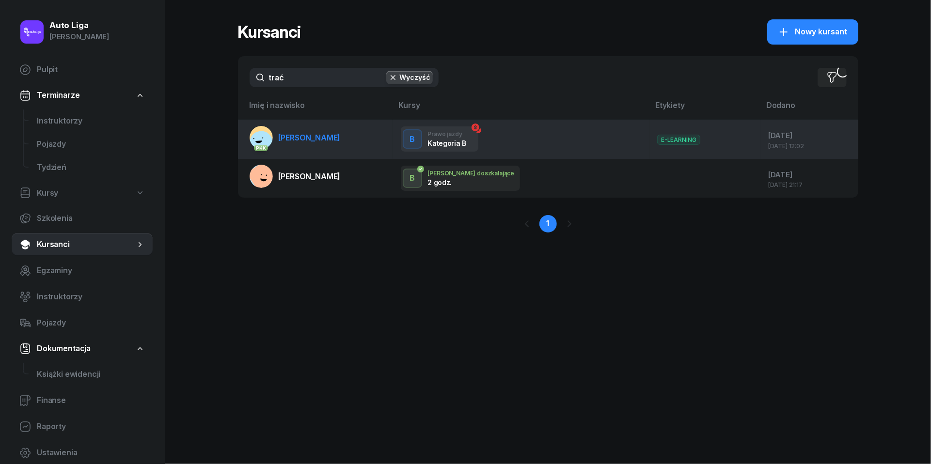
drag, startPoint x: 344, startPoint y: 78, endPoint x: 305, endPoint y: 126, distance: 62.1
click at [305, 126] on link "PKK [PERSON_NAME]" at bounding box center [295, 137] width 91 height 23
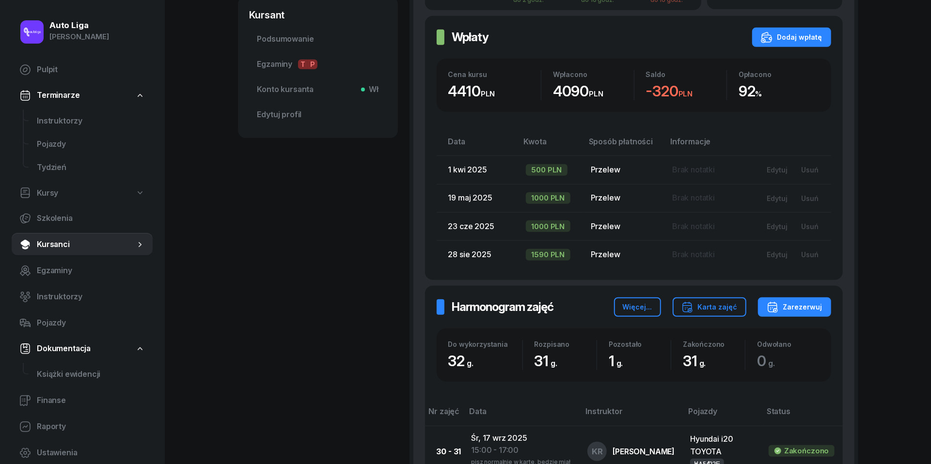
scroll to position [390, 0]
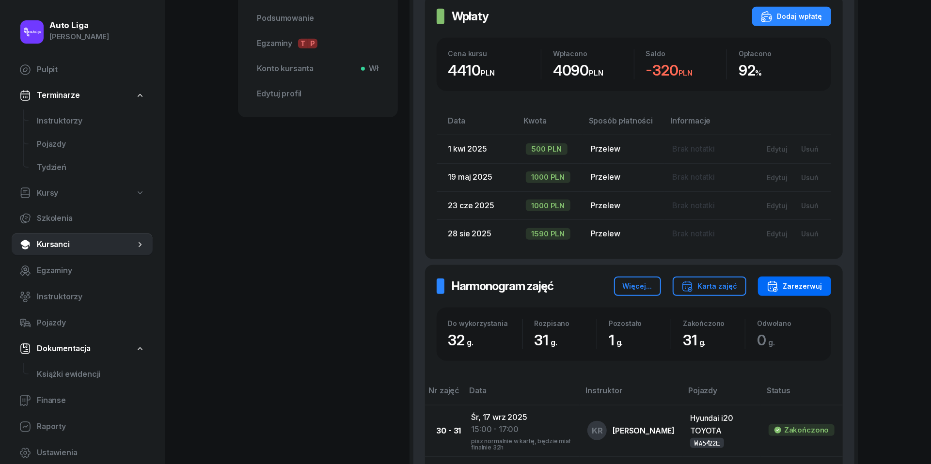
click at [809, 281] on div "Zarezerwuj" at bounding box center [795, 287] width 56 height 12
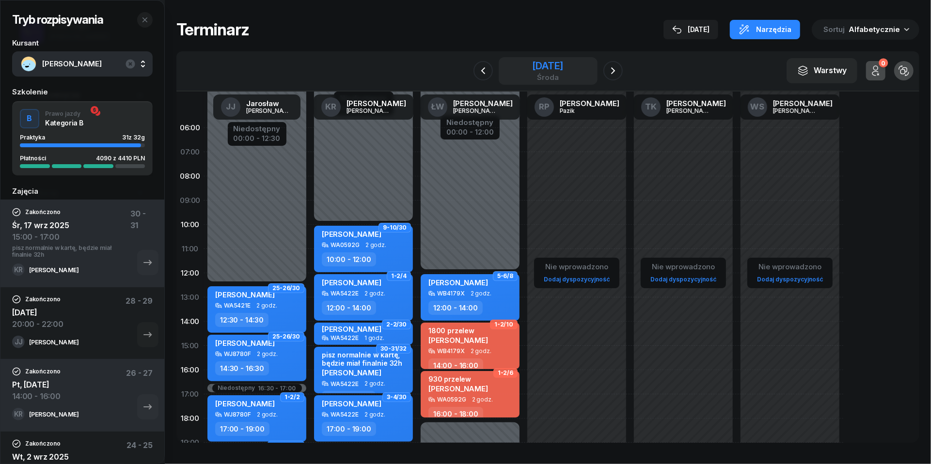
click at [539, 70] on div "[DATE]" at bounding box center [547, 66] width 31 height 10
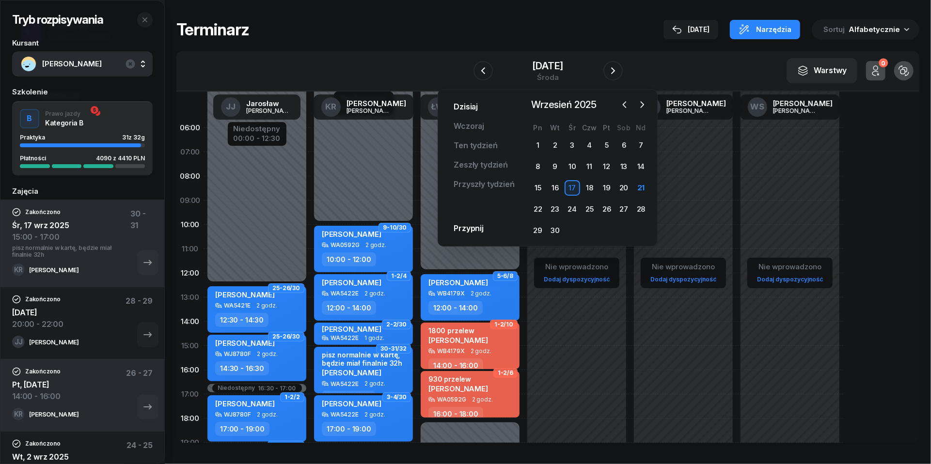
click at [471, 113] on link "Dzisiaj" at bounding box center [466, 106] width 40 height 19
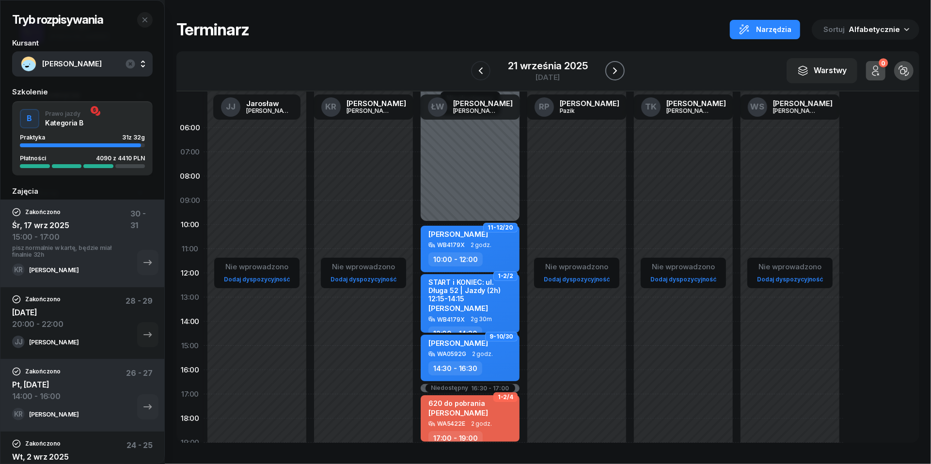
click at [616, 70] on icon "button" at bounding box center [615, 70] width 4 height 7
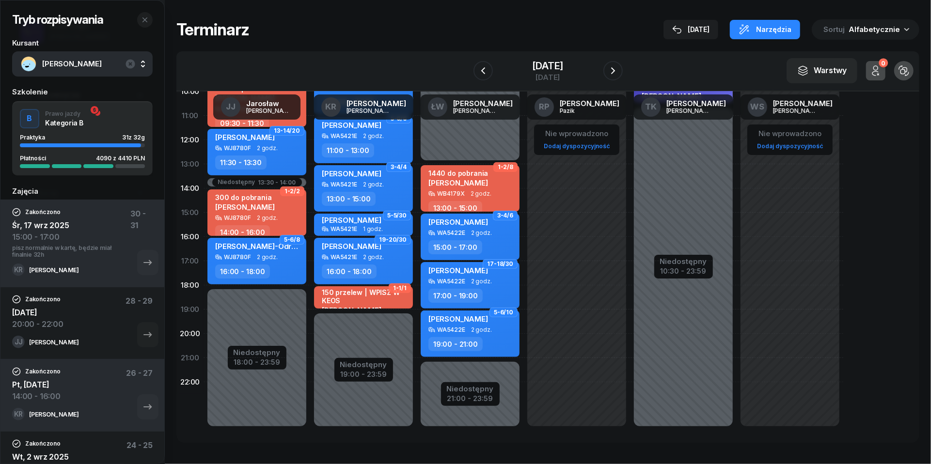
scroll to position [133, 0]
click at [617, 76] on icon "button" at bounding box center [613, 71] width 12 height 12
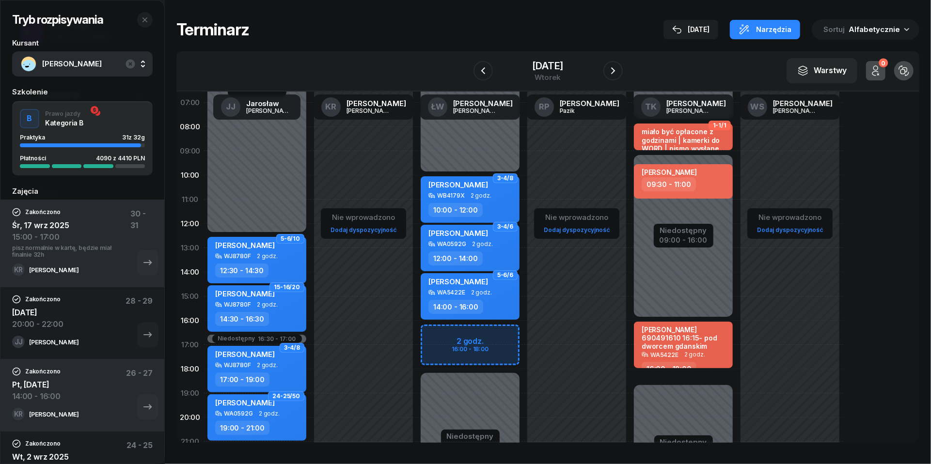
scroll to position [42, 0]
